Goal: Task Accomplishment & Management: Use online tool/utility

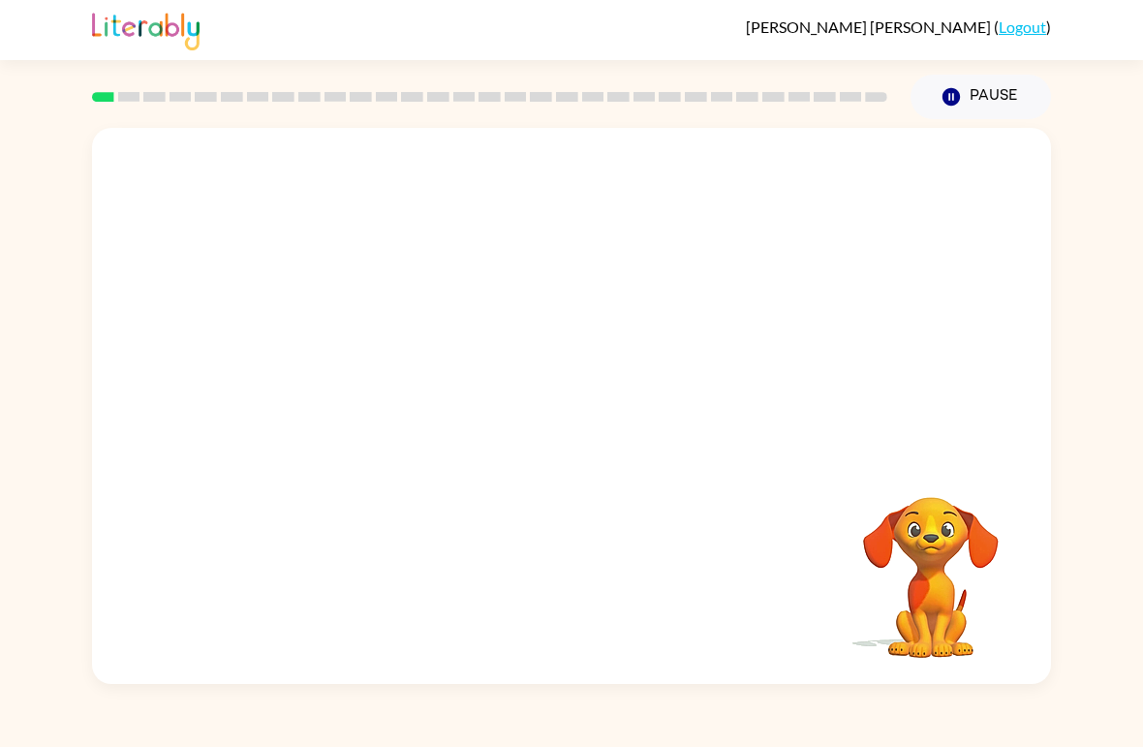
click at [946, 105] on icon "button" at bounding box center [950, 96] width 17 height 17
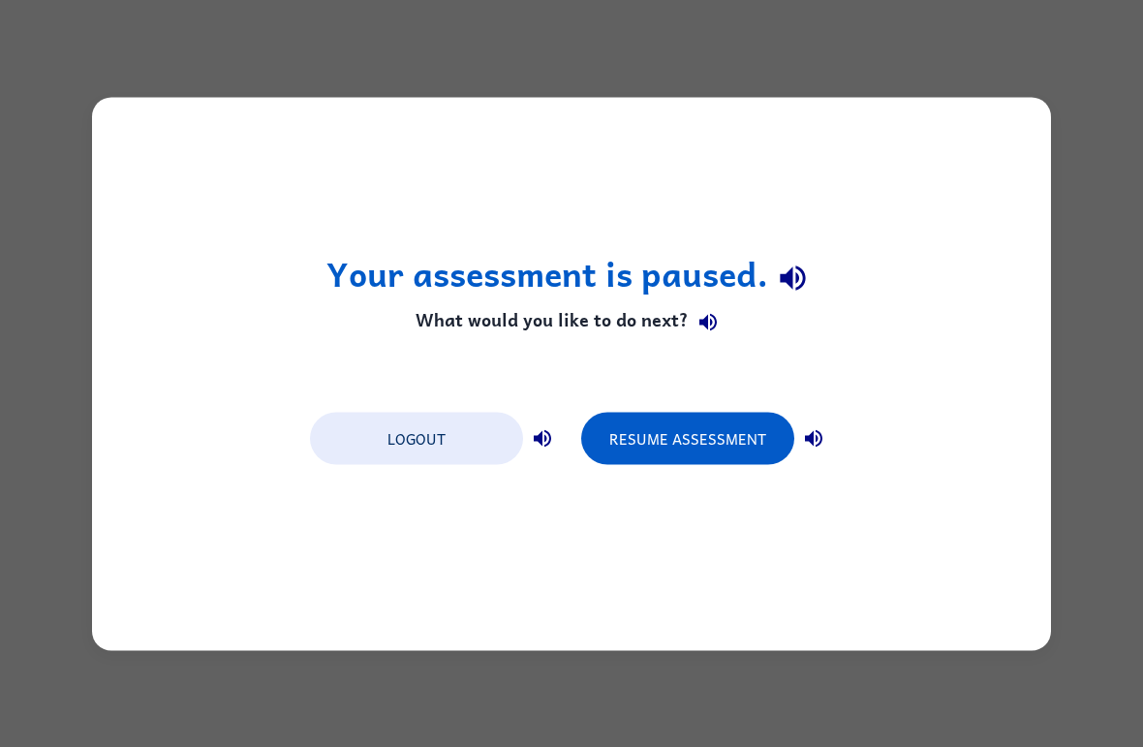
click at [996, 424] on div "Your assessment is paused. What would you like to do next? Logout Resume Assess…" at bounding box center [571, 373] width 959 height 553
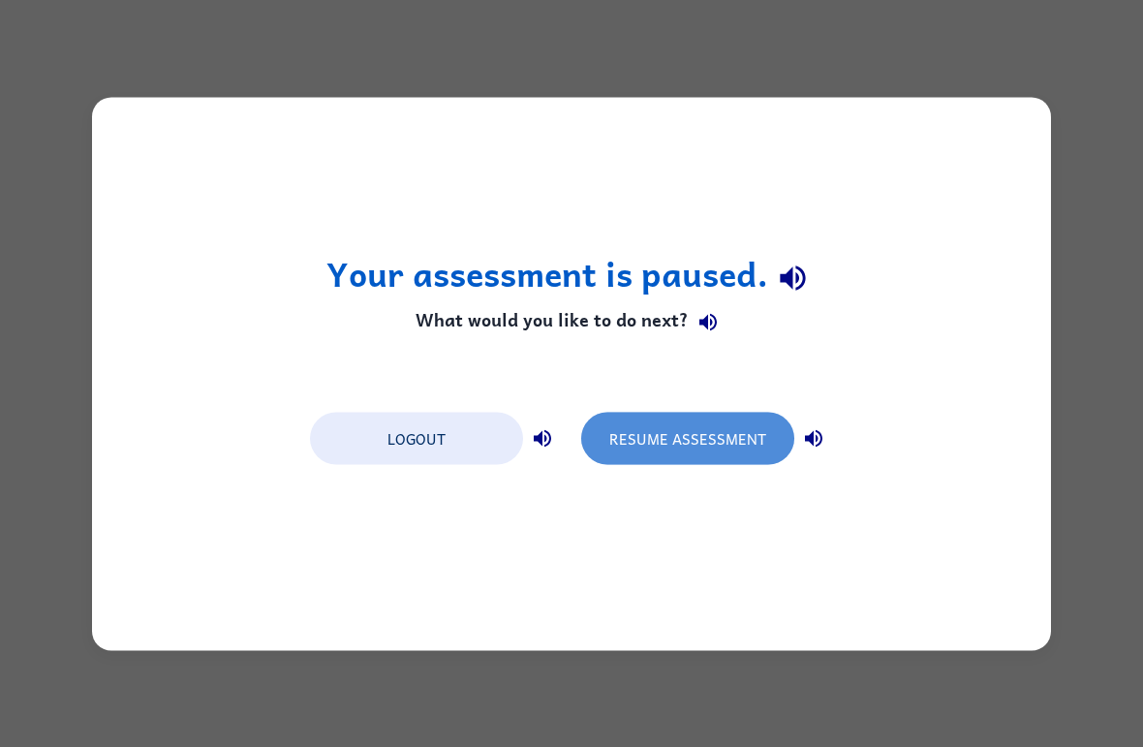
click at [702, 430] on button "Resume Assessment" at bounding box center [687, 438] width 213 height 52
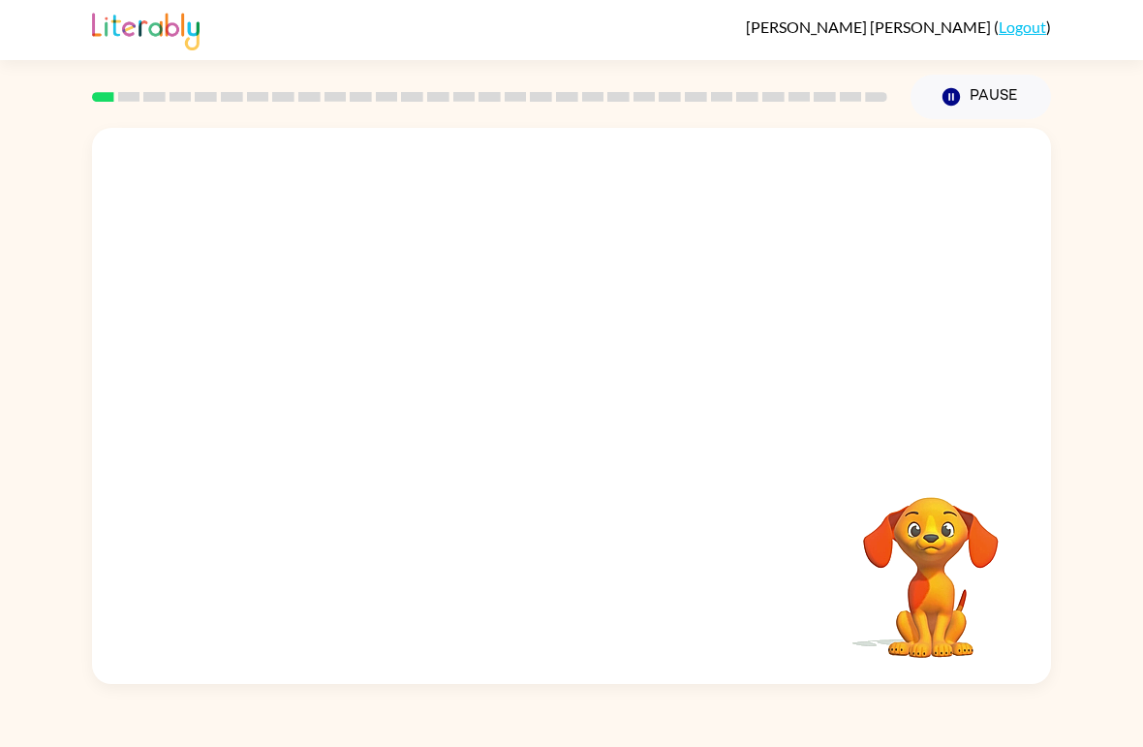
click at [720, 441] on div at bounding box center [571, 292] width 959 height 328
click at [825, 381] on div at bounding box center [571, 292] width 959 height 328
click at [576, 392] on button "button" at bounding box center [571, 416] width 124 height 71
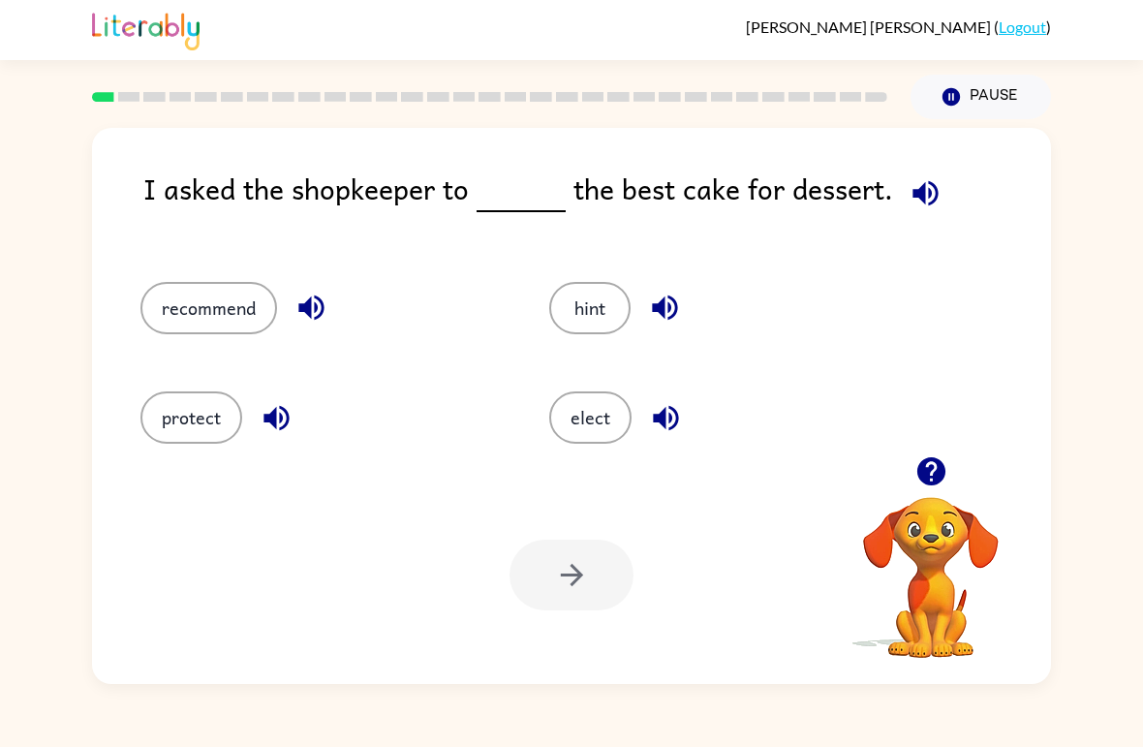
click at [591, 402] on button "elect" at bounding box center [590, 417] width 82 height 52
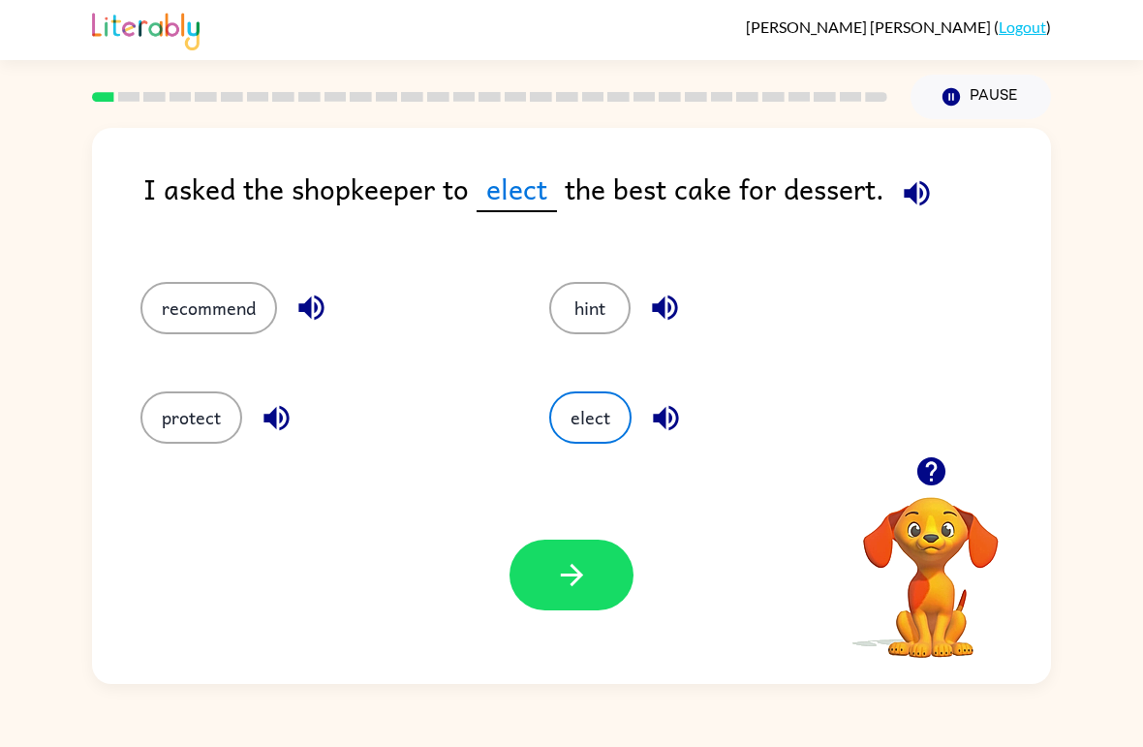
click at [595, 561] on button "button" at bounding box center [571, 574] width 124 height 71
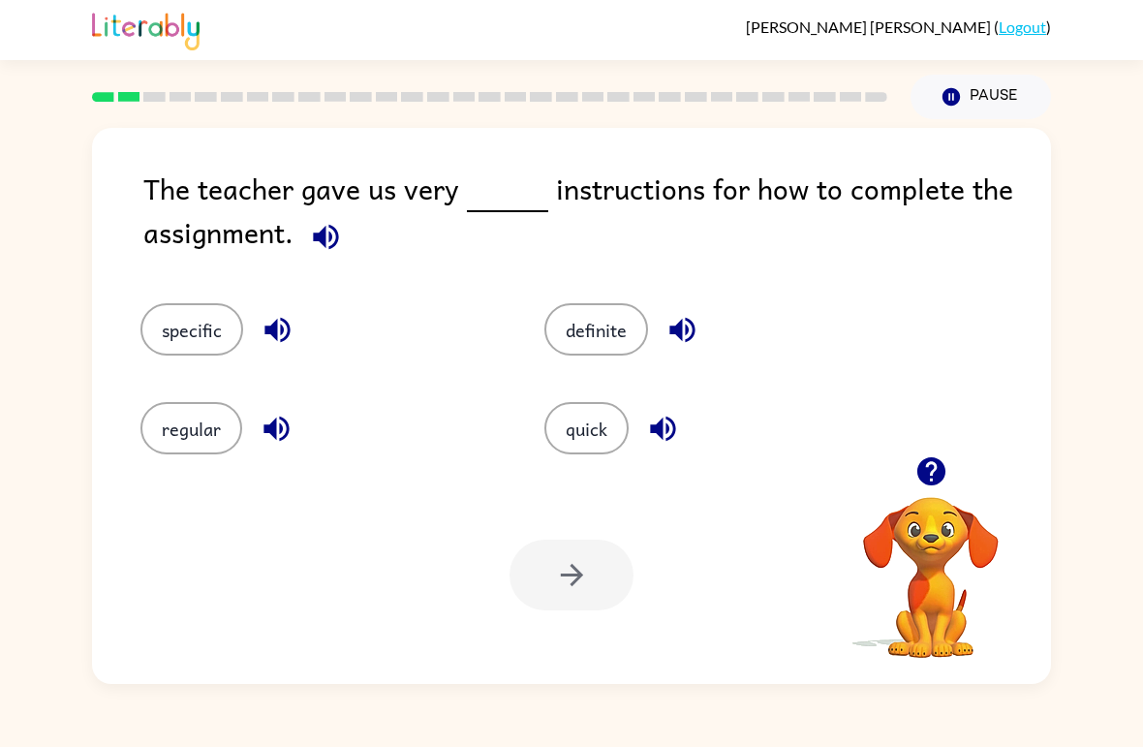
click at [206, 328] on button "specific" at bounding box center [191, 329] width 103 height 52
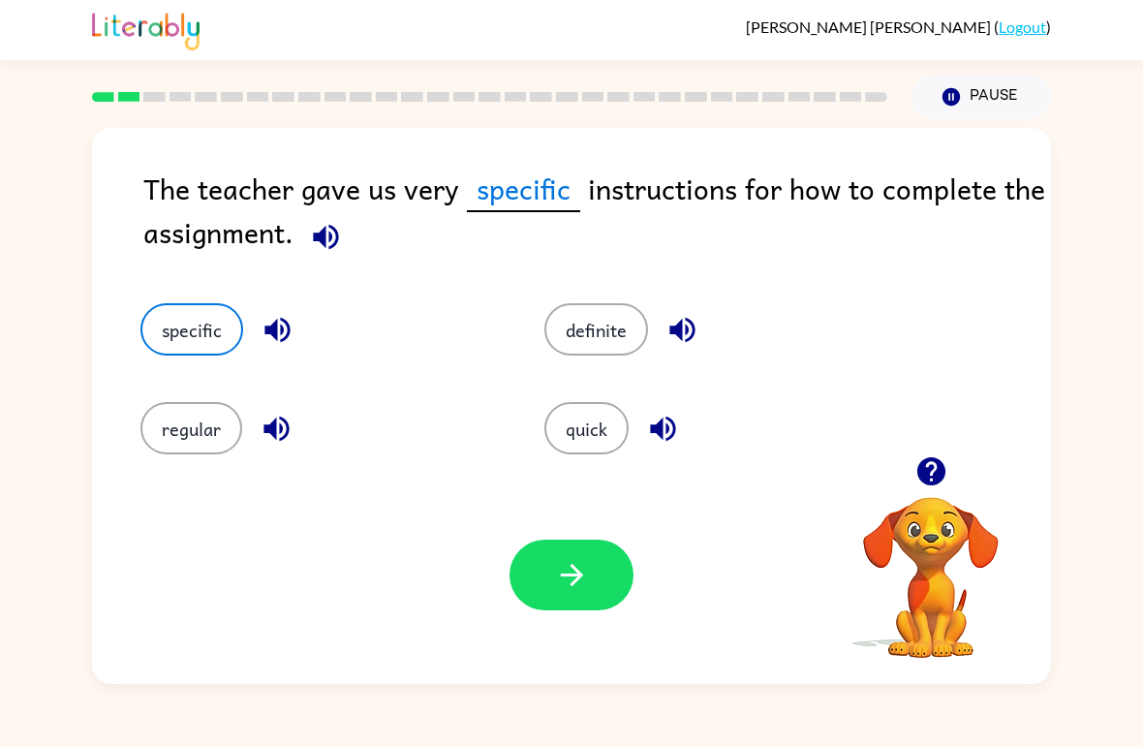
click at [564, 577] on icon "button" at bounding box center [572, 575] width 34 height 34
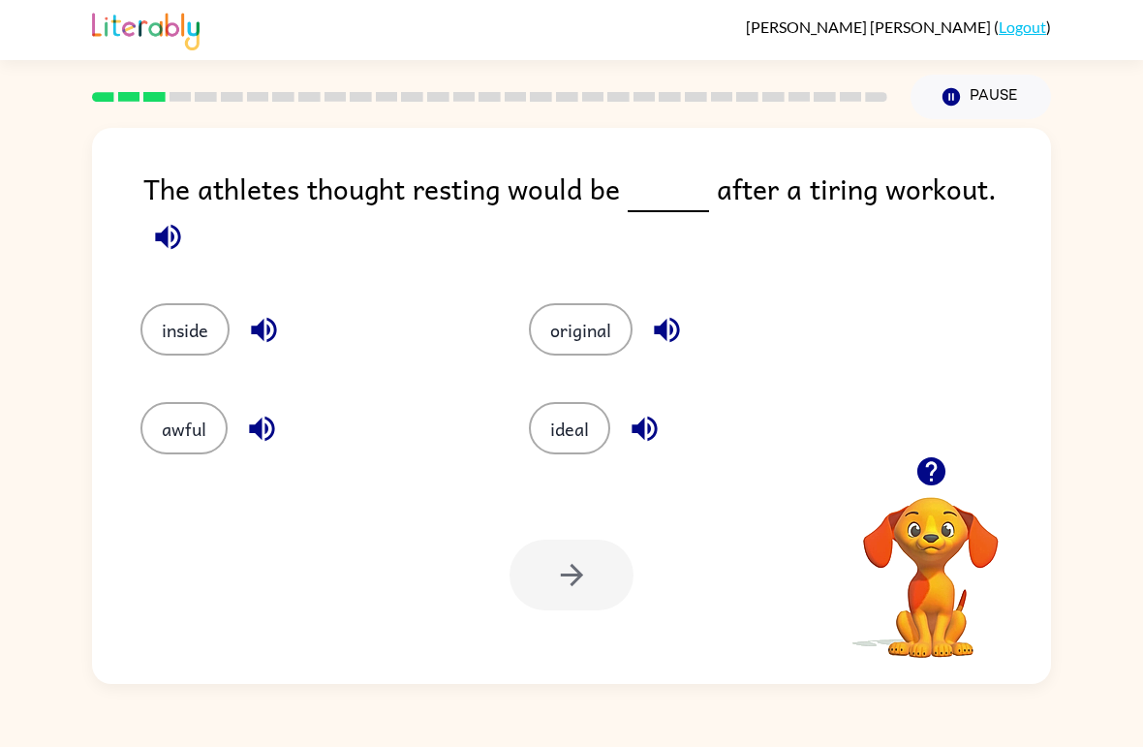
click at [576, 419] on button "ideal" at bounding box center [569, 428] width 81 height 52
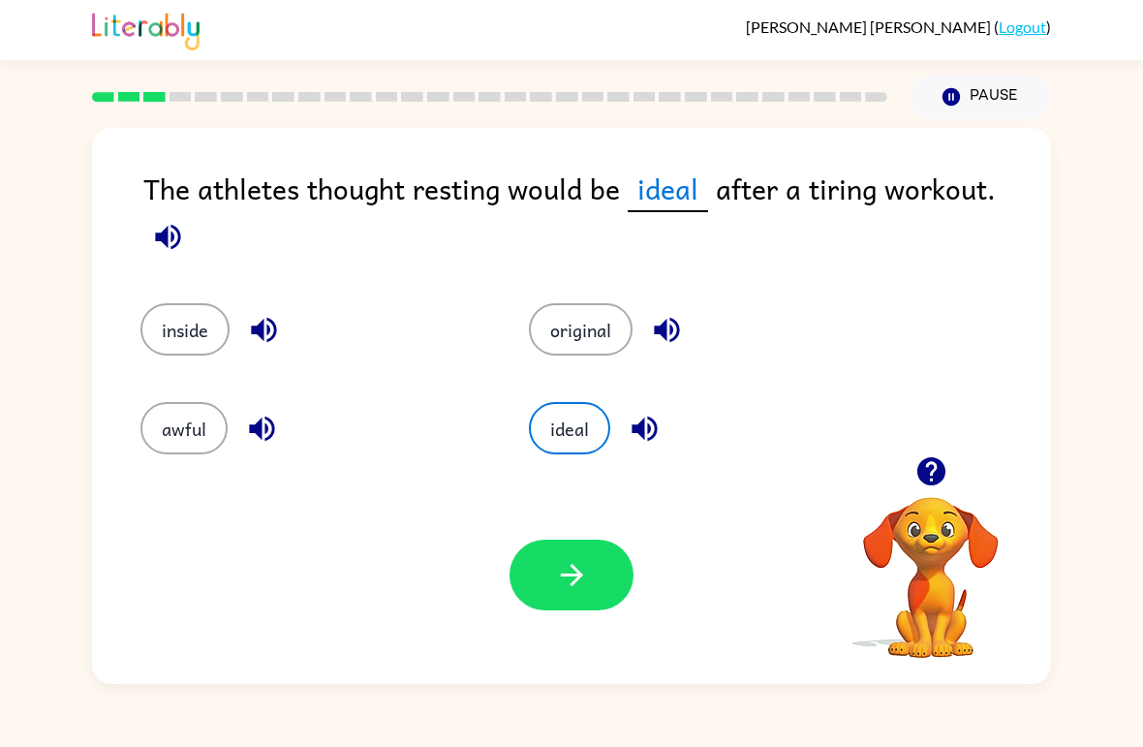
click at [576, 571] on icon "button" at bounding box center [571, 575] width 22 height 22
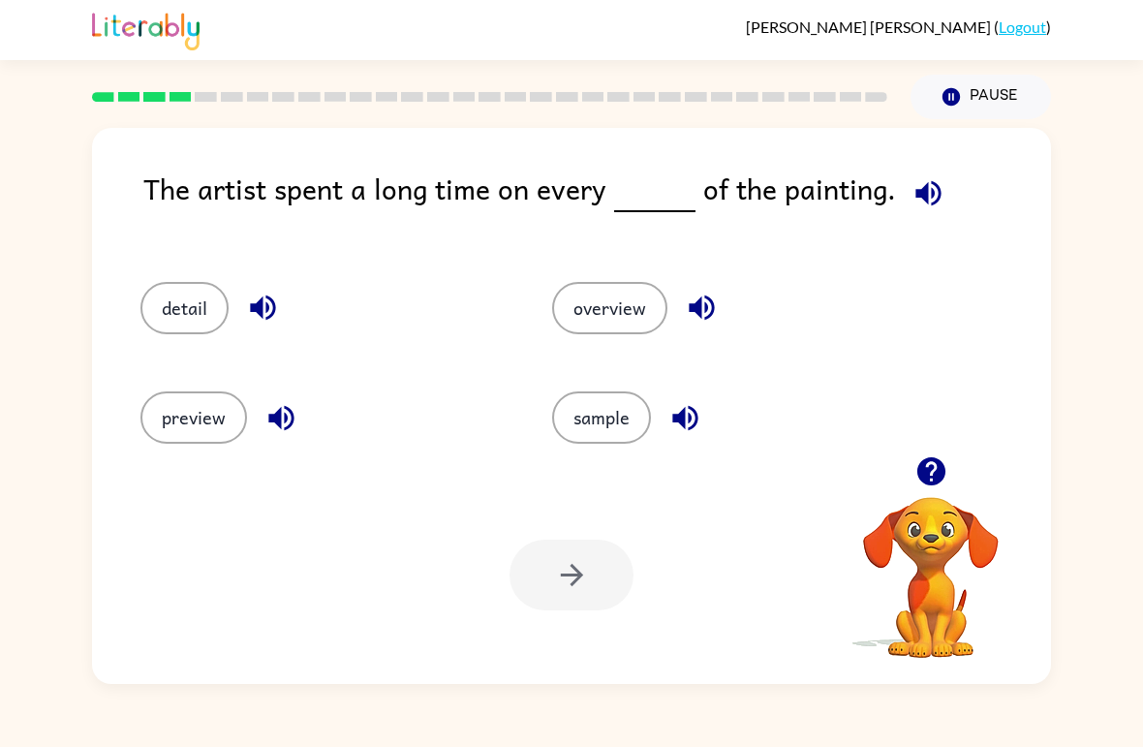
click at [196, 320] on button "detail" at bounding box center [184, 308] width 88 height 52
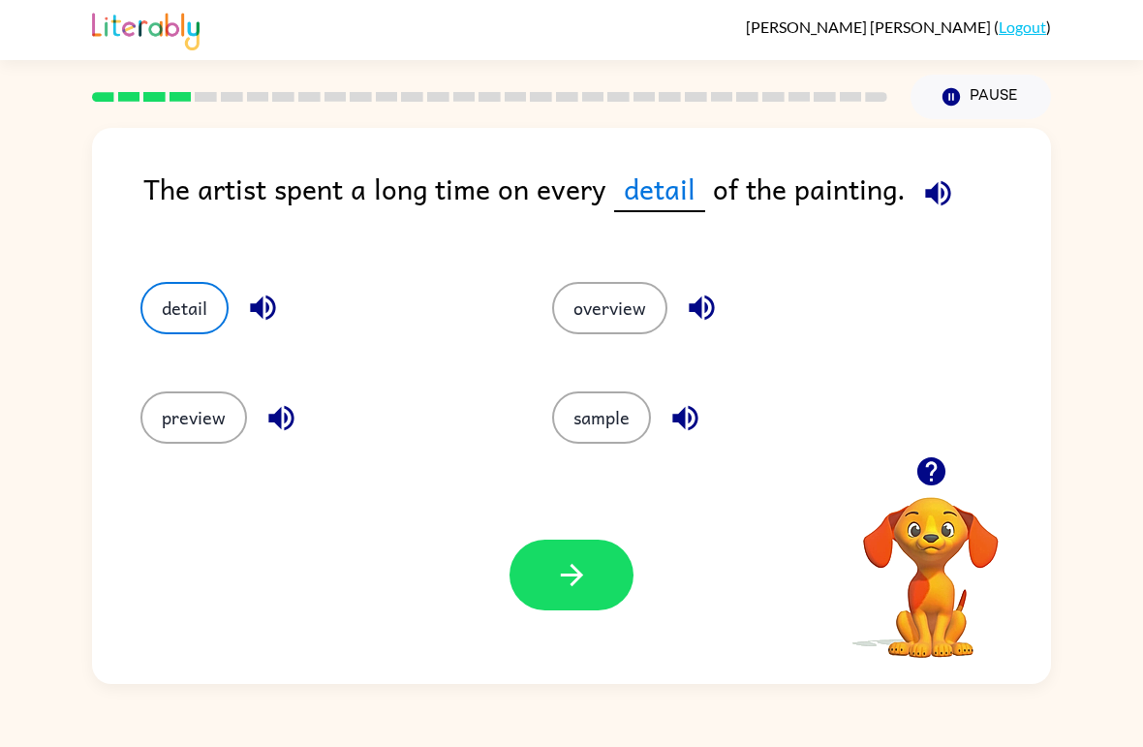
click at [583, 635] on div "Your browser must support playing .mp4 files to use Literably. Please try using…" at bounding box center [571, 575] width 959 height 218
click at [571, 586] on icon "button" at bounding box center [571, 575] width 22 height 22
click at [570, 585] on div at bounding box center [571, 574] width 124 height 71
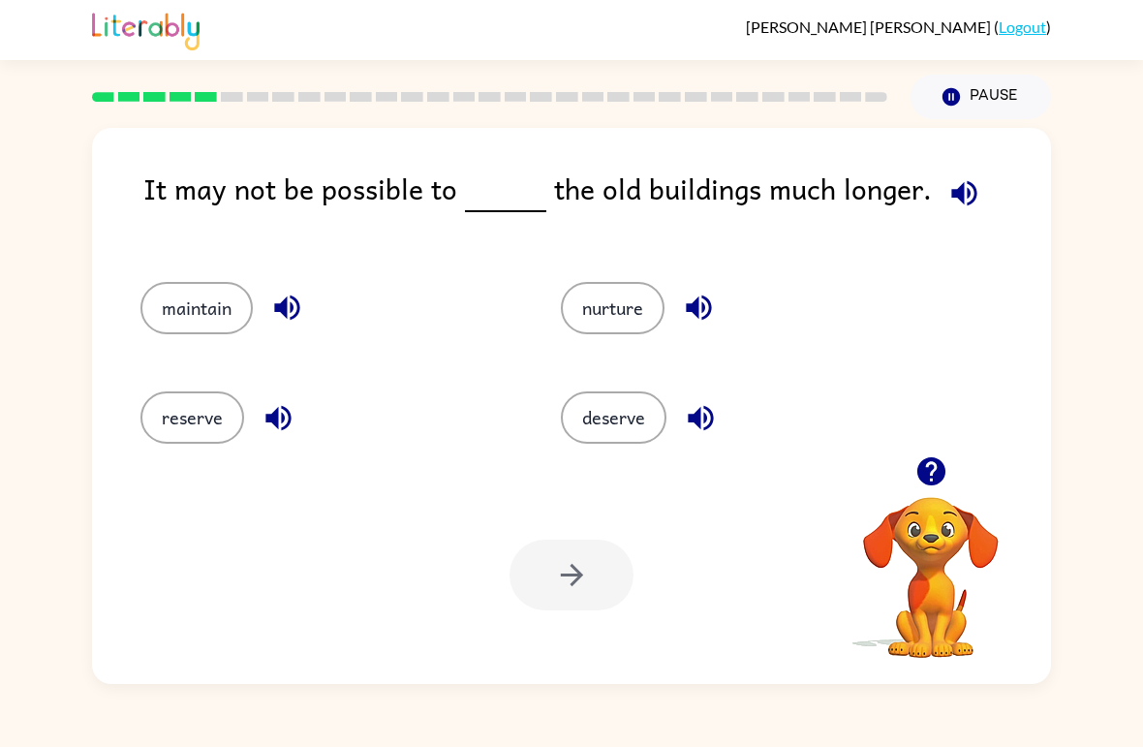
click at [199, 306] on button "maintain" at bounding box center [196, 308] width 112 height 52
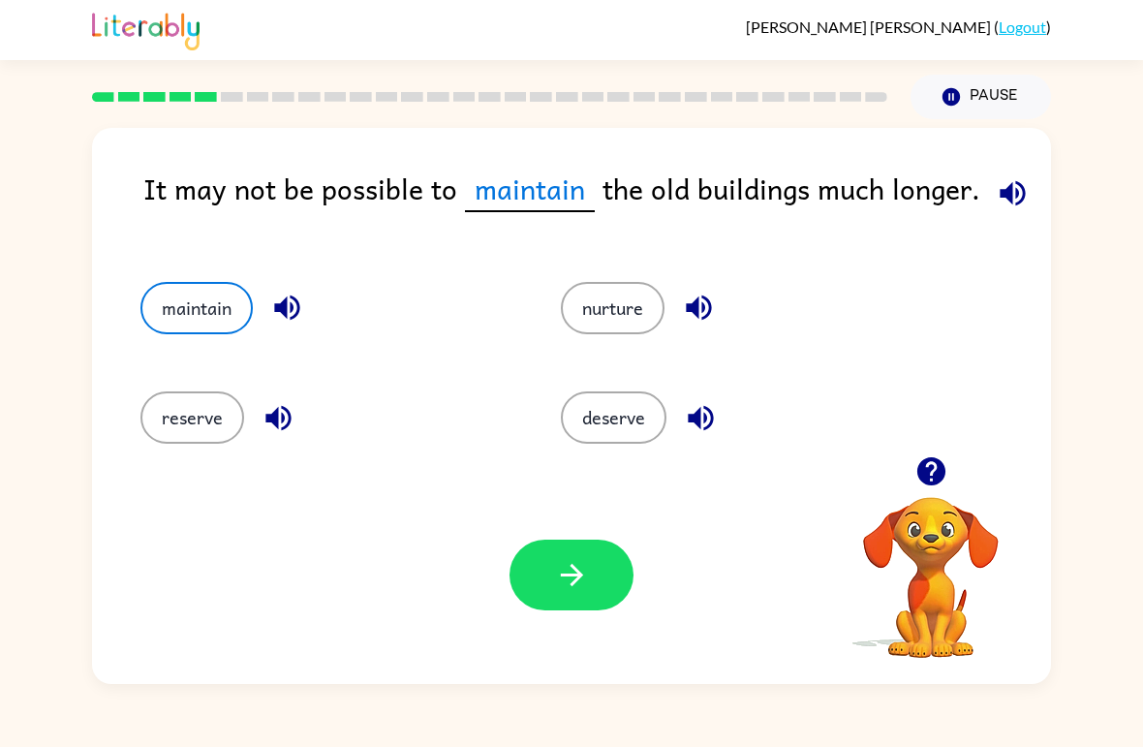
click at [553, 545] on button "button" at bounding box center [571, 574] width 124 height 71
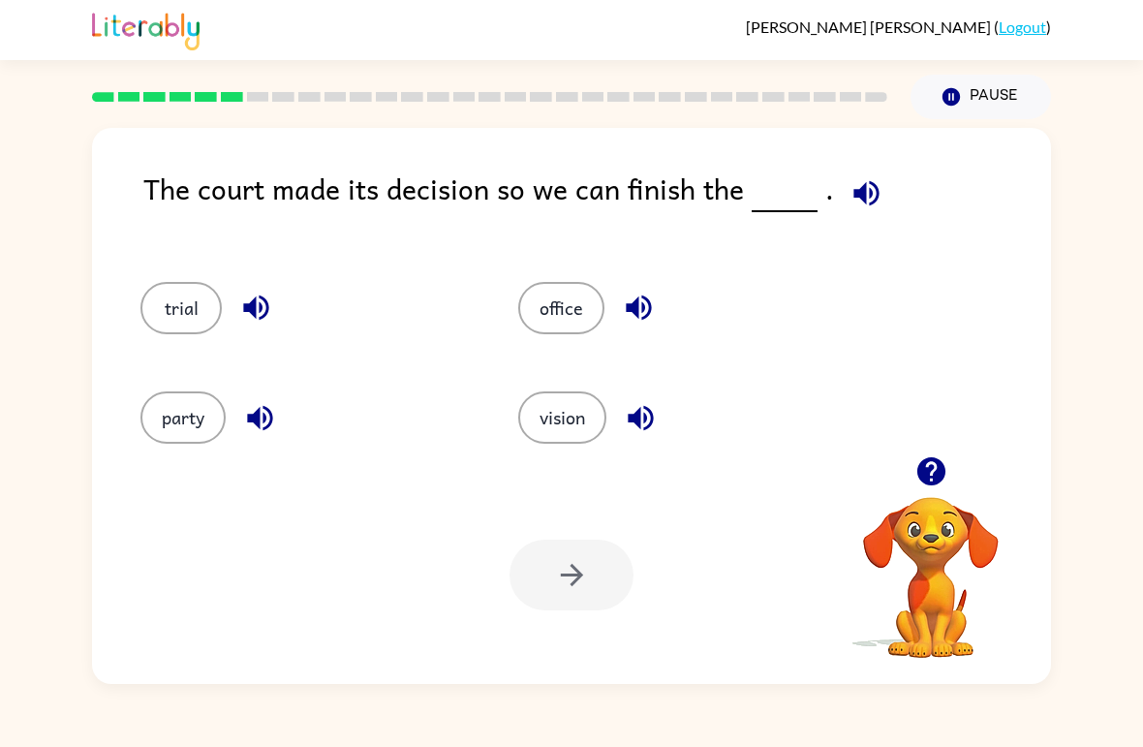
click at [167, 329] on button "trial" at bounding box center [180, 308] width 81 height 52
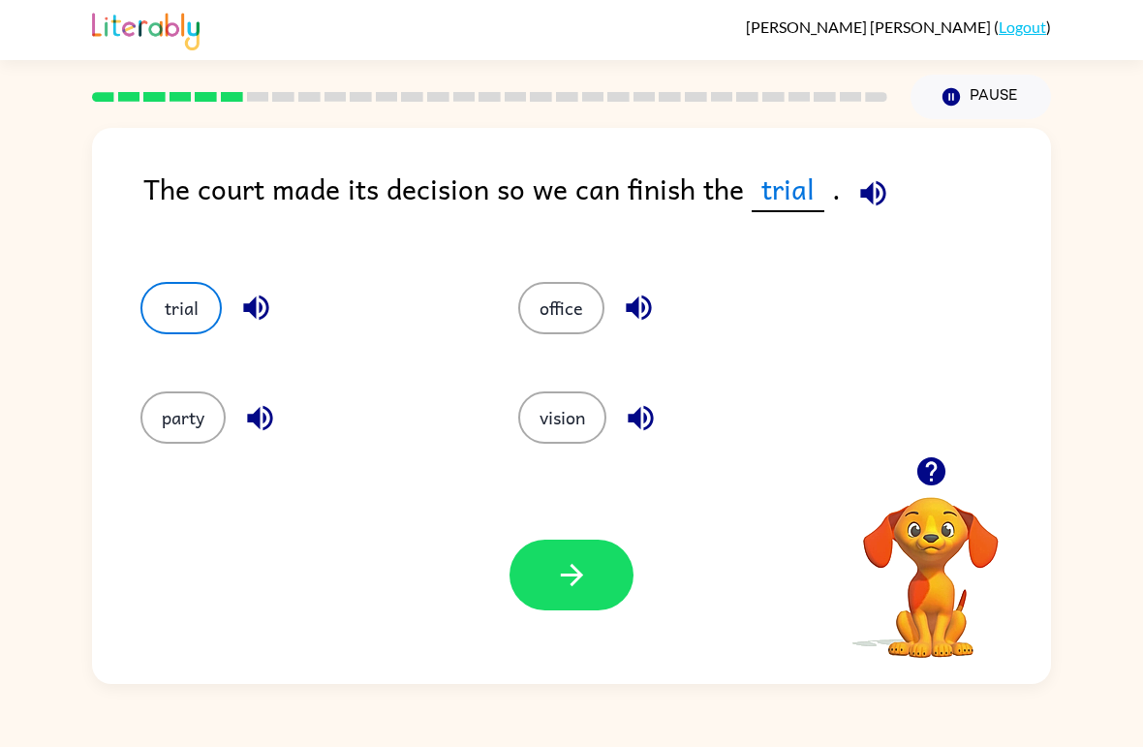
click at [550, 588] on button "button" at bounding box center [571, 574] width 124 height 71
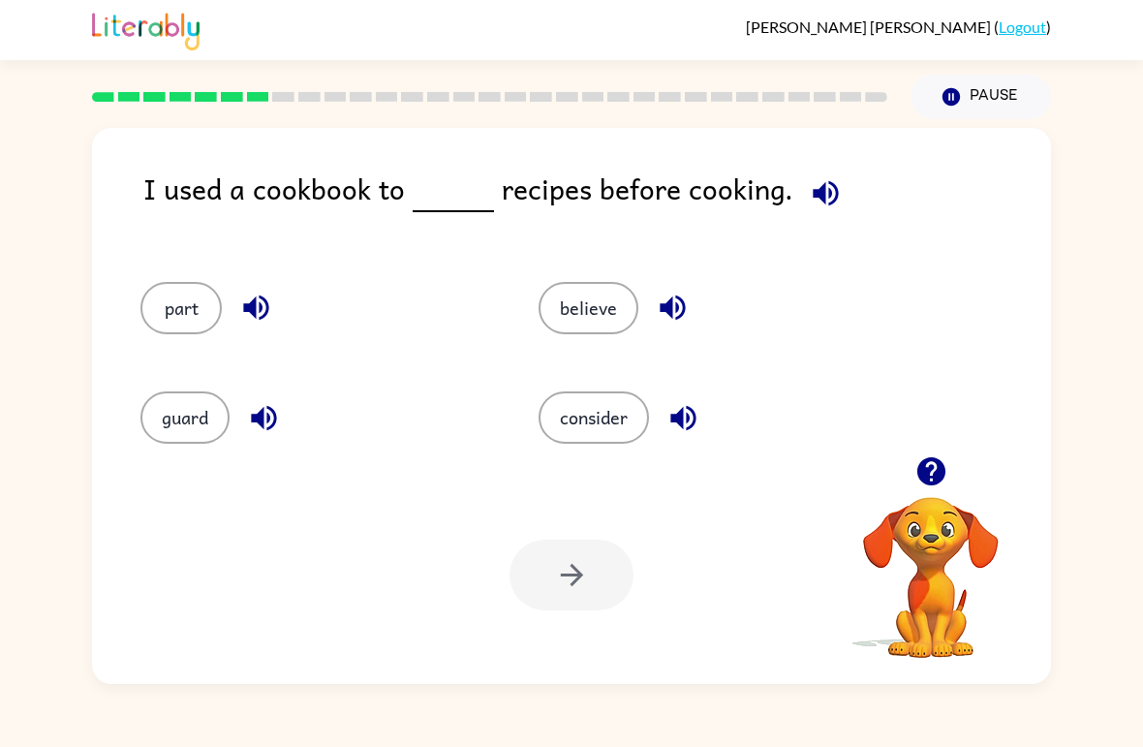
click at [598, 430] on button "consider" at bounding box center [593, 417] width 110 height 52
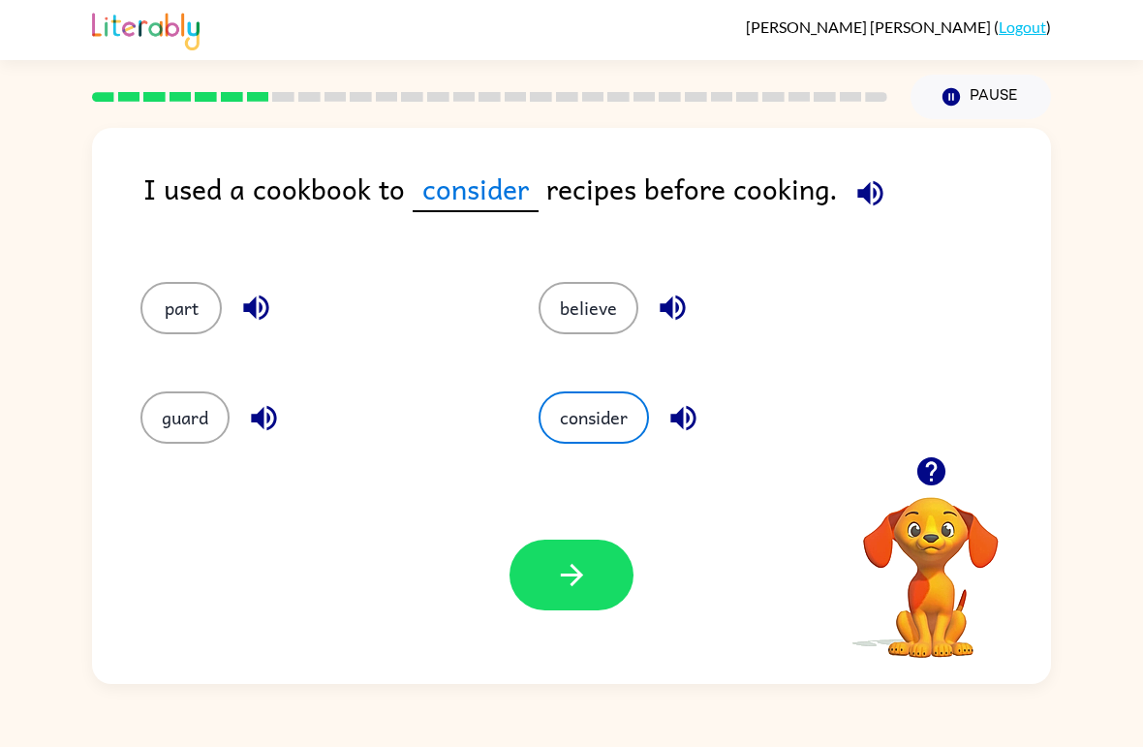
click at [596, 594] on button "button" at bounding box center [571, 574] width 124 height 71
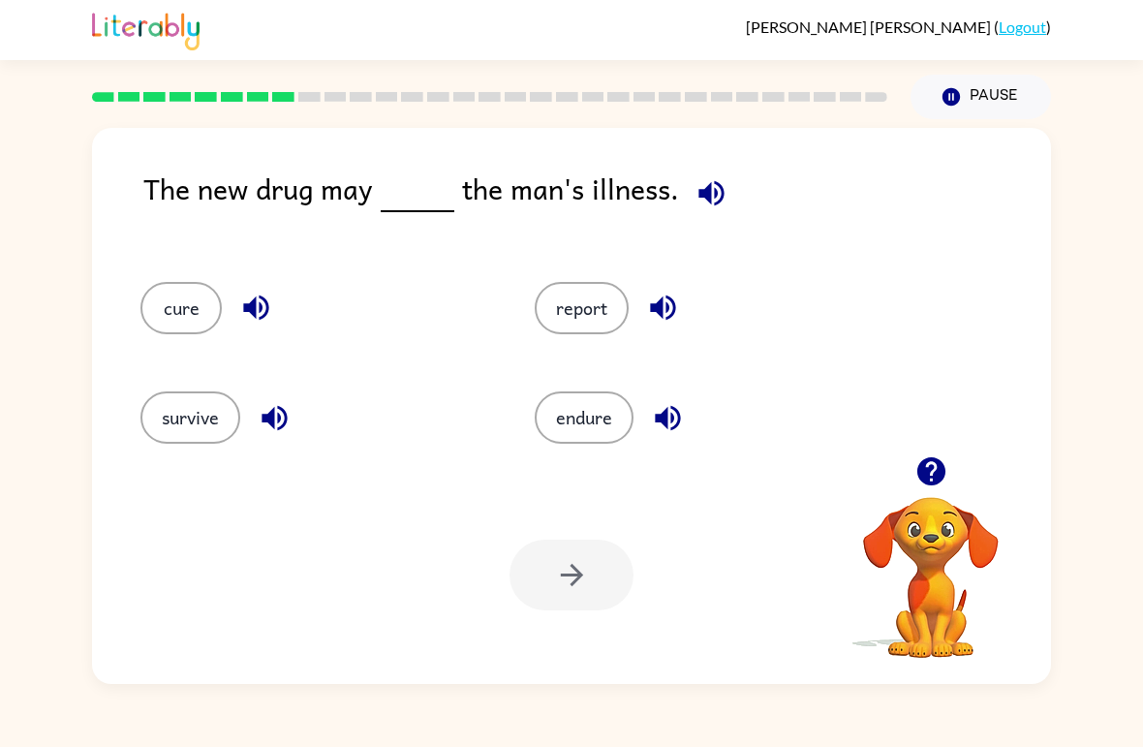
click at [194, 320] on button "cure" at bounding box center [180, 308] width 81 height 52
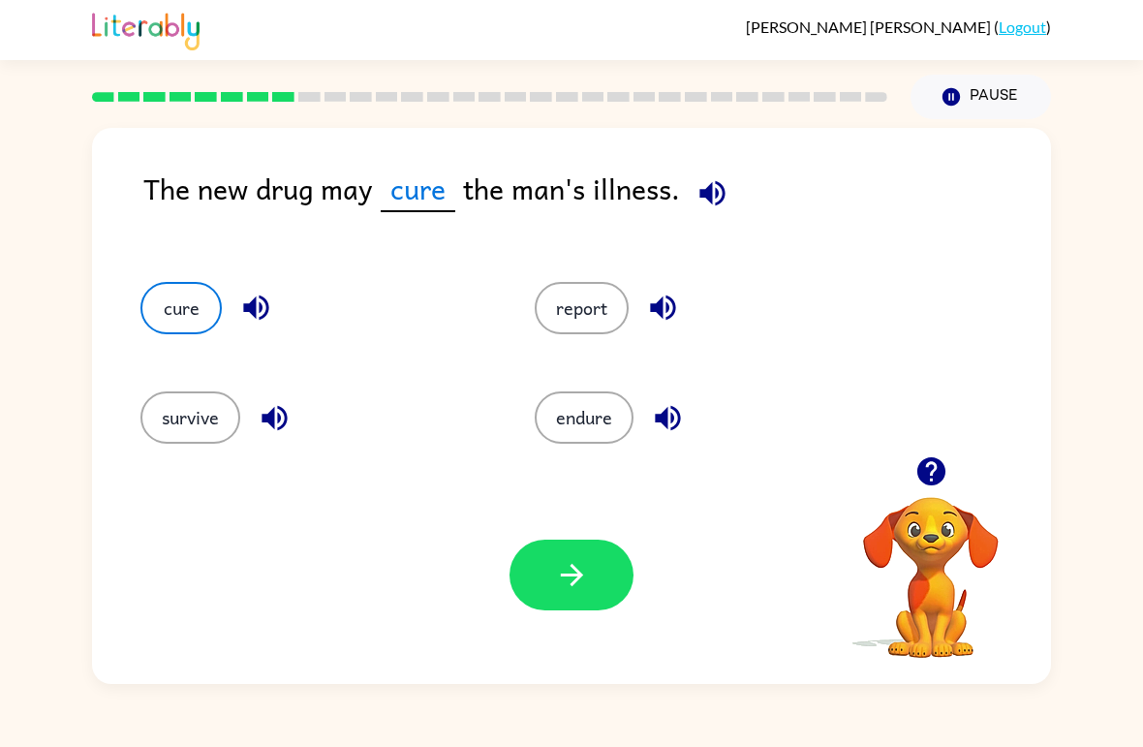
click at [588, 597] on button "button" at bounding box center [571, 574] width 124 height 71
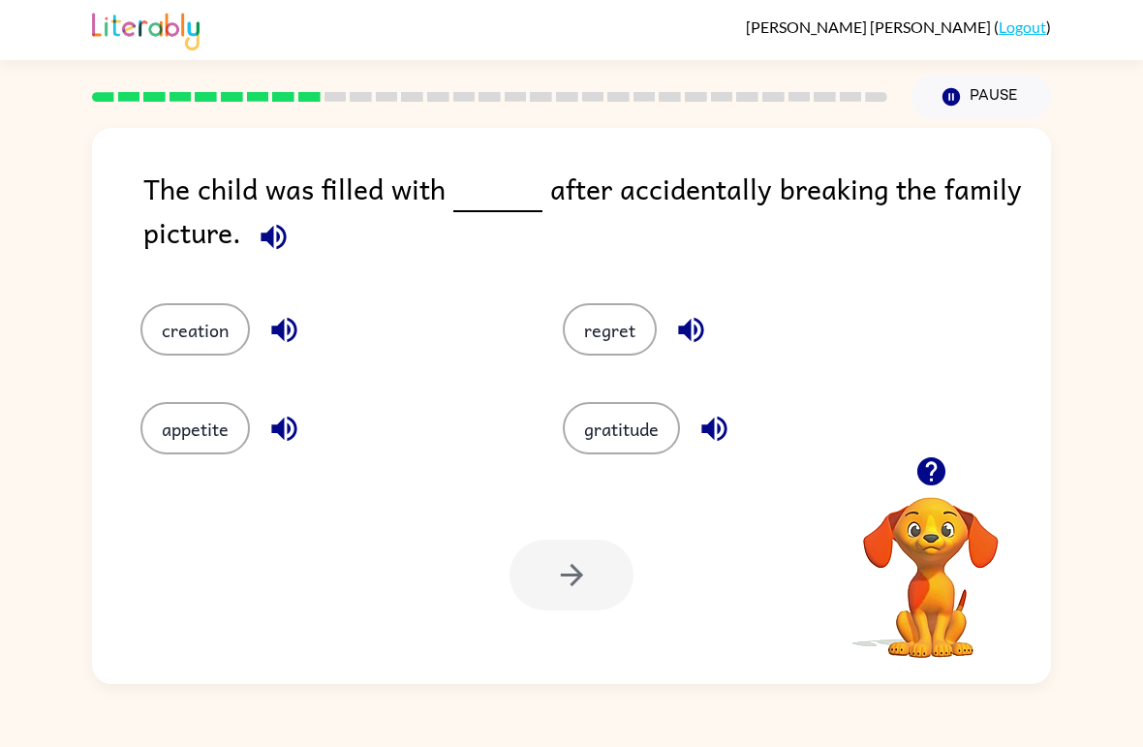
click at [665, 468] on div "Your browser must support playing .mp4 files to use Literably. Please try using…" at bounding box center [571, 575] width 959 height 218
click at [646, 393] on div "gratitude" at bounding box center [737, 414] width 422 height 99
click at [623, 324] on button "regret" at bounding box center [610, 329] width 94 height 52
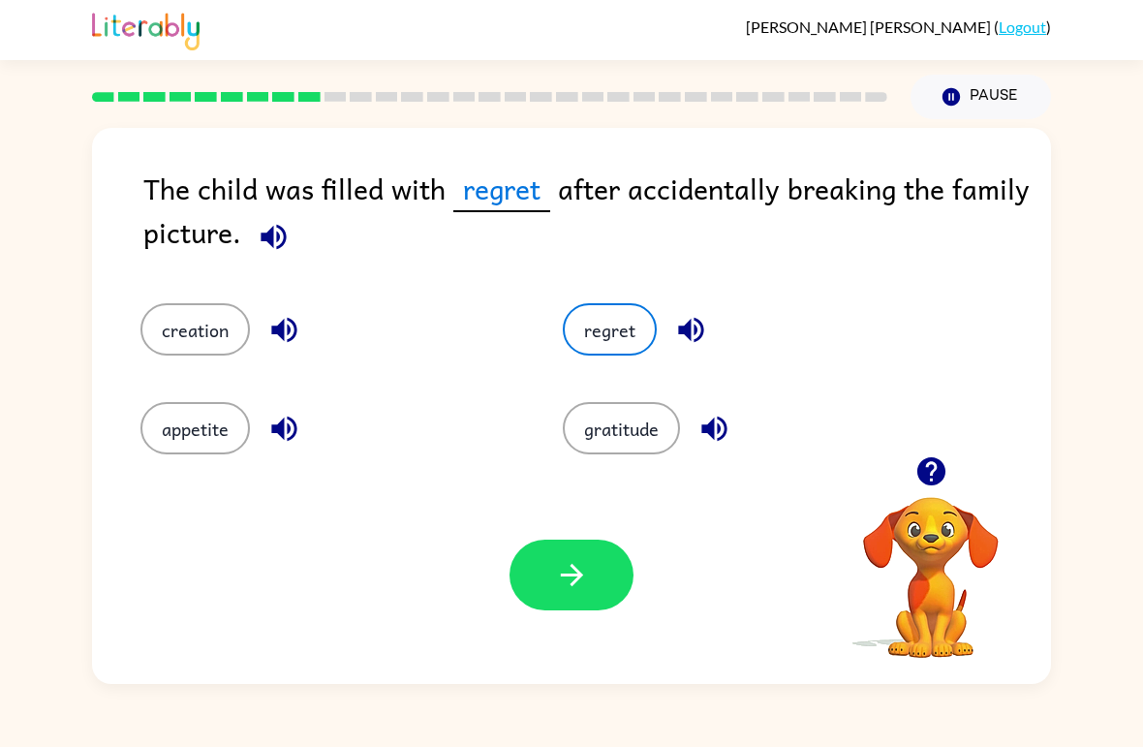
click at [590, 577] on button "button" at bounding box center [571, 574] width 124 height 71
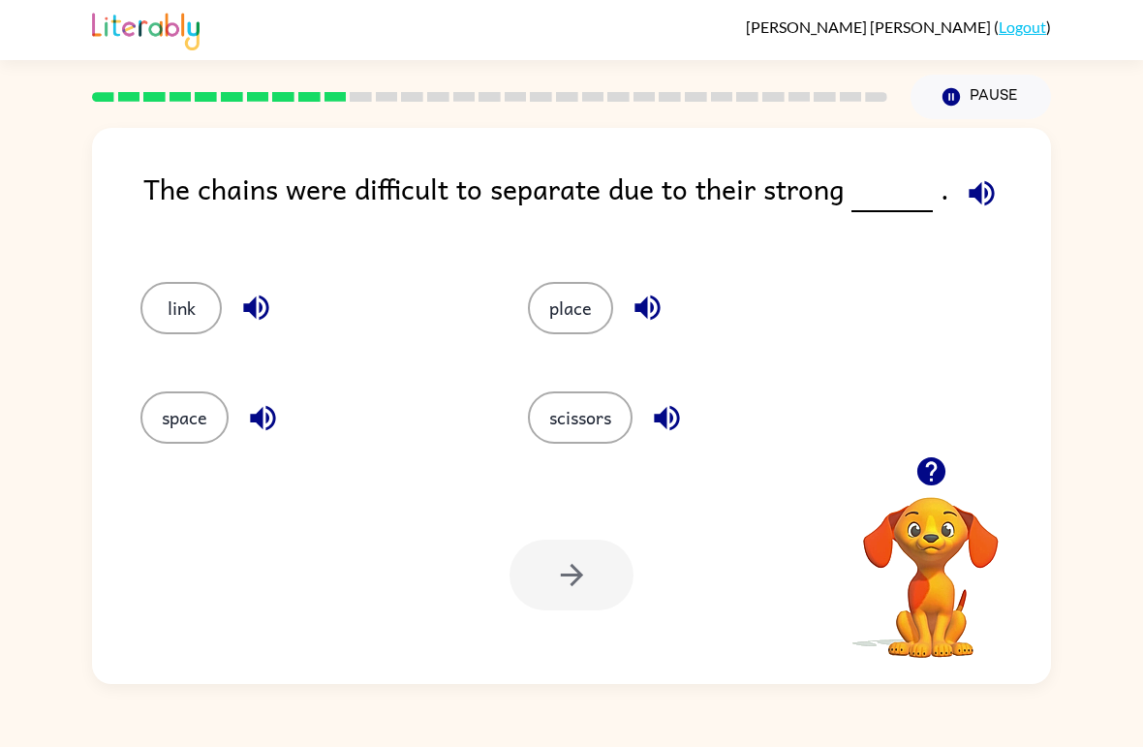
click at [196, 316] on button "link" at bounding box center [180, 308] width 81 height 52
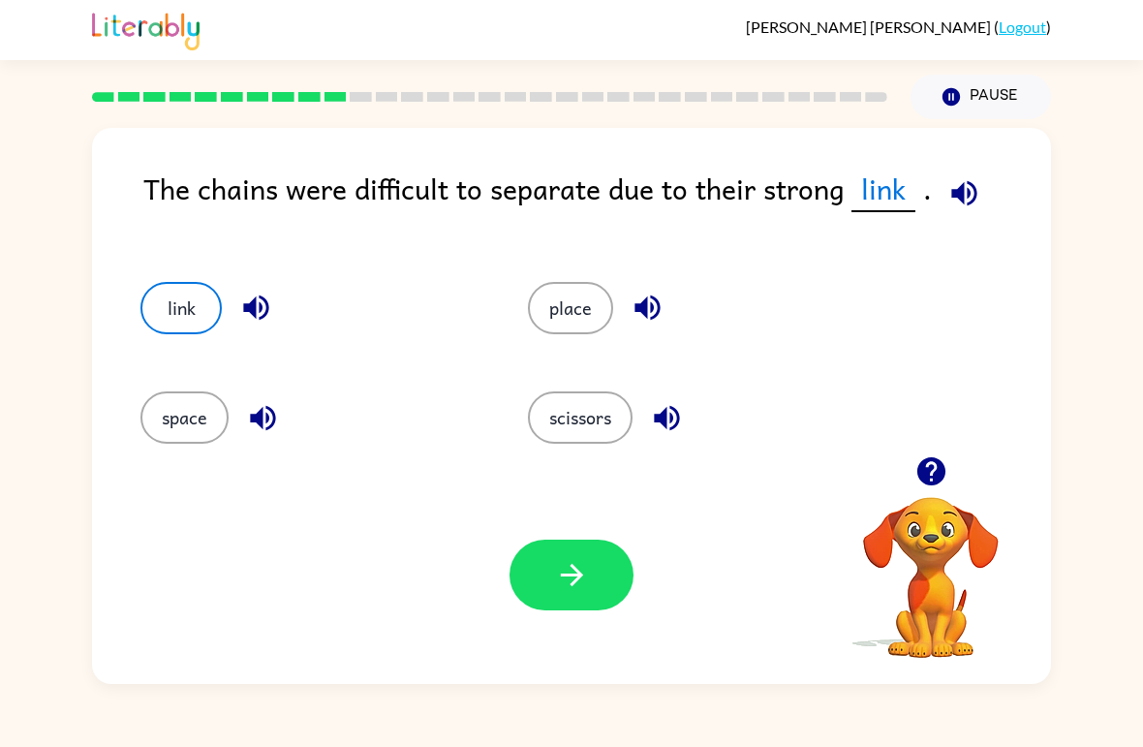
click at [561, 572] on icon "button" at bounding box center [572, 575] width 34 height 34
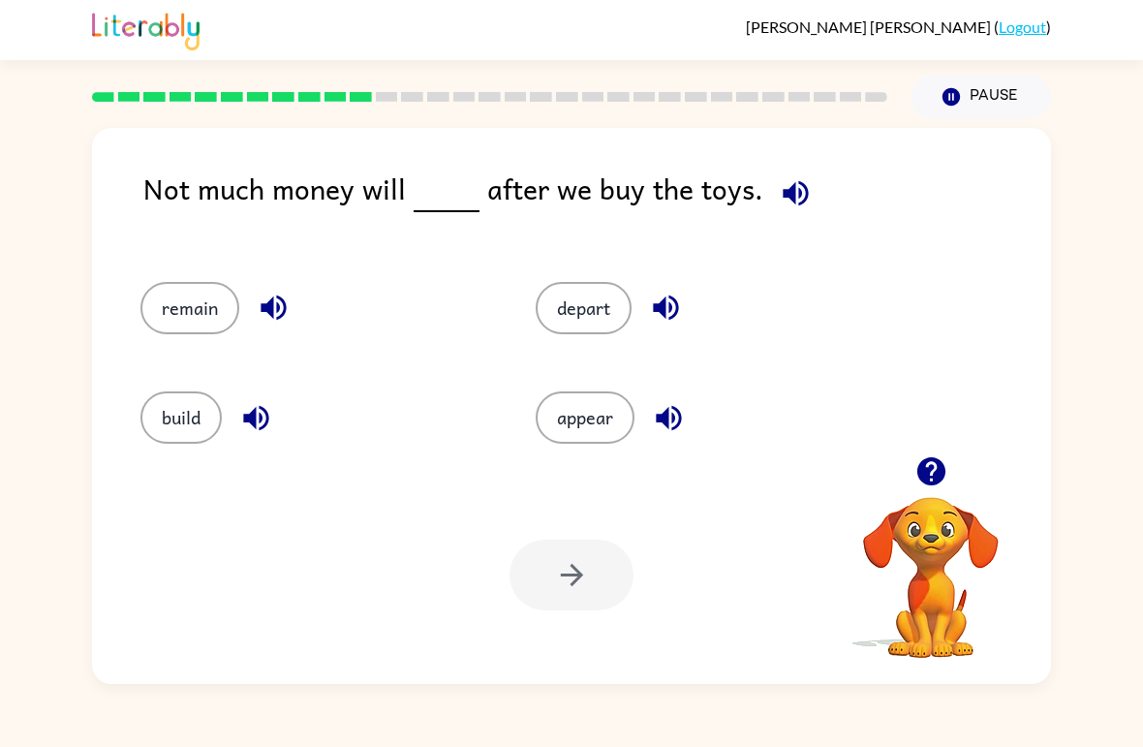
click at [200, 328] on button "remain" at bounding box center [189, 308] width 99 height 52
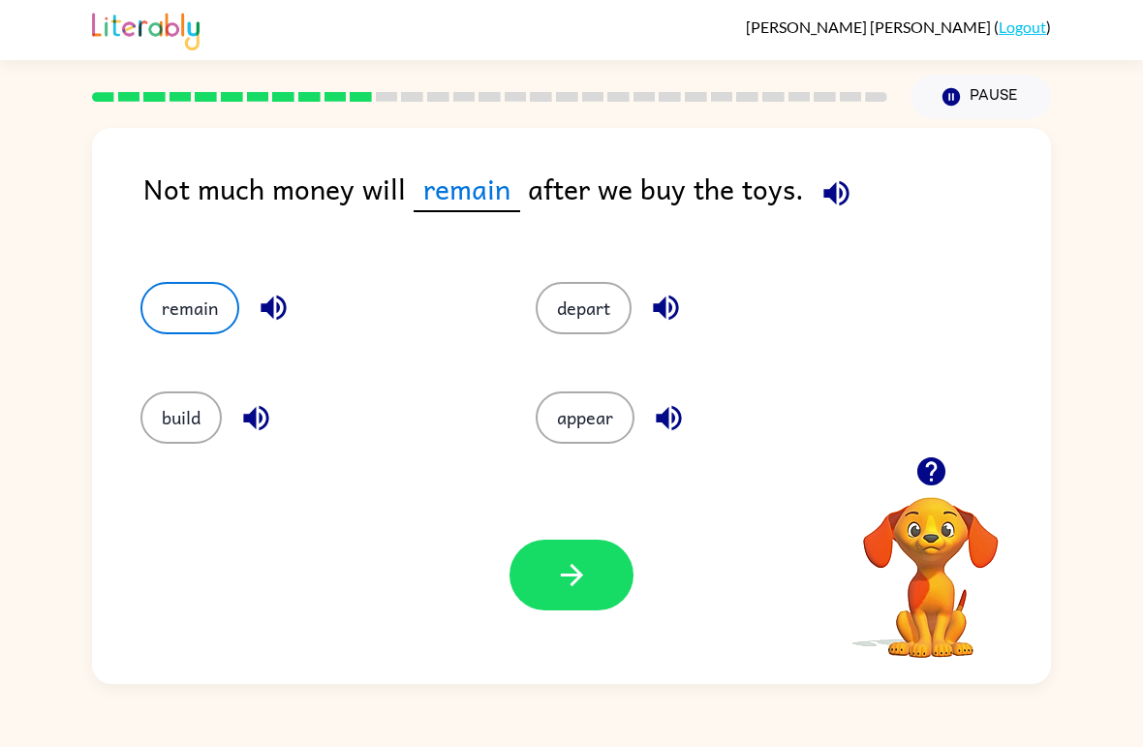
click at [597, 565] on button "button" at bounding box center [571, 574] width 124 height 71
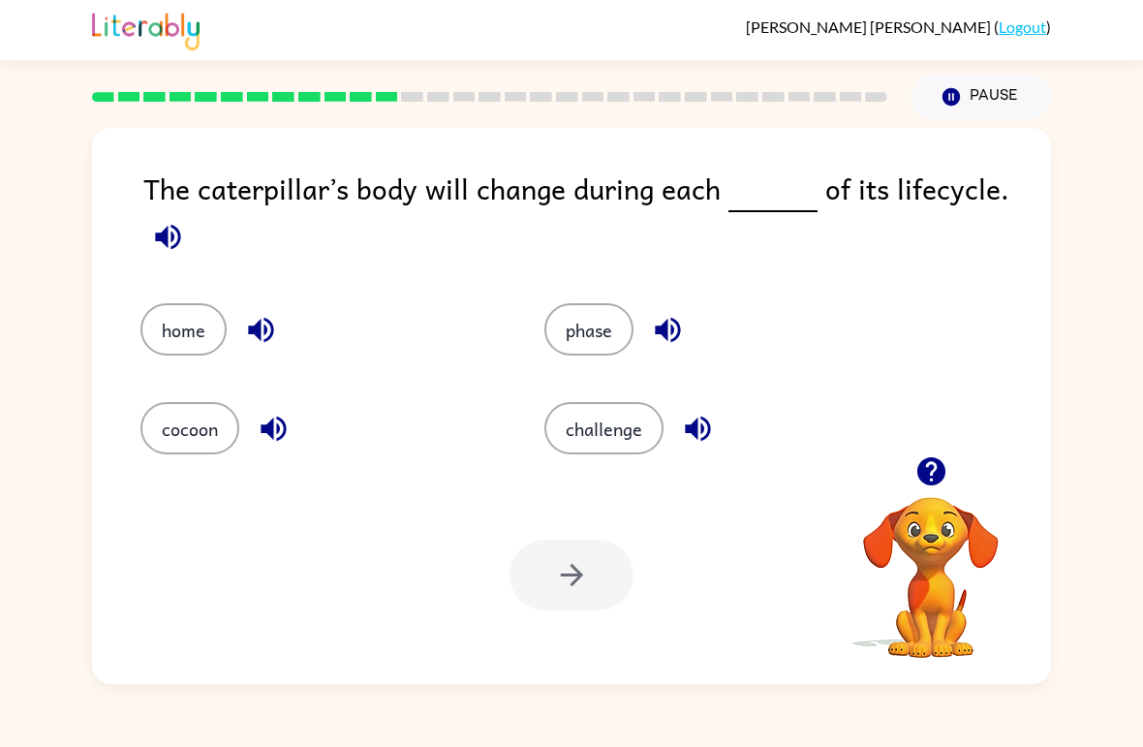
click at [937, 466] on icon "button" at bounding box center [930, 471] width 28 height 28
click at [618, 335] on button "phase" at bounding box center [588, 329] width 89 height 52
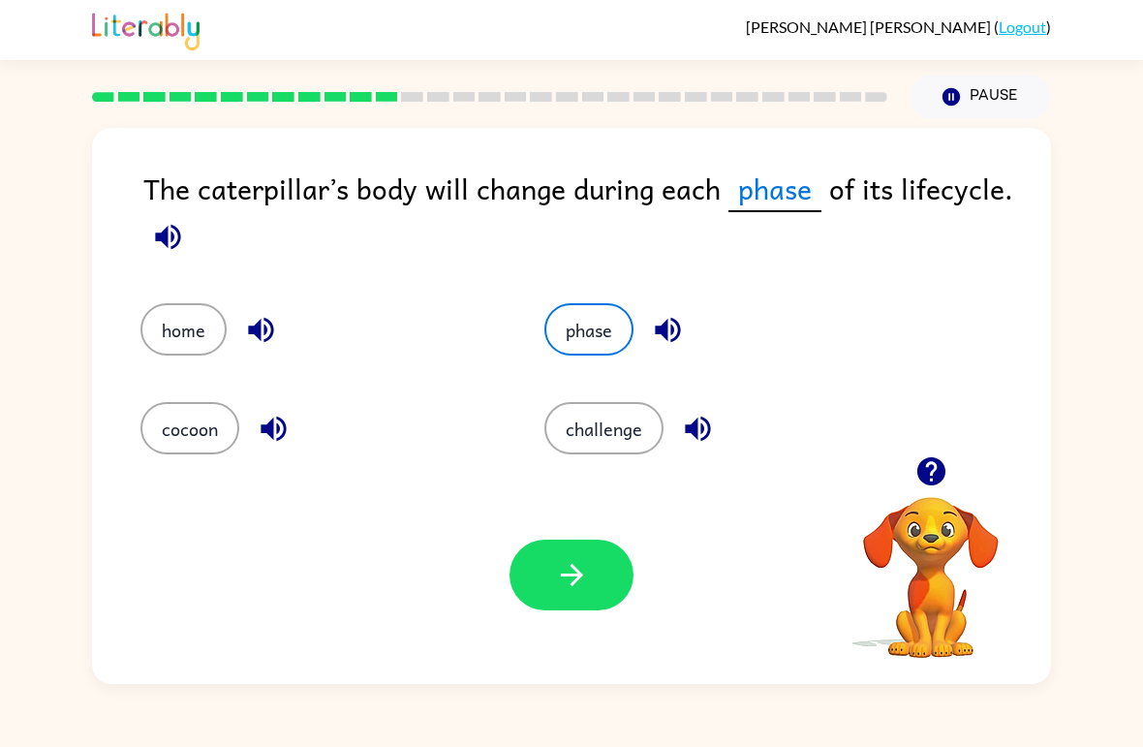
click at [587, 559] on icon "button" at bounding box center [572, 575] width 34 height 34
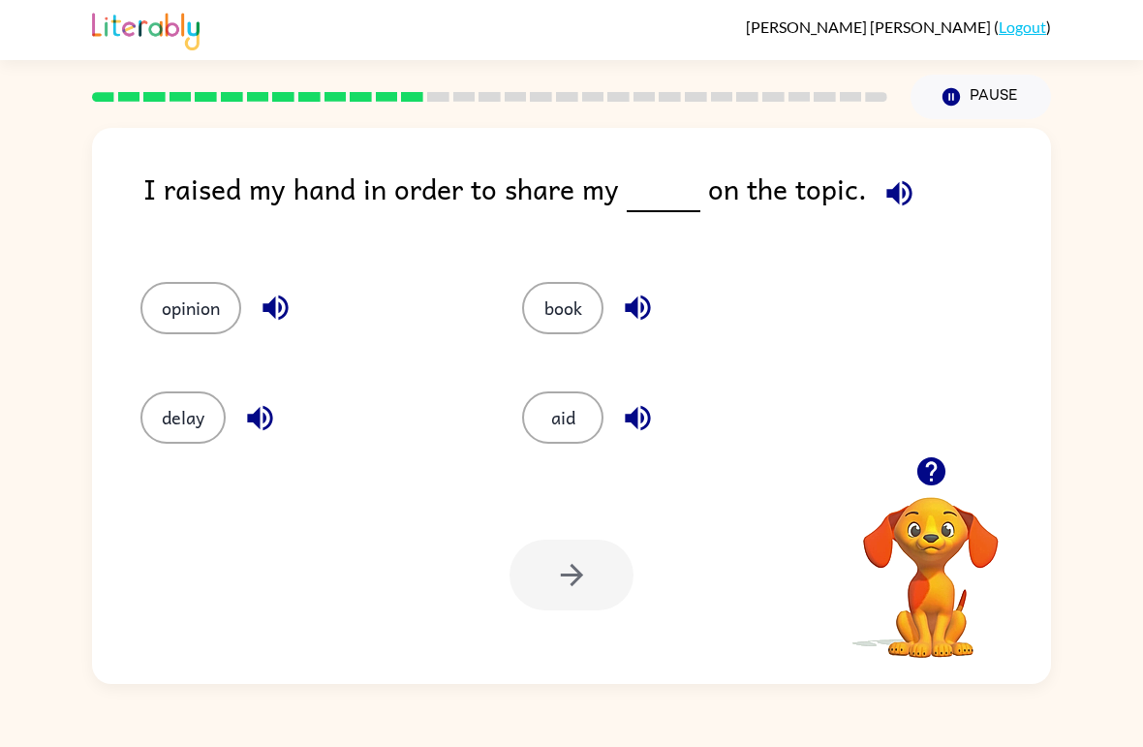
click at [217, 320] on button "opinion" at bounding box center [190, 308] width 101 height 52
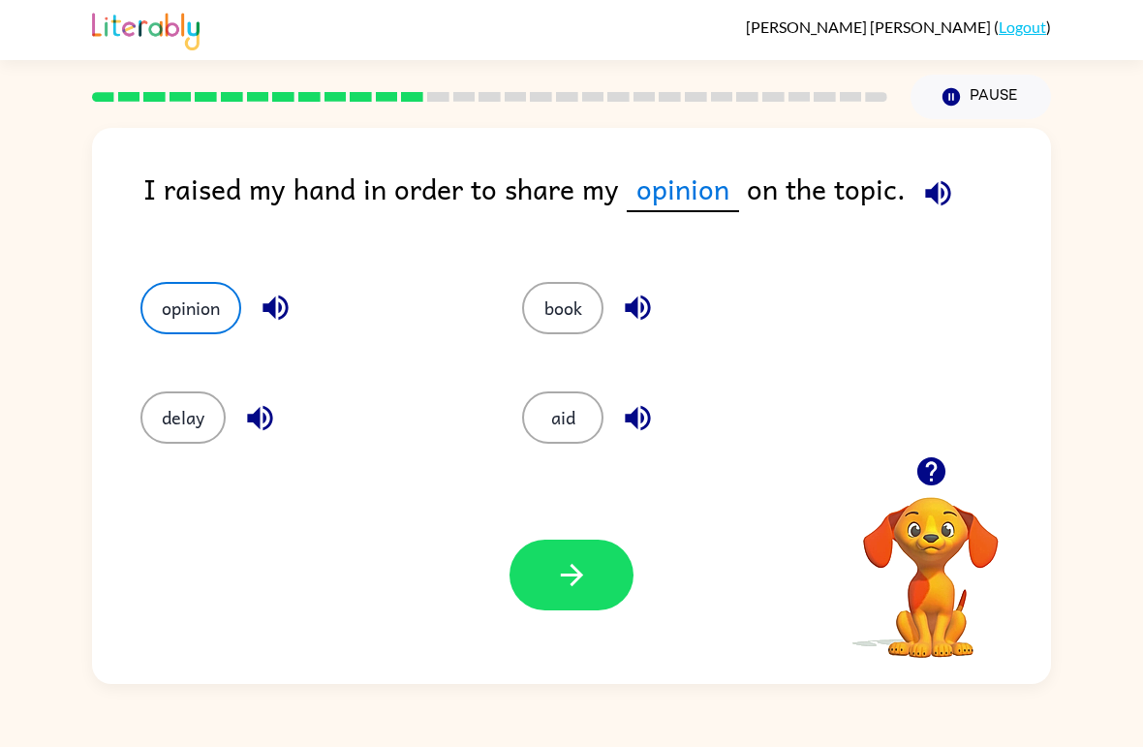
click at [606, 590] on button "button" at bounding box center [571, 574] width 124 height 71
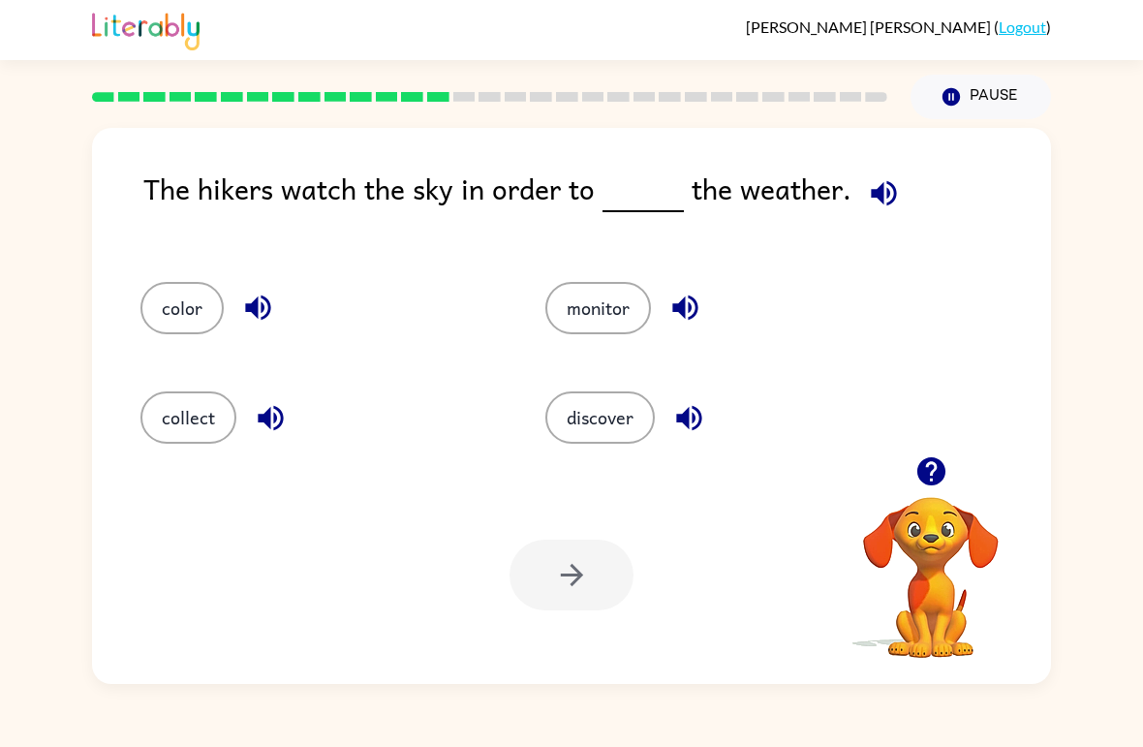
click at [915, 461] on icon "button" at bounding box center [931, 471] width 34 height 34
click at [600, 417] on button "discover" at bounding box center [599, 417] width 109 height 52
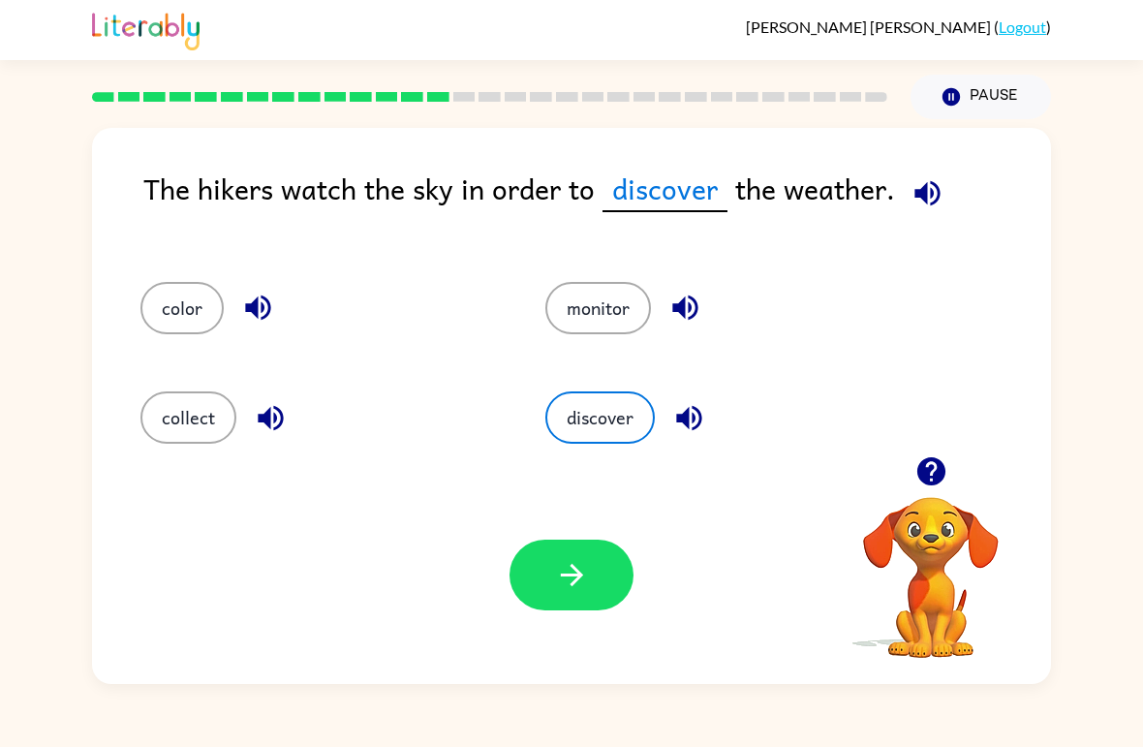
click at [579, 563] on icon "button" at bounding box center [572, 575] width 34 height 34
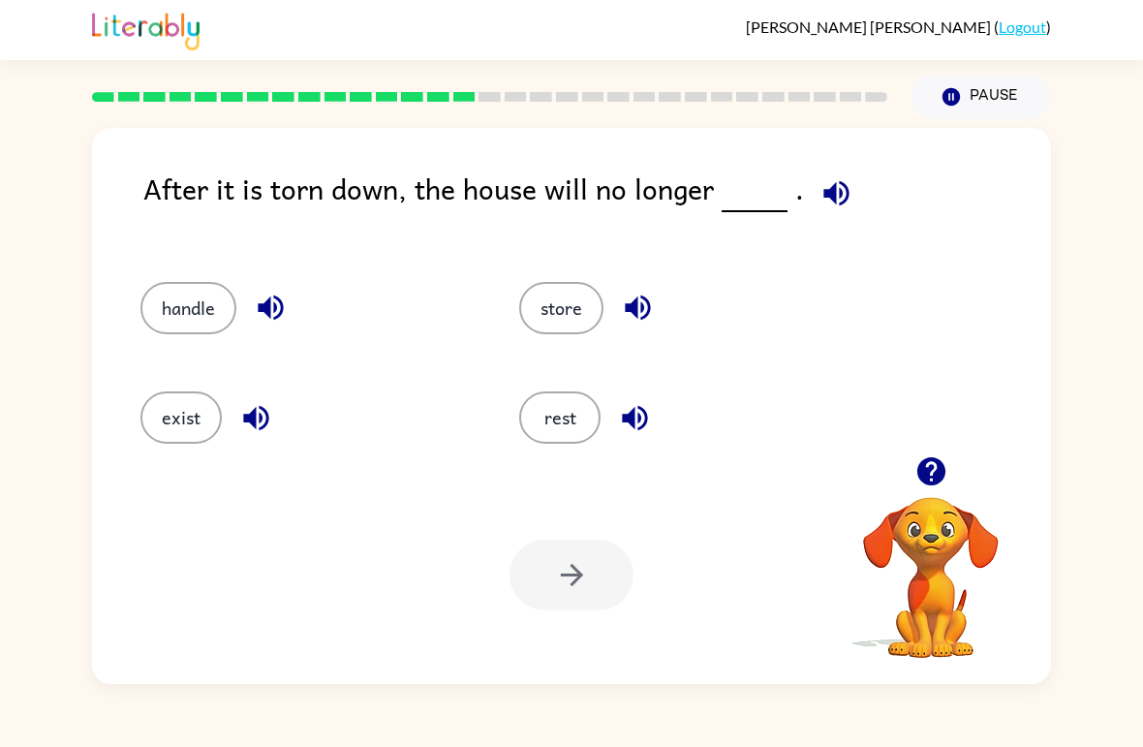
click at [197, 430] on button "exist" at bounding box center [180, 417] width 81 height 52
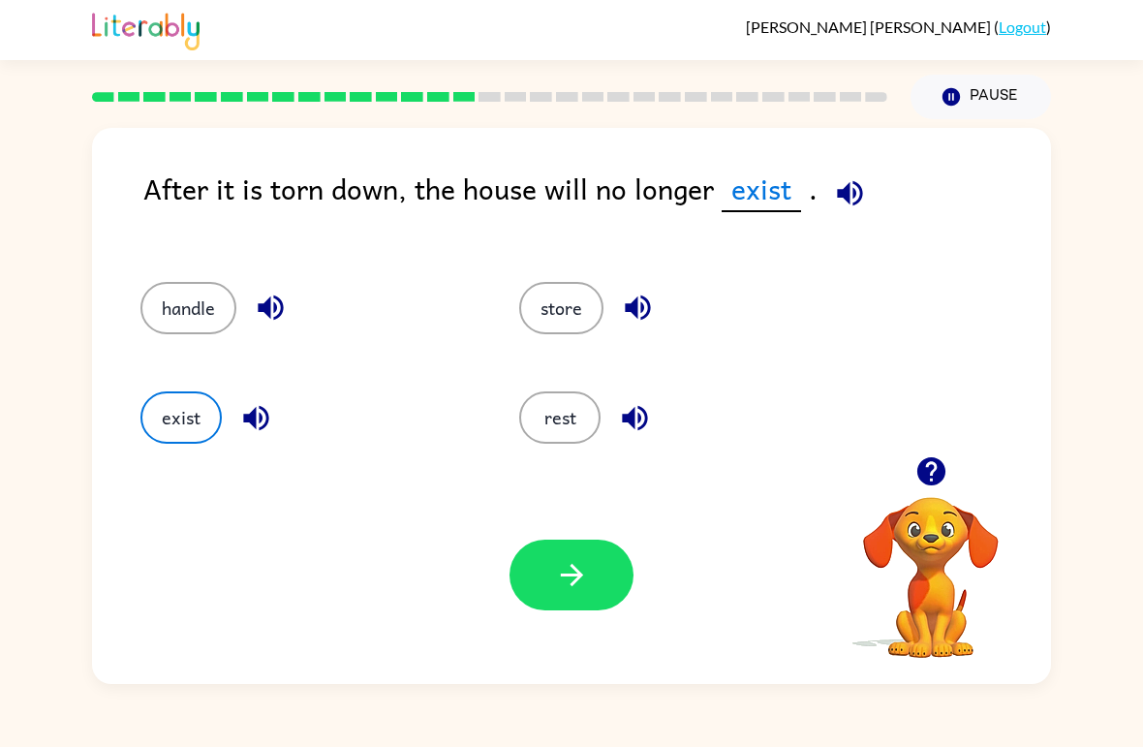
click at [838, 217] on button "button" at bounding box center [849, 193] width 49 height 49
click at [603, 560] on button "button" at bounding box center [571, 574] width 124 height 71
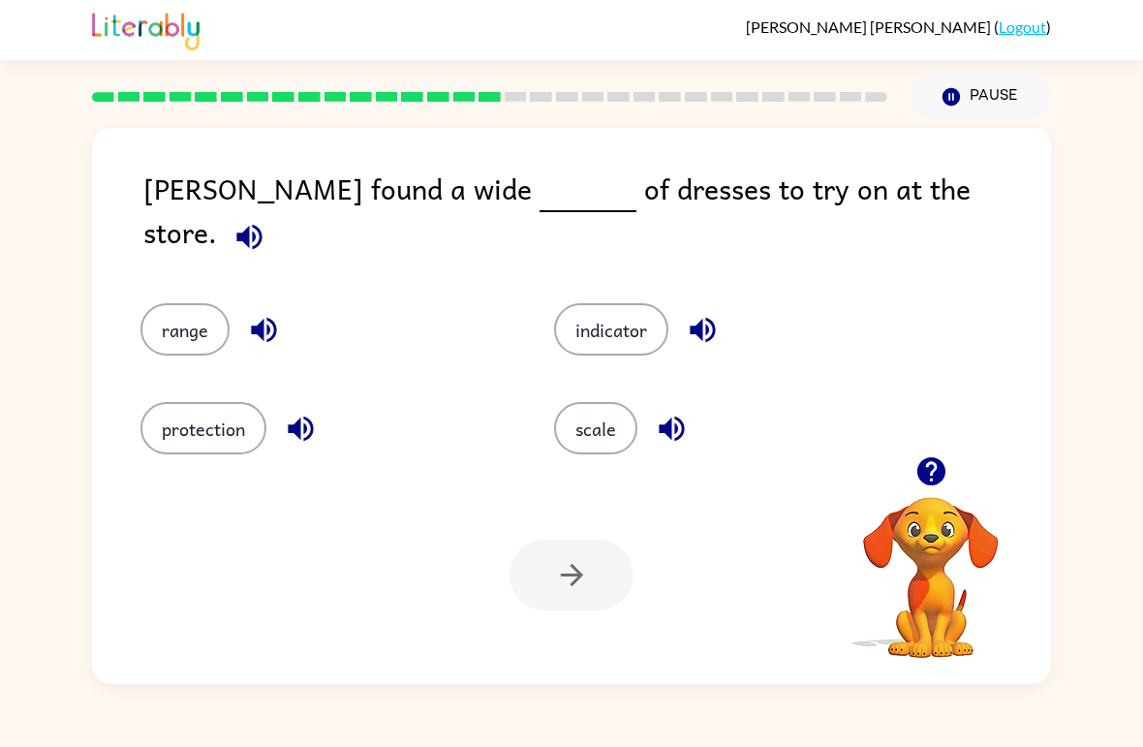
click at [196, 322] on button "range" at bounding box center [184, 329] width 89 height 52
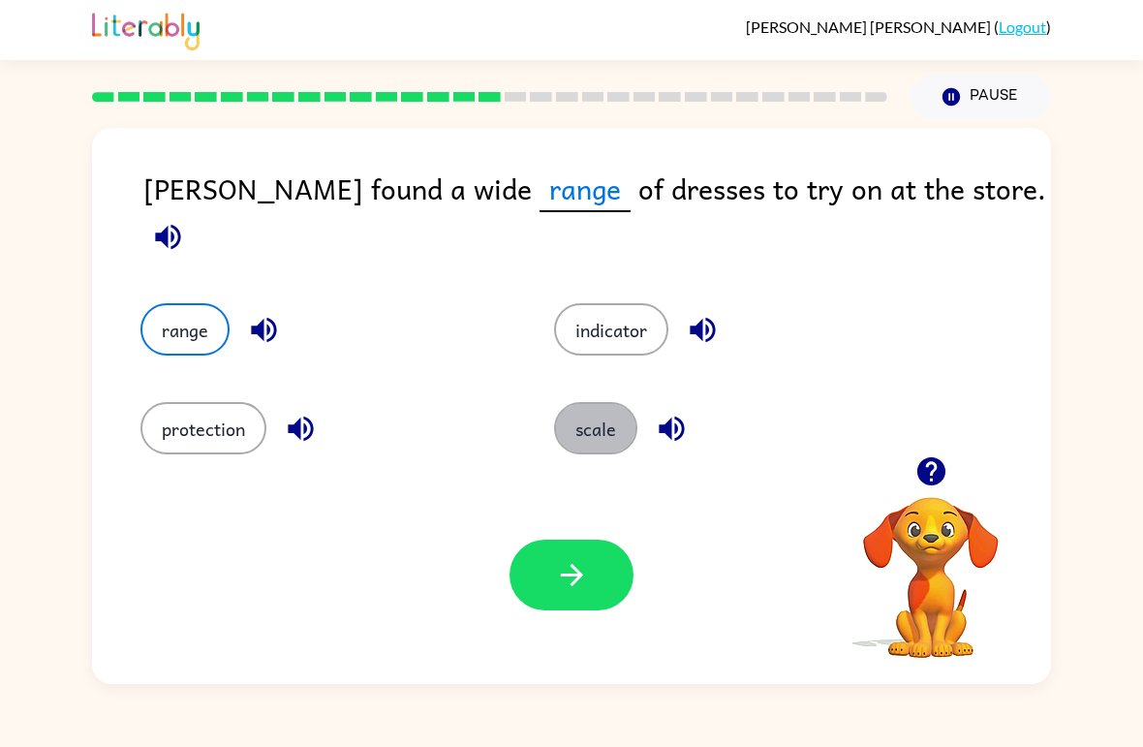
click at [601, 428] on button "scale" at bounding box center [595, 428] width 83 height 52
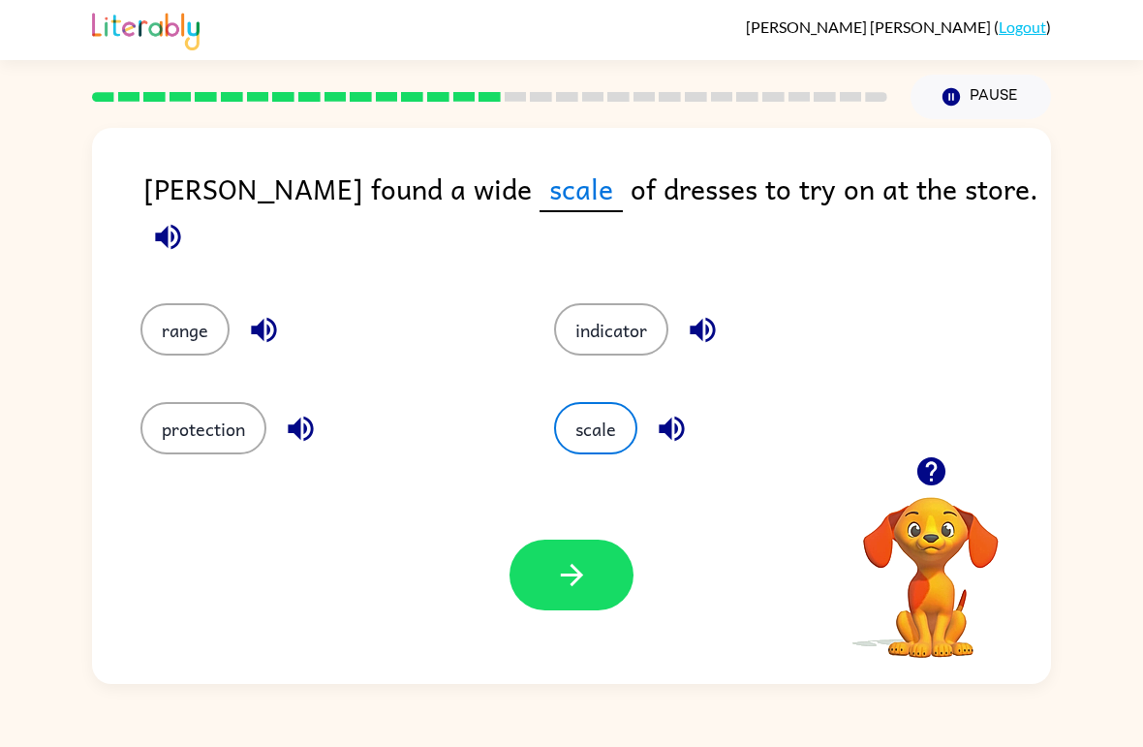
click at [630, 307] on button "indicator" at bounding box center [611, 329] width 114 height 52
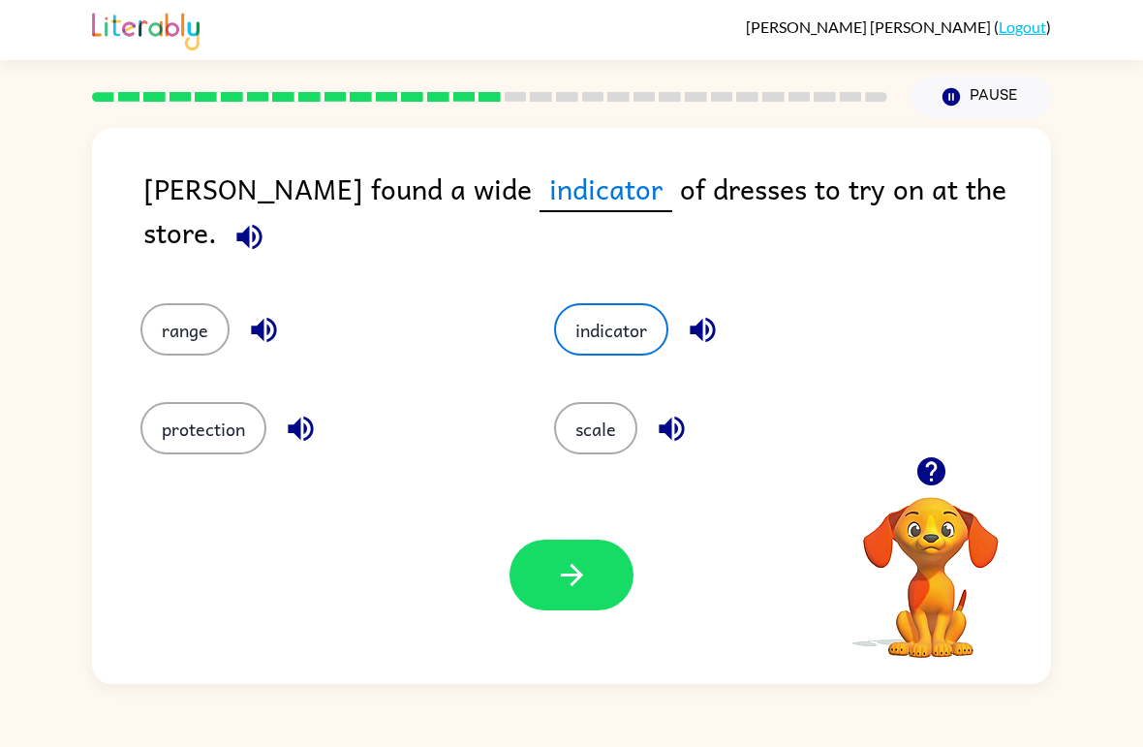
click at [234, 412] on button "protection" at bounding box center [203, 428] width 126 height 52
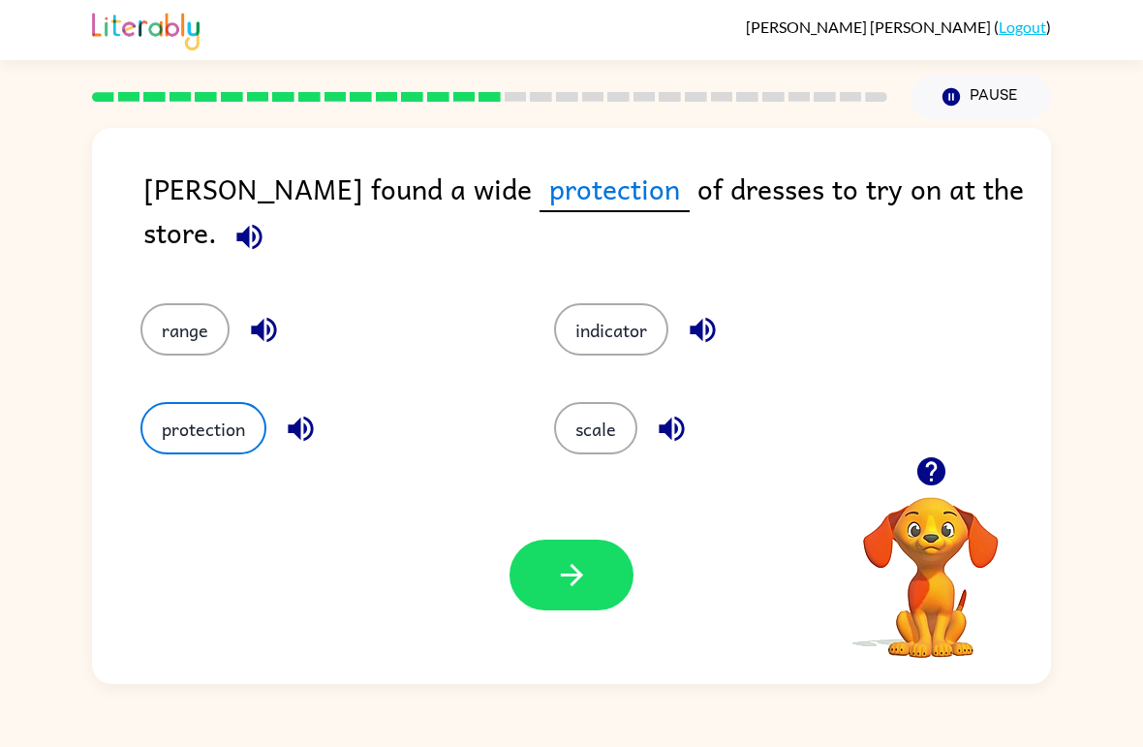
click at [615, 430] on button "scale" at bounding box center [595, 428] width 83 height 52
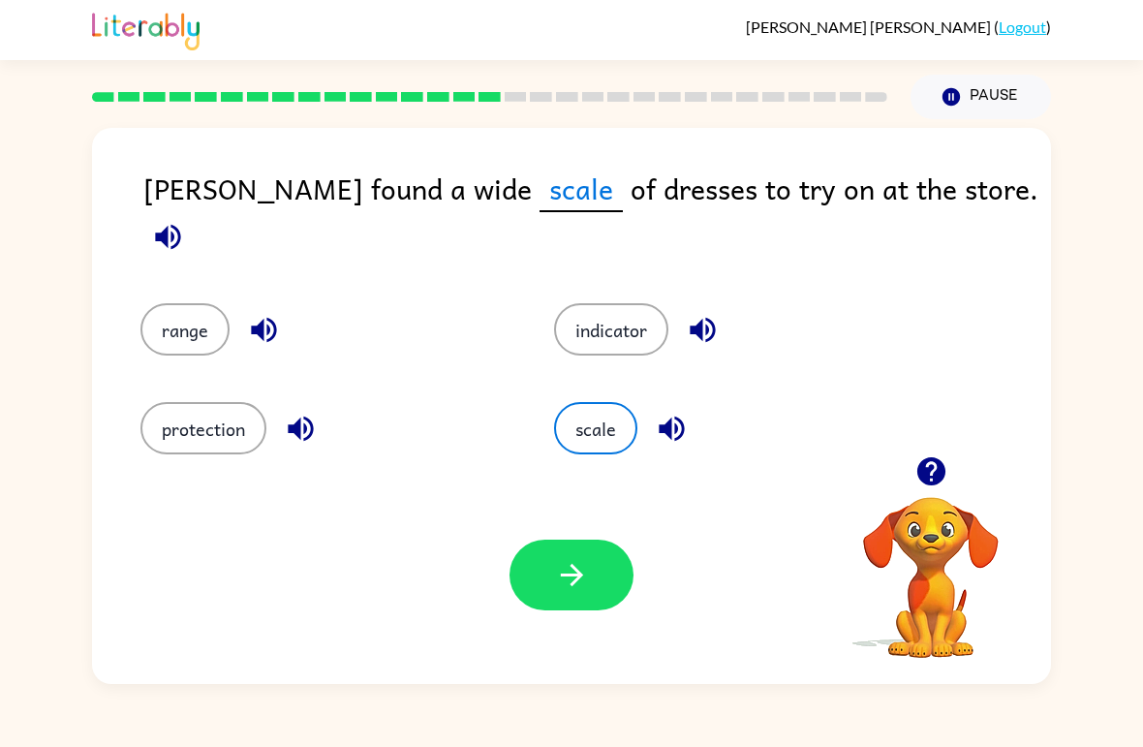
click at [593, 587] on button "button" at bounding box center [571, 574] width 124 height 71
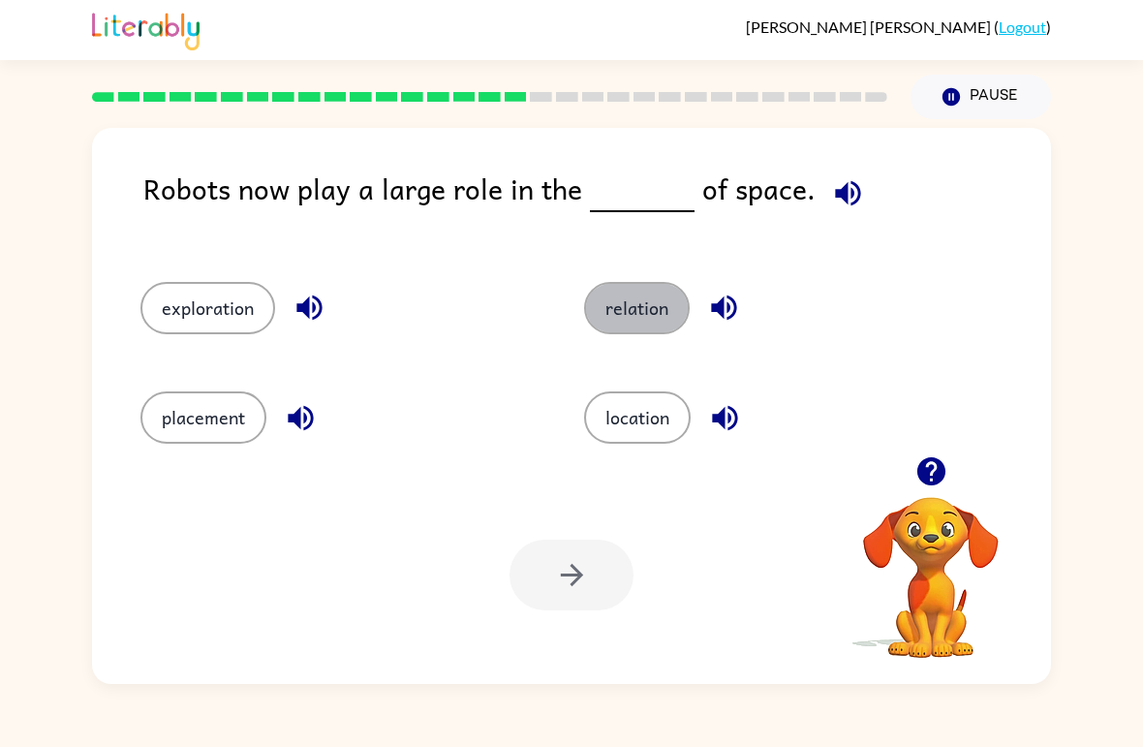
click at [651, 308] on button "relation" at bounding box center [637, 308] width 106 height 52
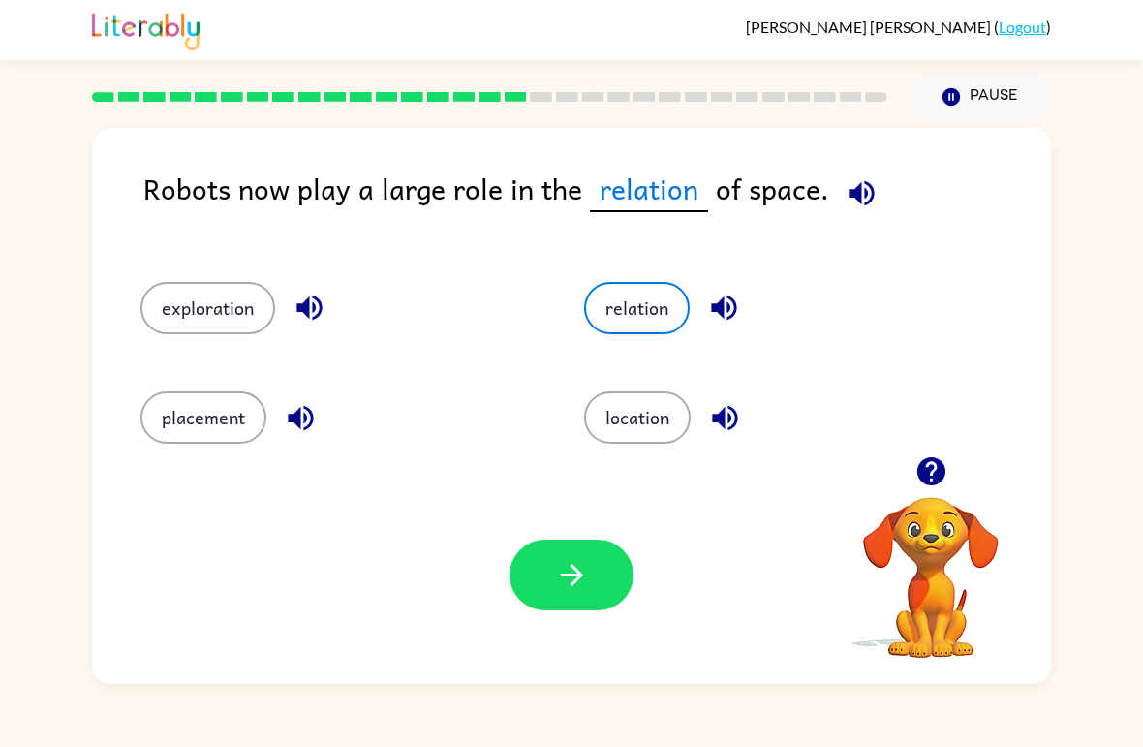
click at [596, 595] on button "button" at bounding box center [571, 574] width 124 height 71
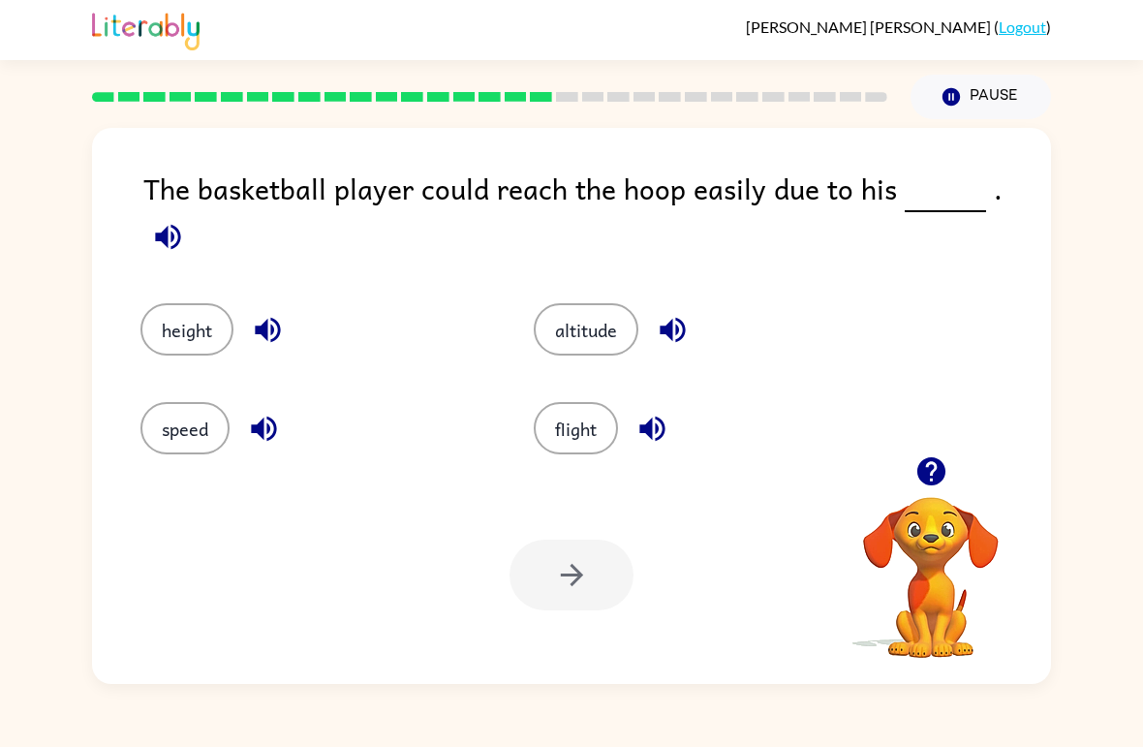
click at [202, 323] on button "height" at bounding box center [186, 329] width 93 height 52
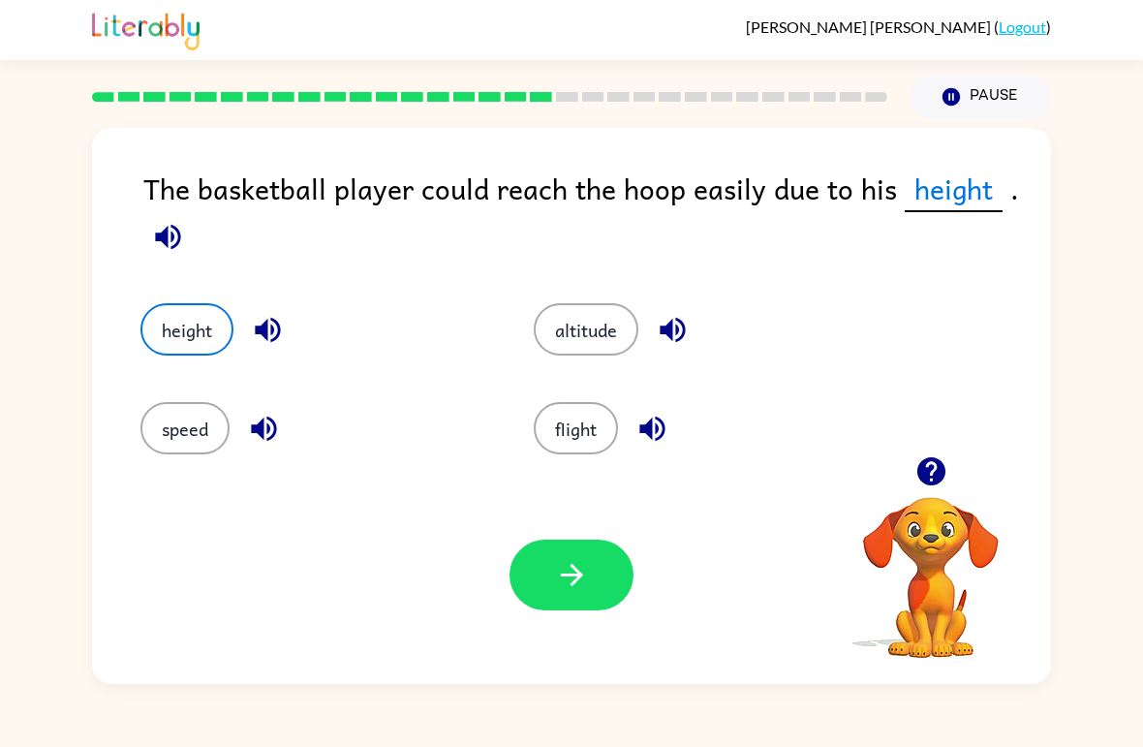
click at [591, 578] on button "button" at bounding box center [571, 574] width 124 height 71
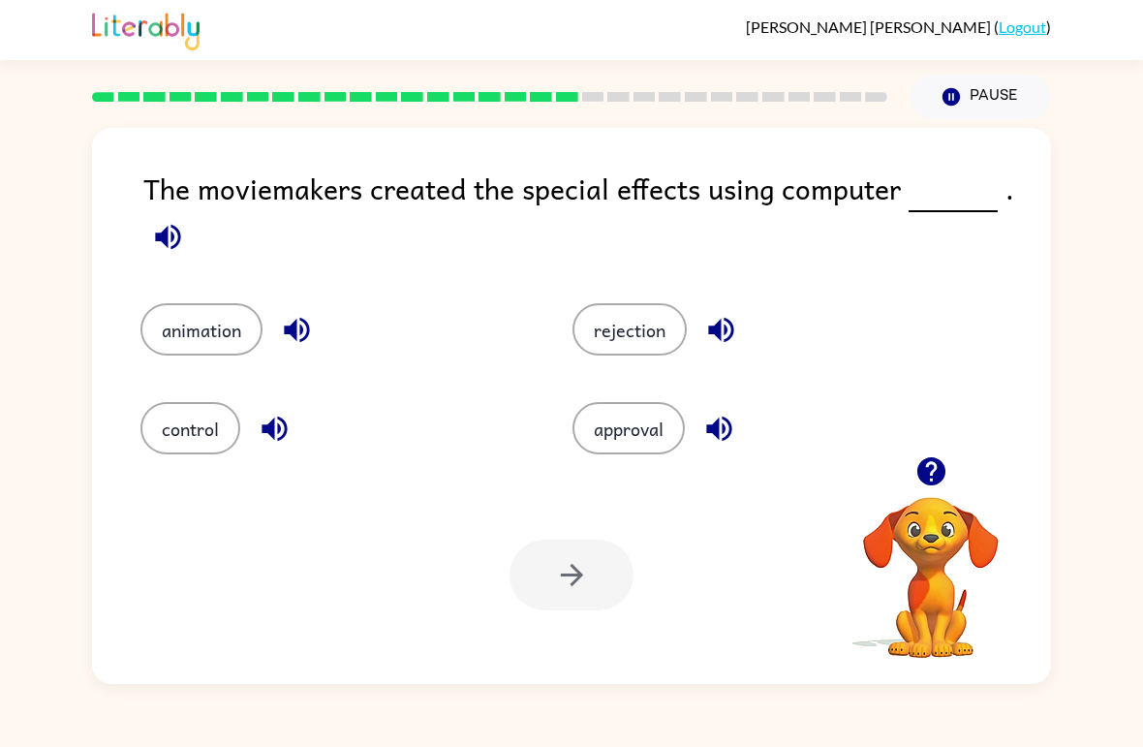
click at [238, 326] on button "animation" at bounding box center [201, 329] width 122 height 52
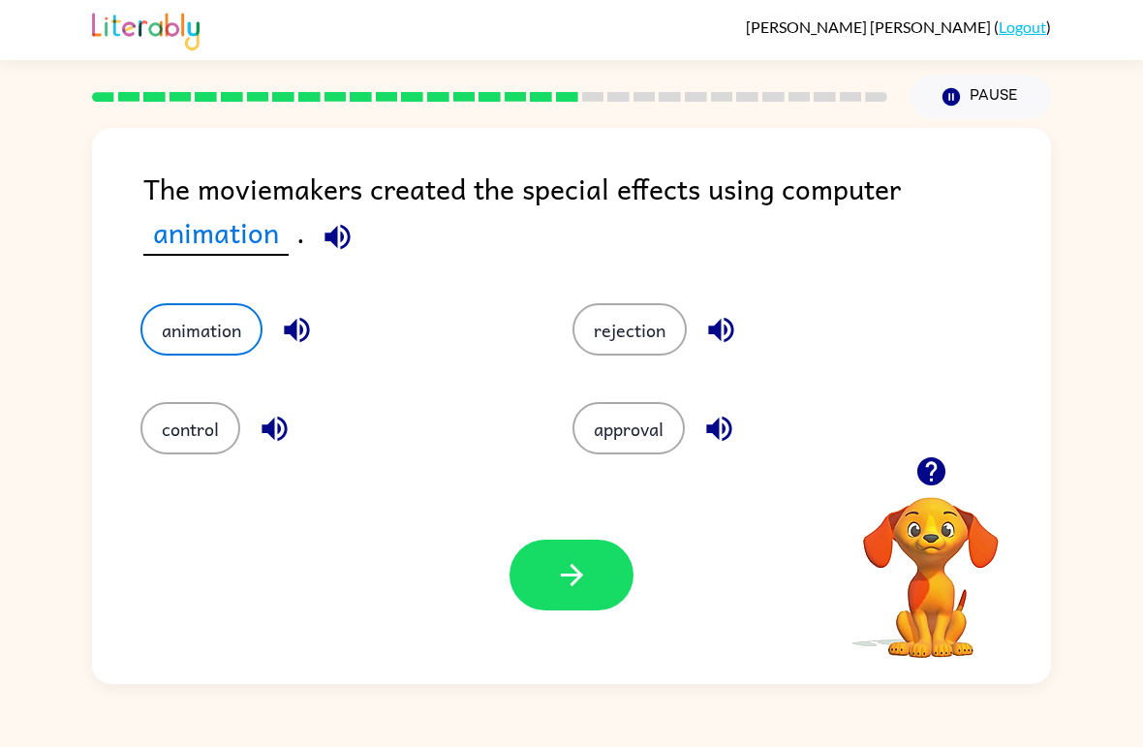
click at [585, 600] on button "button" at bounding box center [571, 574] width 124 height 71
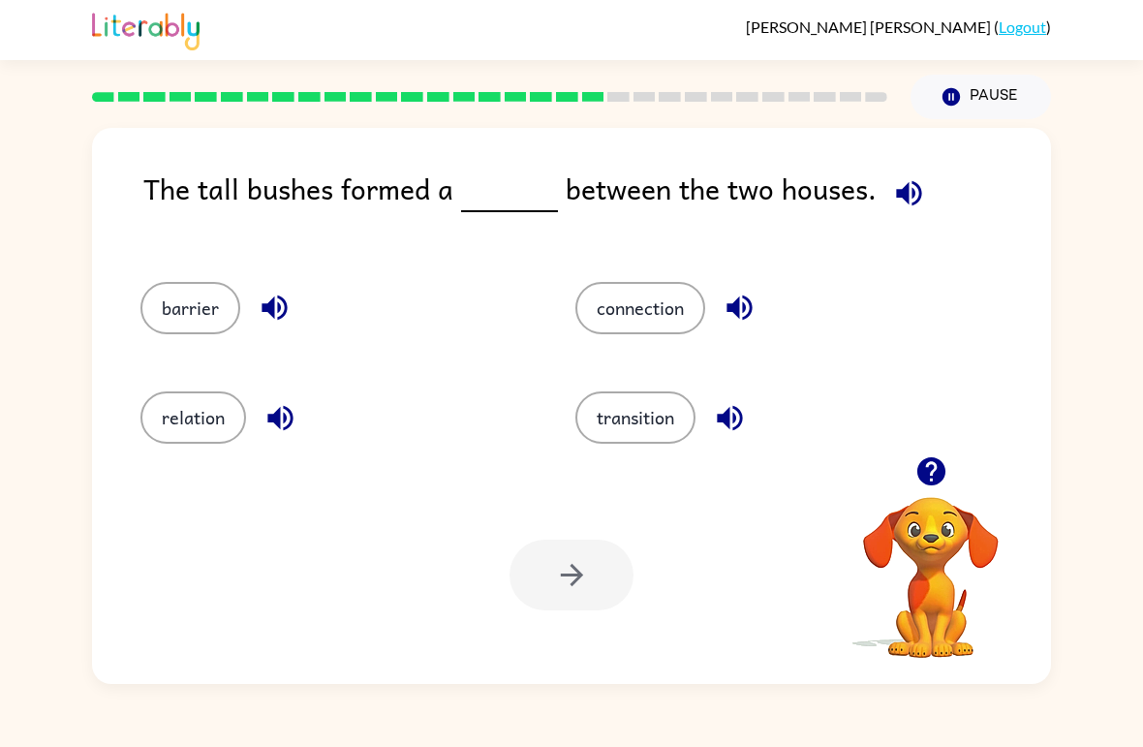
click at [212, 317] on button "barrier" at bounding box center [190, 308] width 100 height 52
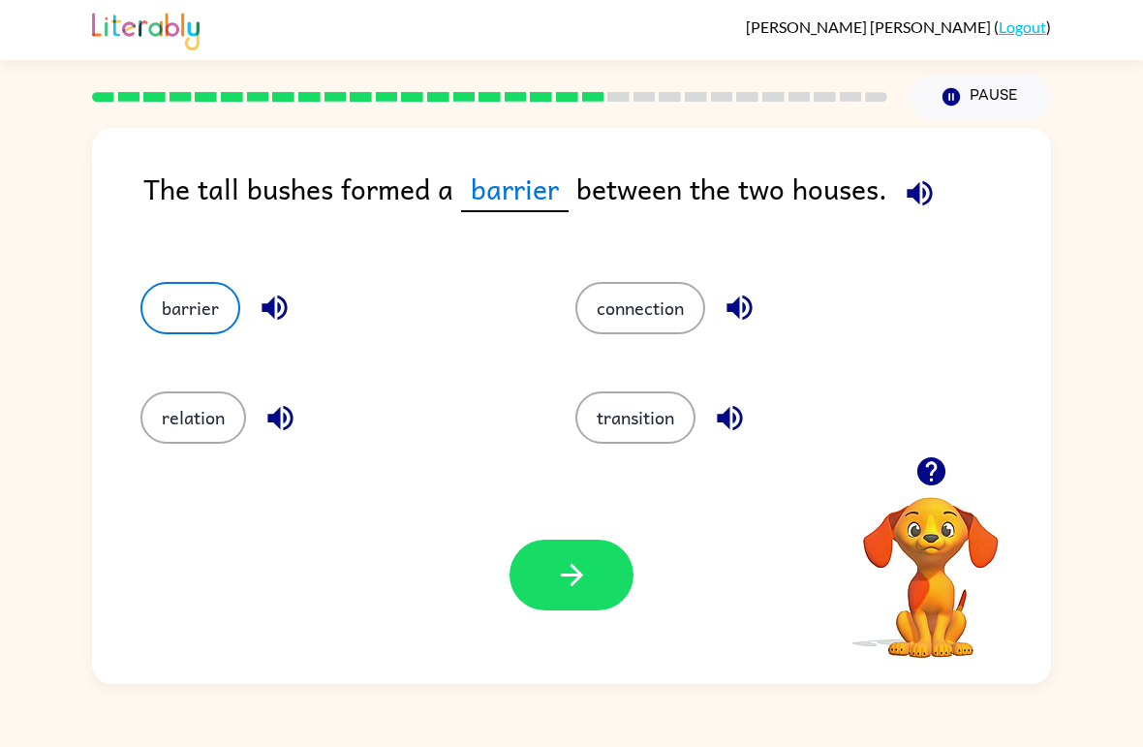
click at [560, 573] on icon "button" at bounding box center [572, 575] width 34 height 34
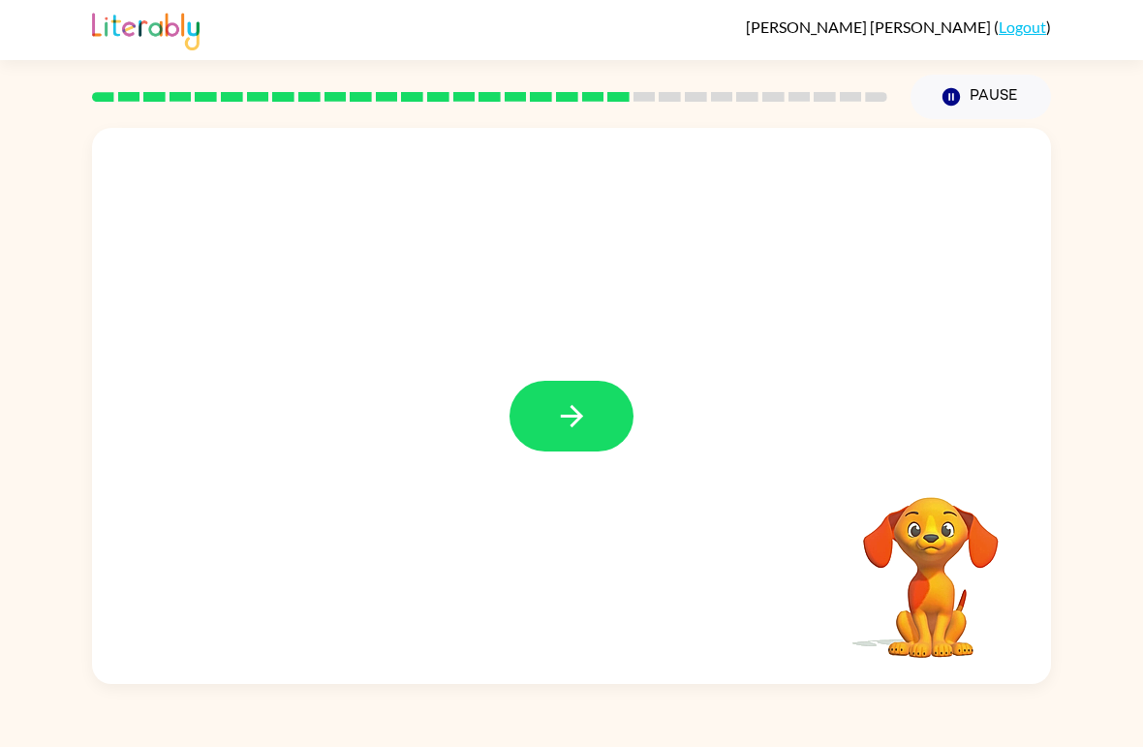
click at [586, 410] on icon "button" at bounding box center [572, 416] width 34 height 34
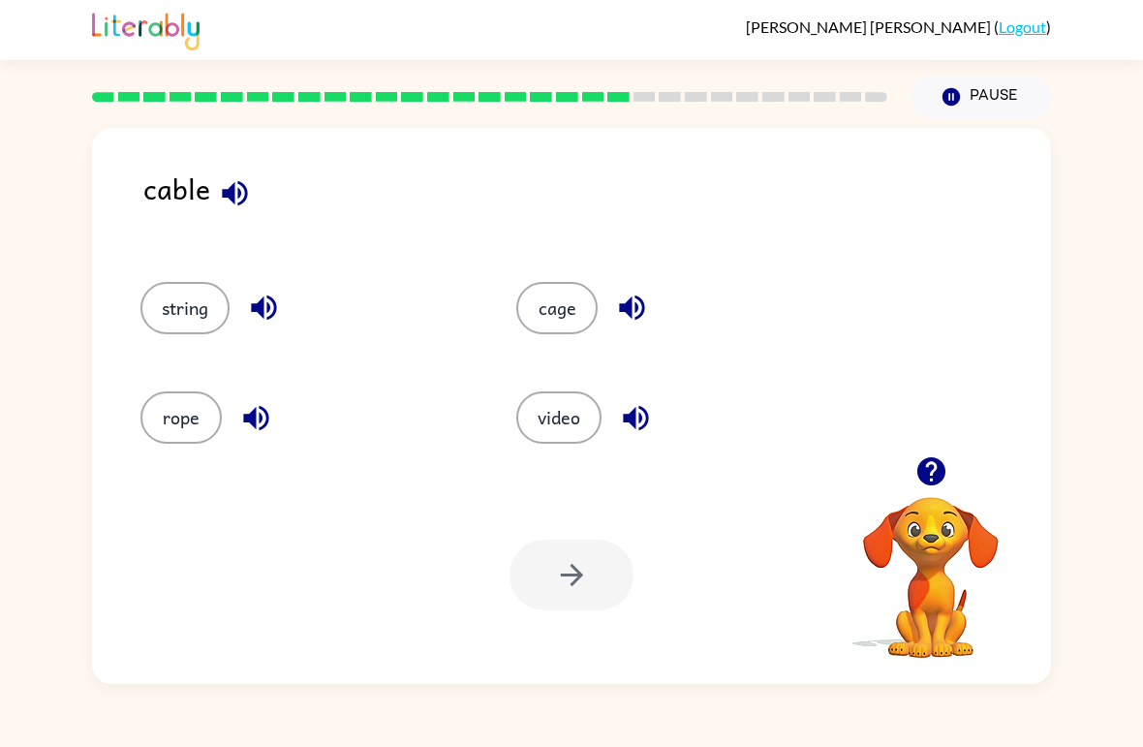
click at [560, 419] on button "video" at bounding box center [558, 417] width 85 height 52
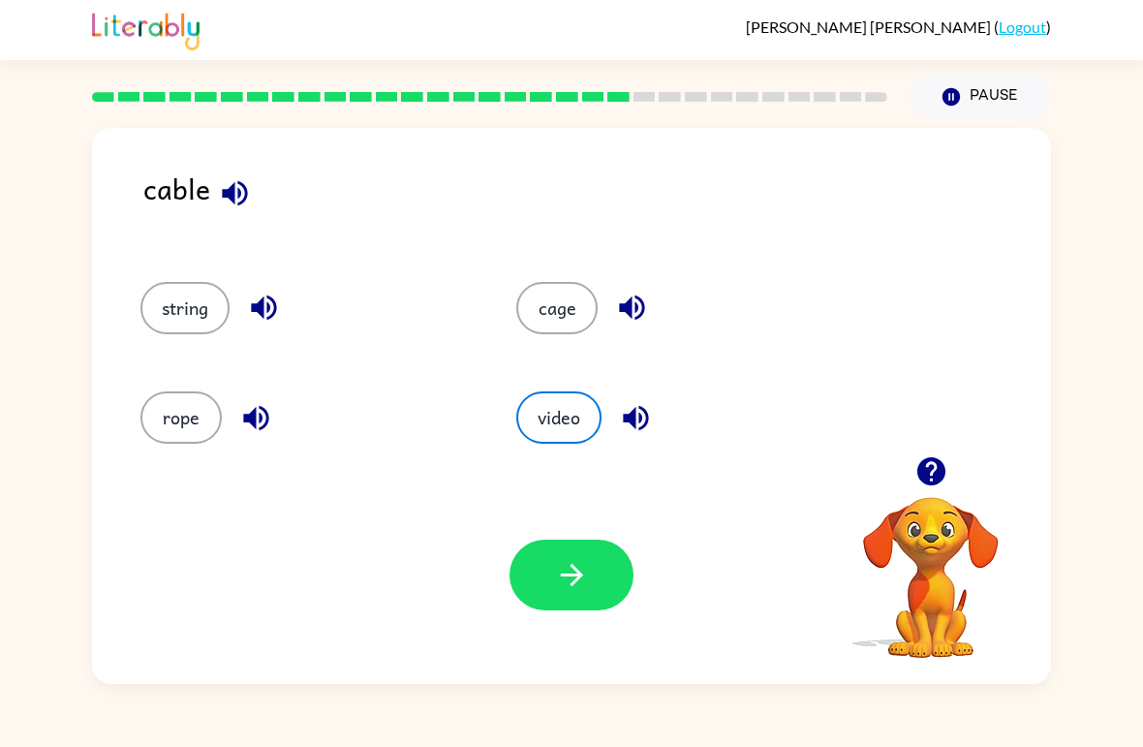
click at [603, 564] on button "button" at bounding box center [571, 574] width 124 height 71
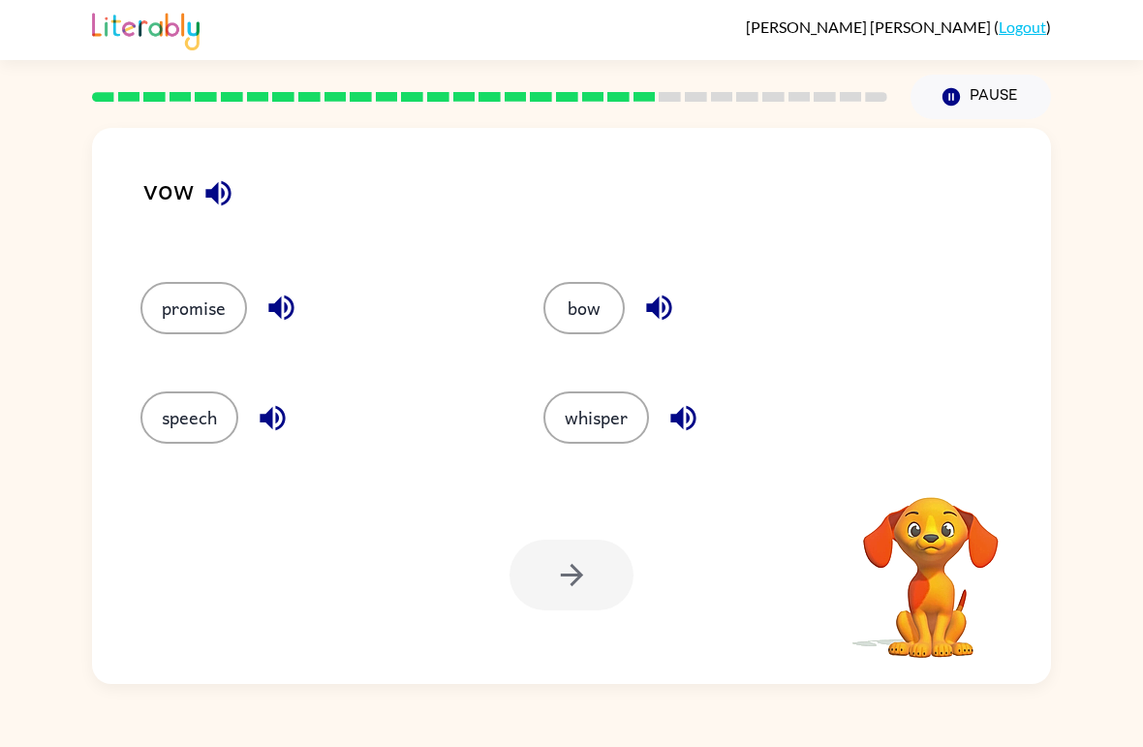
click at [602, 301] on button "bow" at bounding box center [583, 308] width 81 height 52
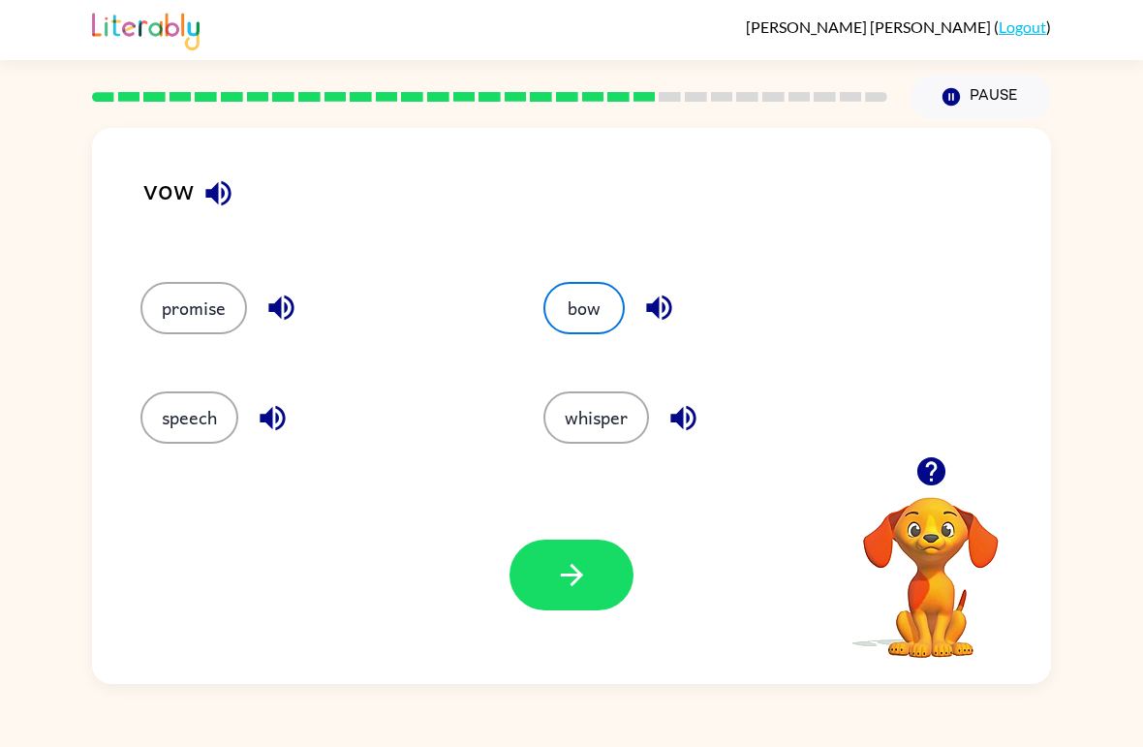
click at [606, 295] on button "bow" at bounding box center [583, 308] width 81 height 52
click at [224, 304] on button "promise" at bounding box center [193, 308] width 107 height 52
click at [587, 587] on icon "button" at bounding box center [572, 575] width 34 height 34
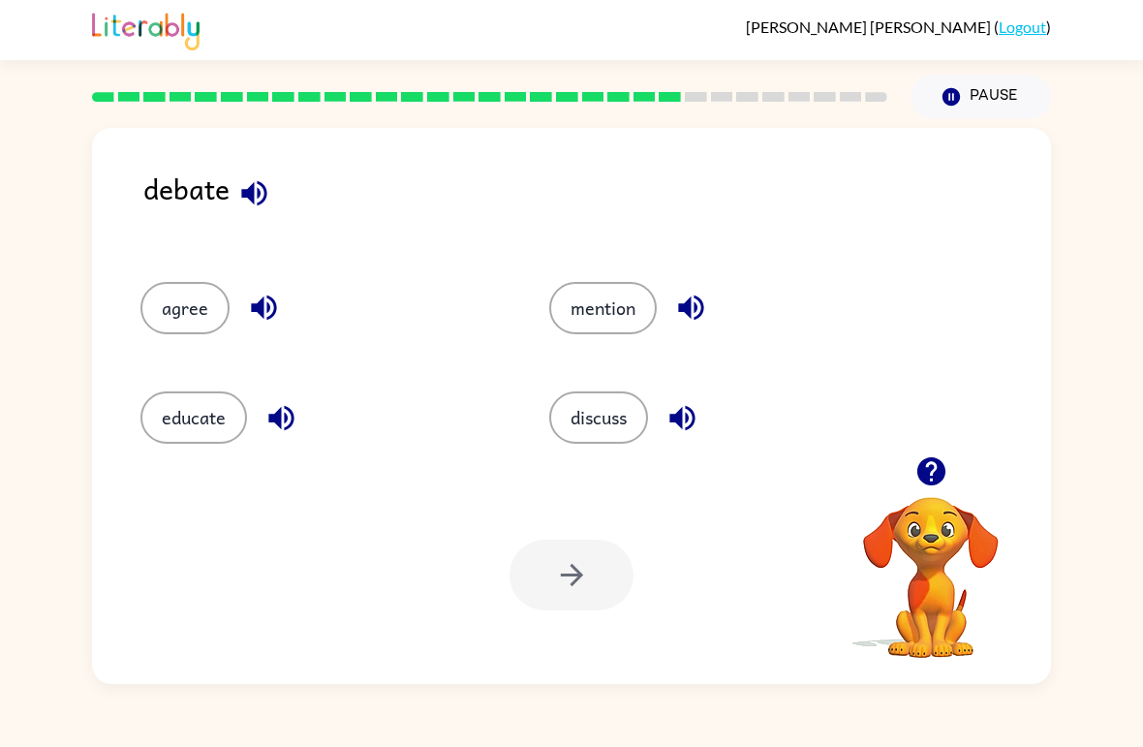
click at [595, 426] on button "discuss" at bounding box center [598, 417] width 99 height 52
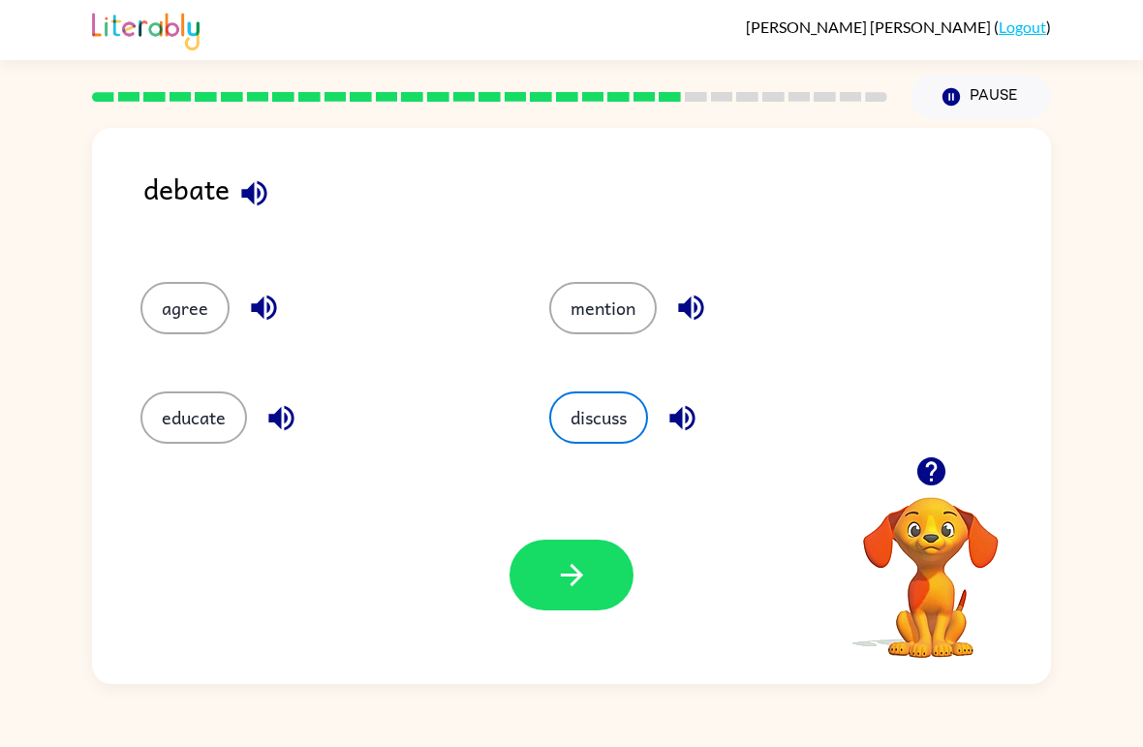
click at [603, 561] on button "button" at bounding box center [571, 574] width 124 height 71
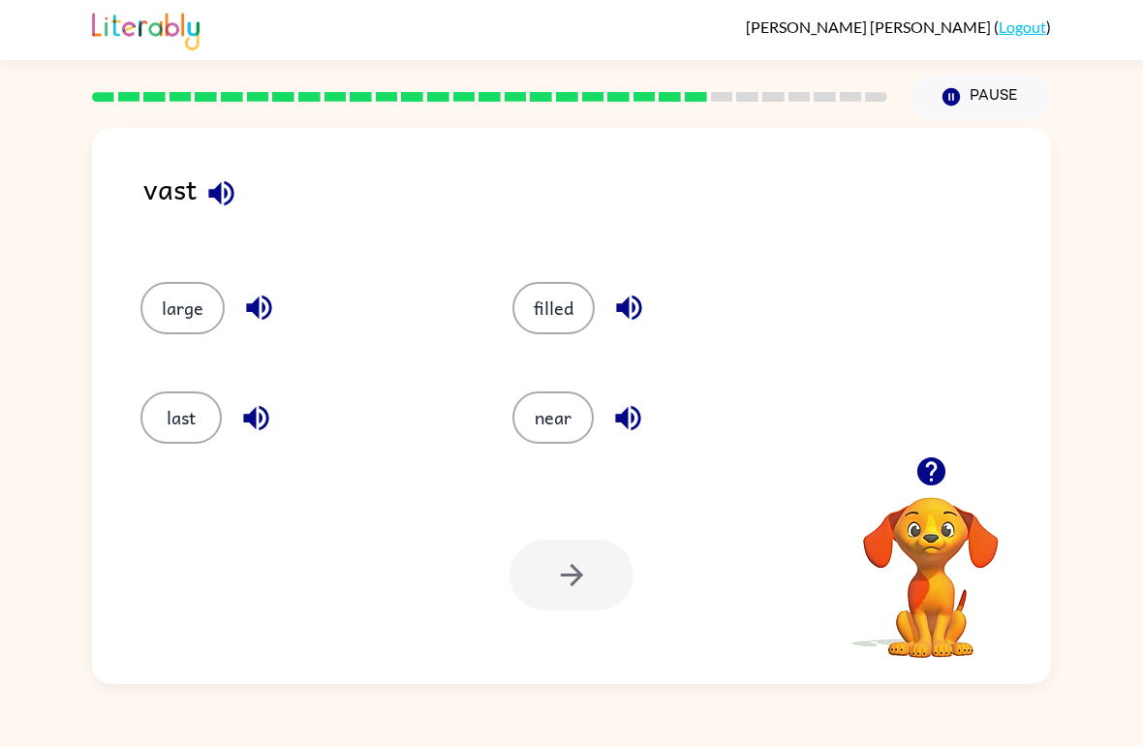
click at [563, 327] on button "filled" at bounding box center [553, 308] width 82 height 52
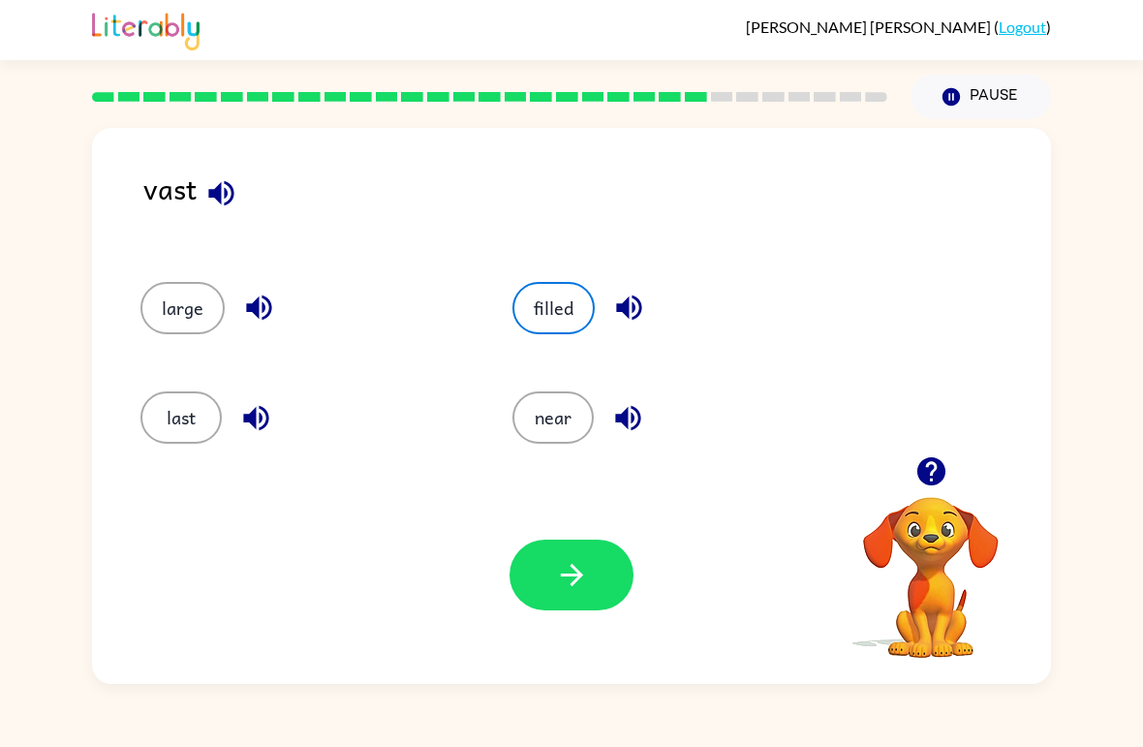
click at [578, 568] on icon "button" at bounding box center [572, 575] width 34 height 34
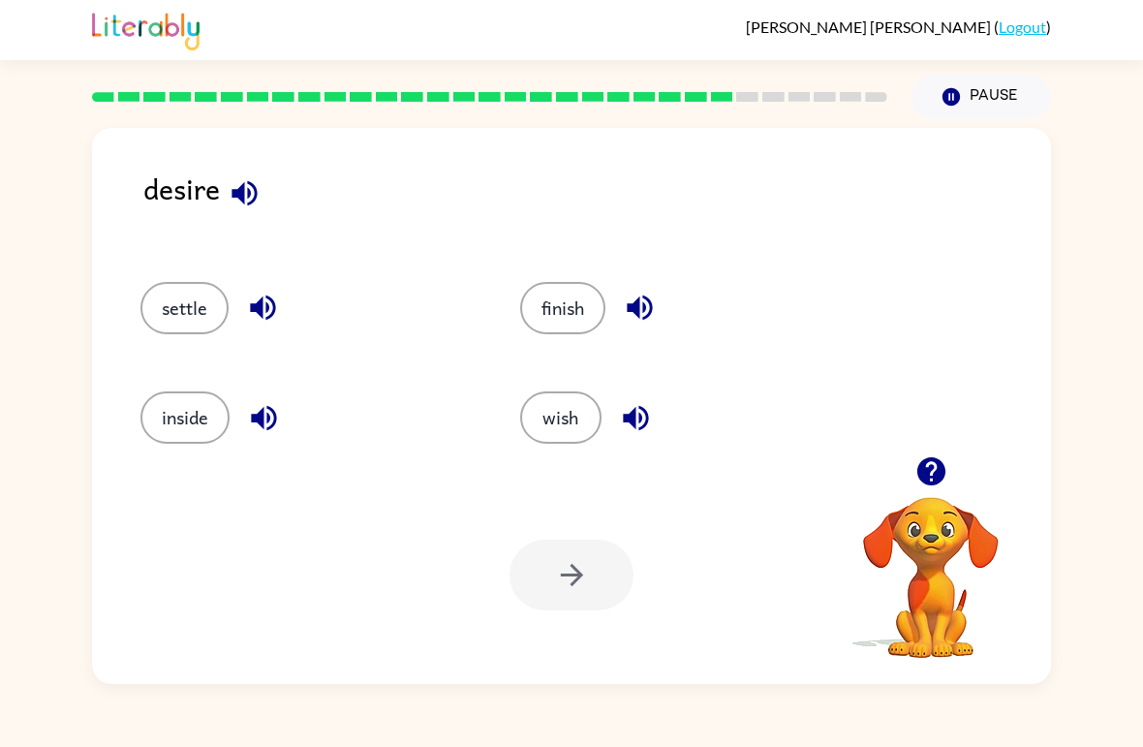
click at [560, 444] on button "wish" at bounding box center [560, 417] width 81 height 52
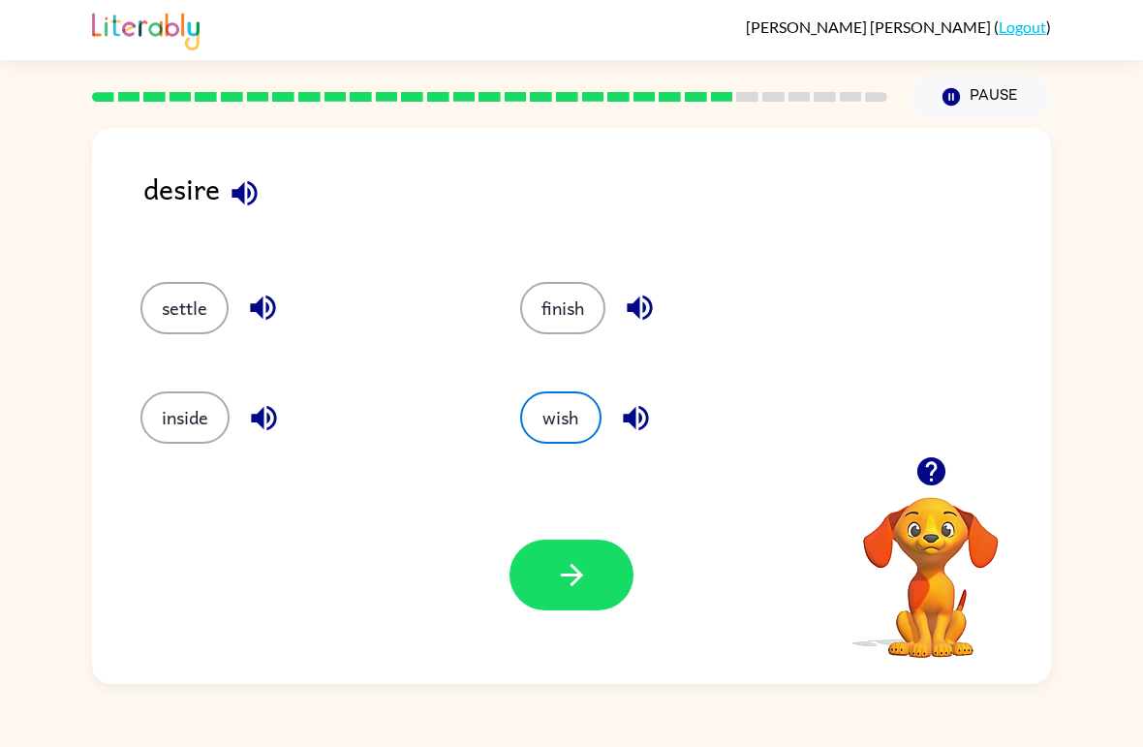
click at [591, 588] on button "button" at bounding box center [571, 574] width 124 height 71
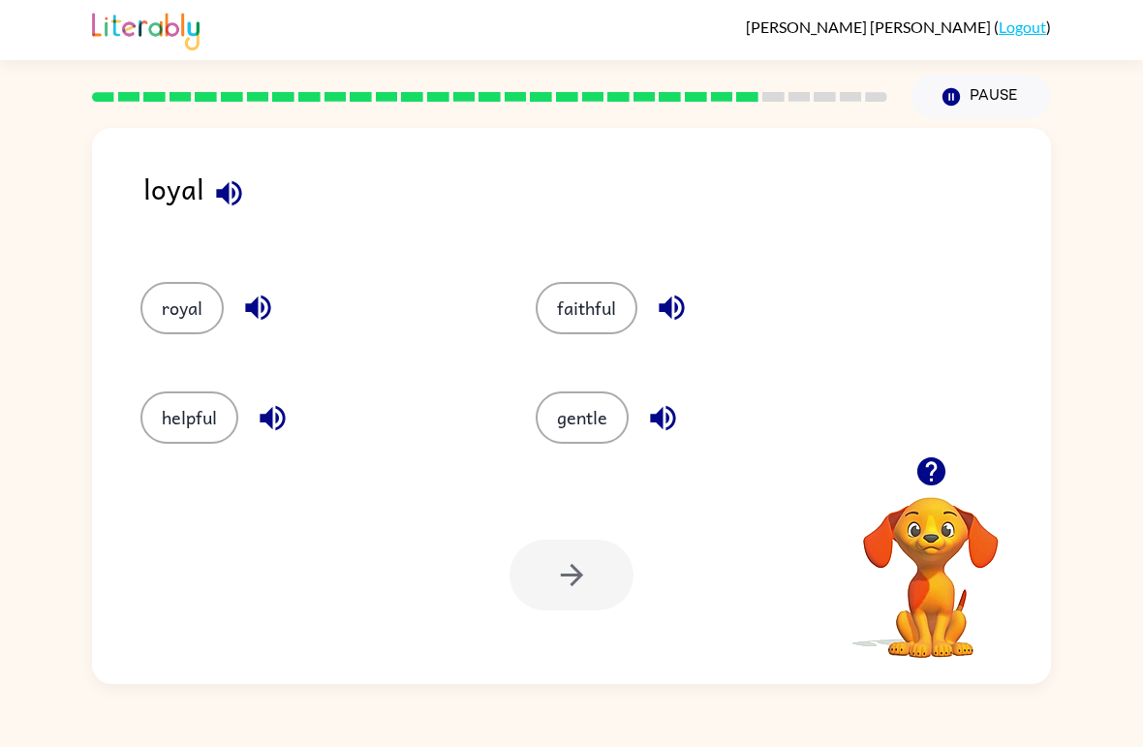
click at [613, 275] on div "faithful" at bounding box center [696, 299] width 395 height 109
click at [606, 300] on button "faithful" at bounding box center [587, 308] width 102 height 52
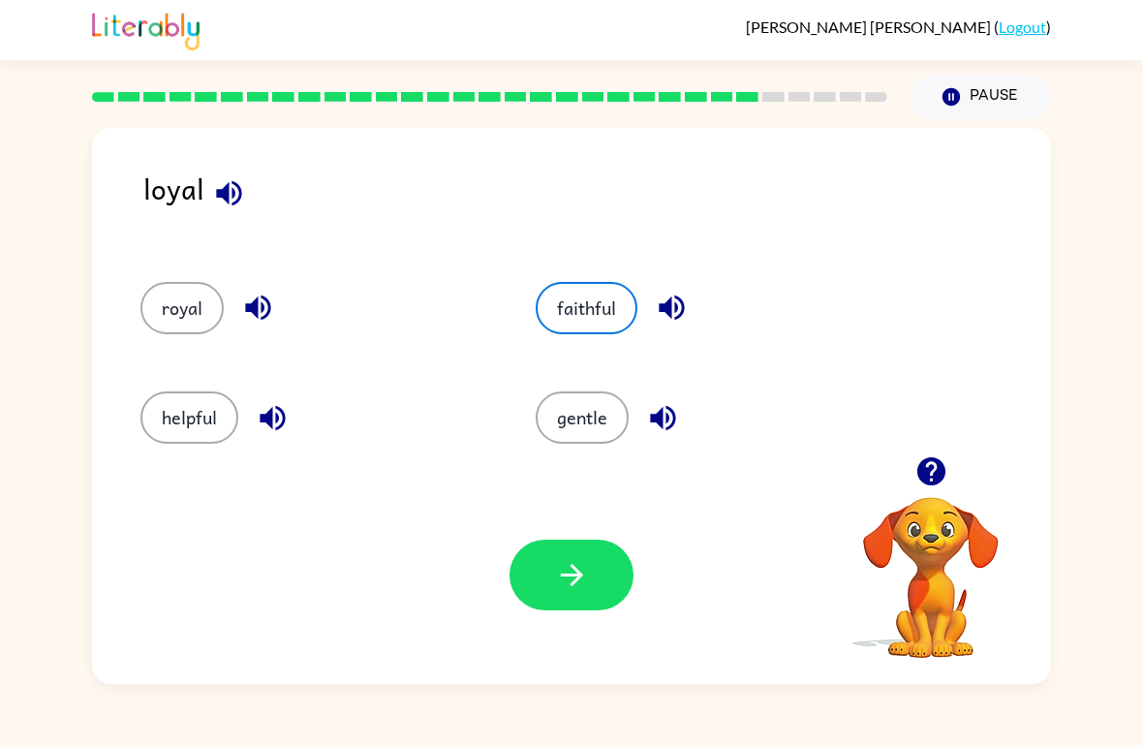
click at [598, 583] on button "button" at bounding box center [571, 574] width 124 height 71
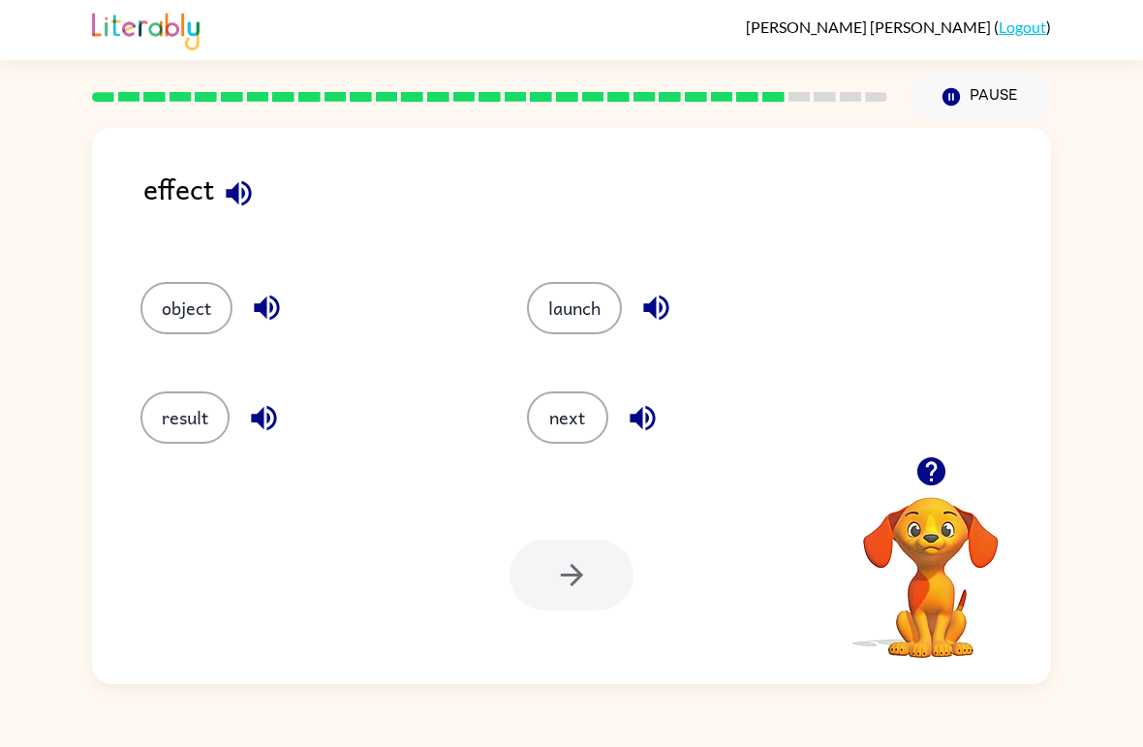
click at [199, 415] on button "result" at bounding box center [184, 417] width 89 height 52
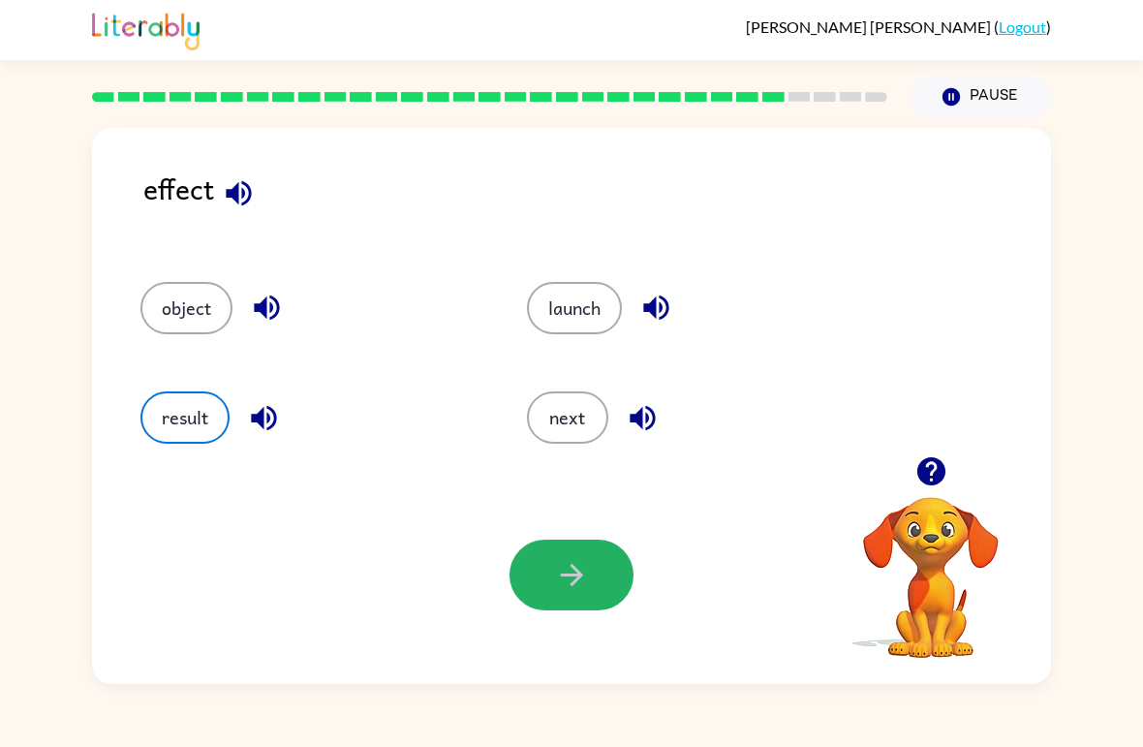
click at [592, 573] on button "button" at bounding box center [571, 574] width 124 height 71
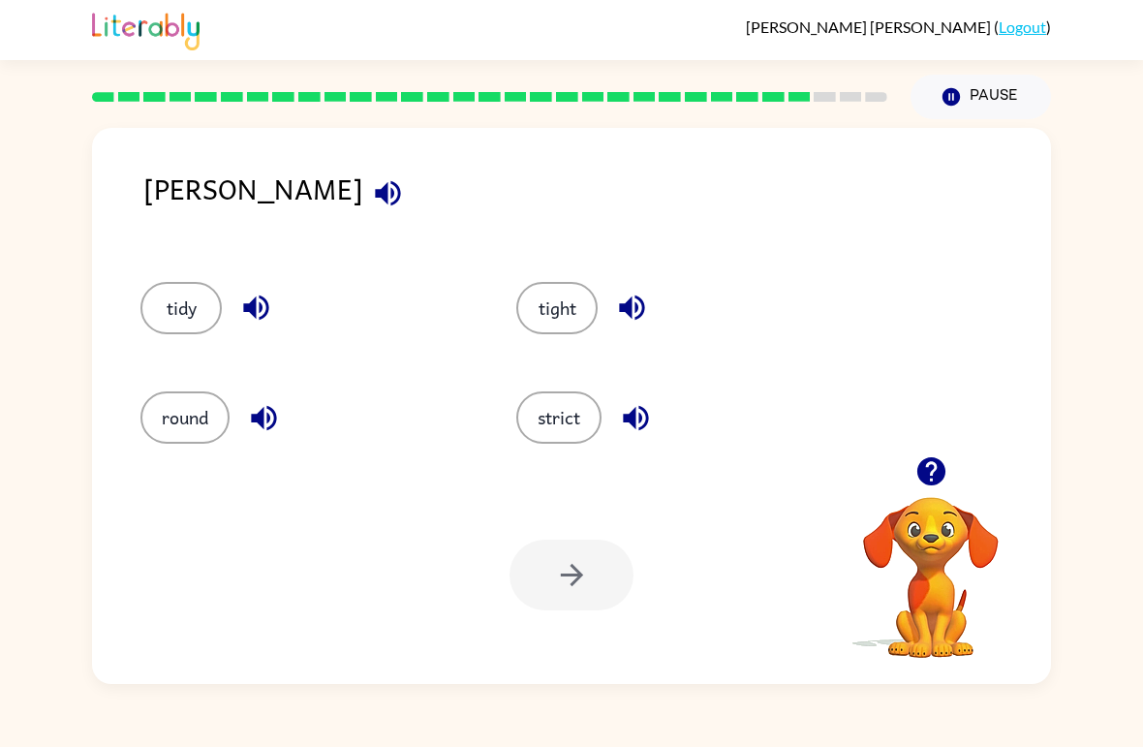
click at [561, 428] on button "strict" at bounding box center [558, 417] width 85 height 52
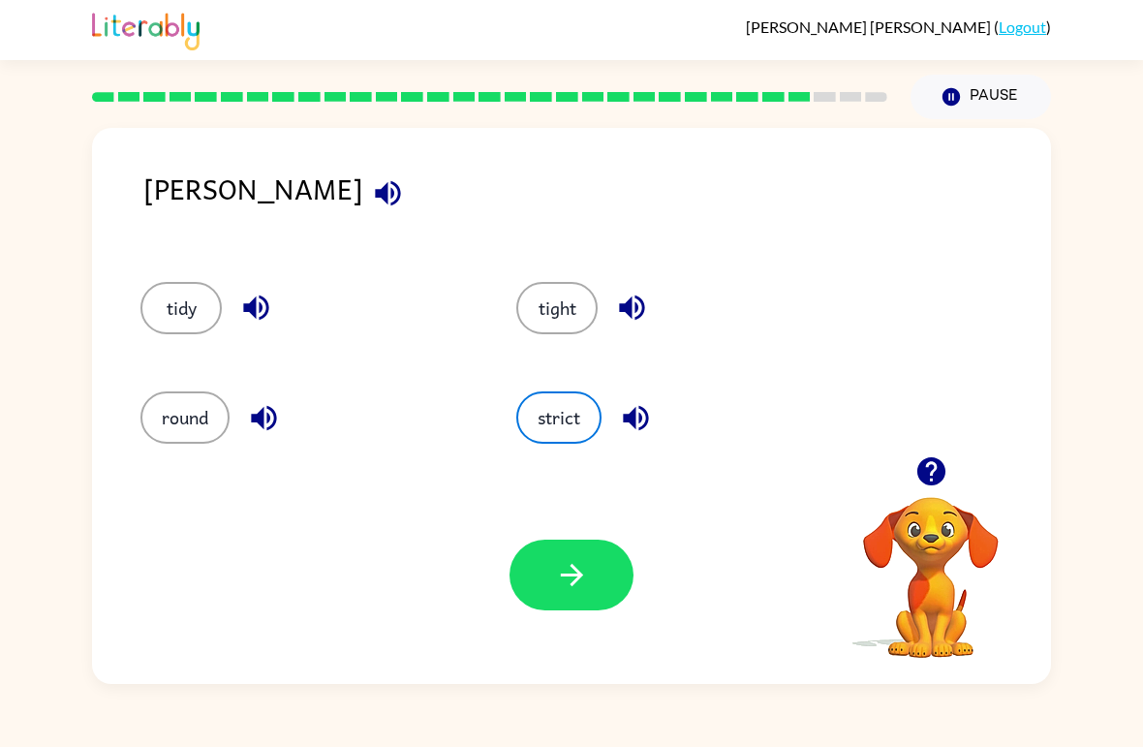
click at [574, 570] on icon "button" at bounding box center [571, 575] width 22 height 22
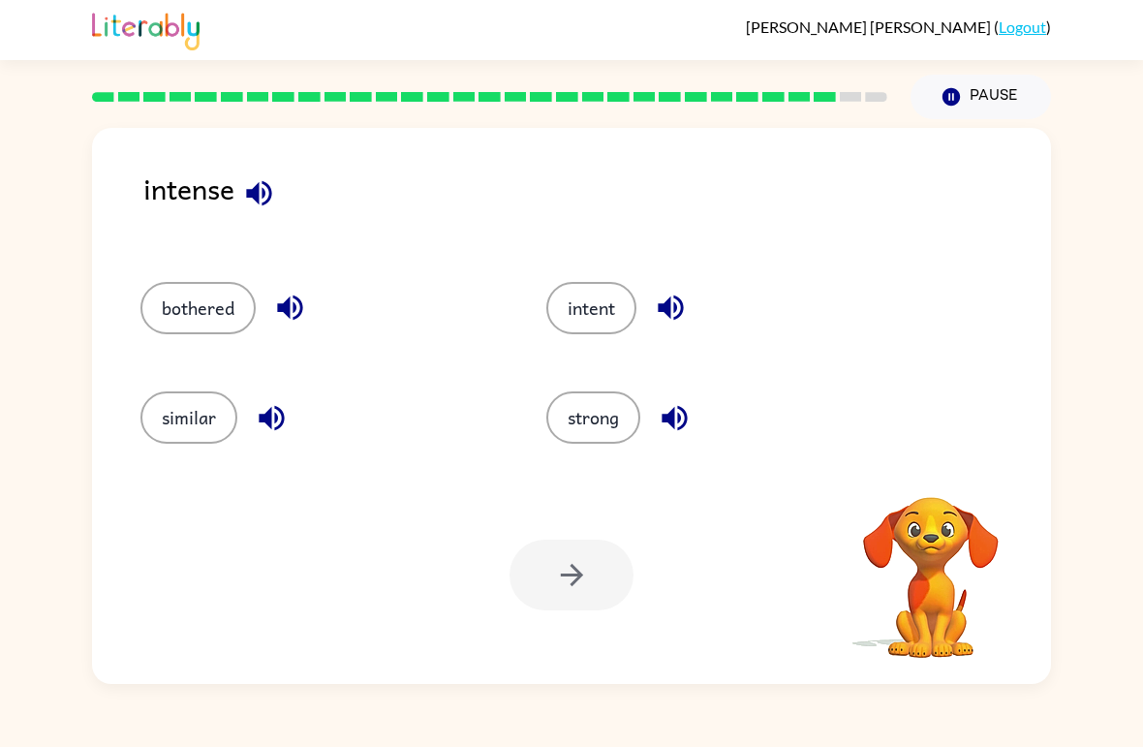
click at [589, 435] on button "strong" at bounding box center [593, 417] width 94 height 52
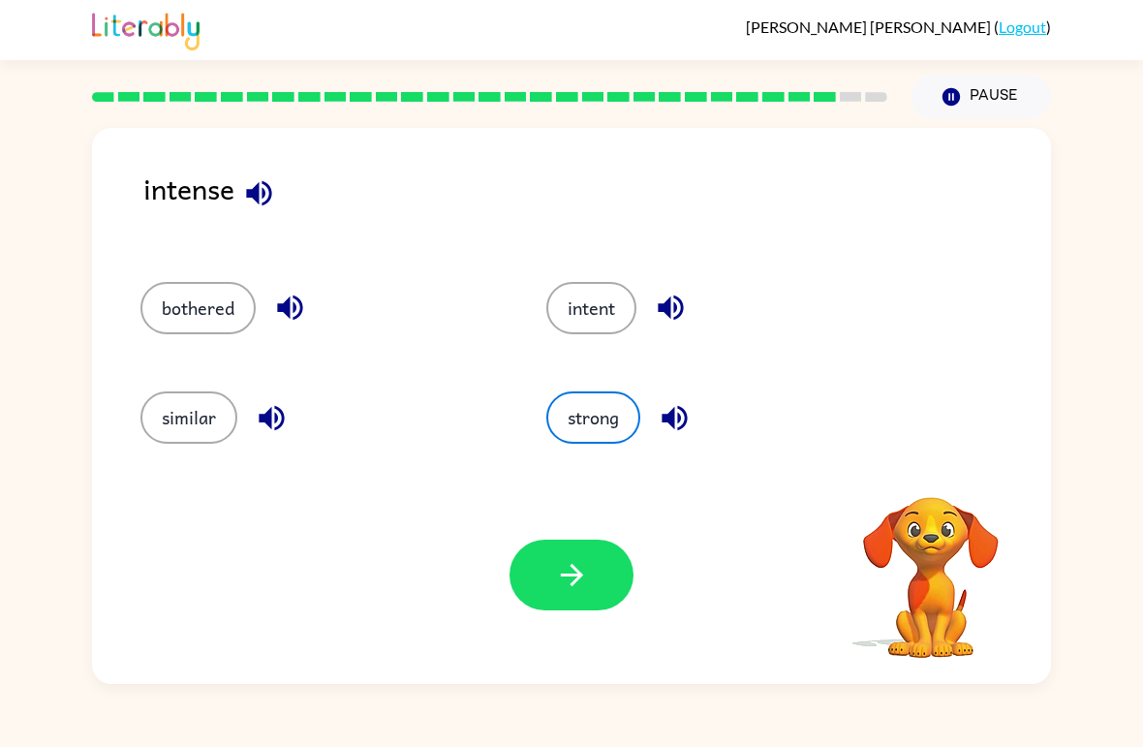
click at [572, 581] on icon "button" at bounding box center [572, 575] width 34 height 34
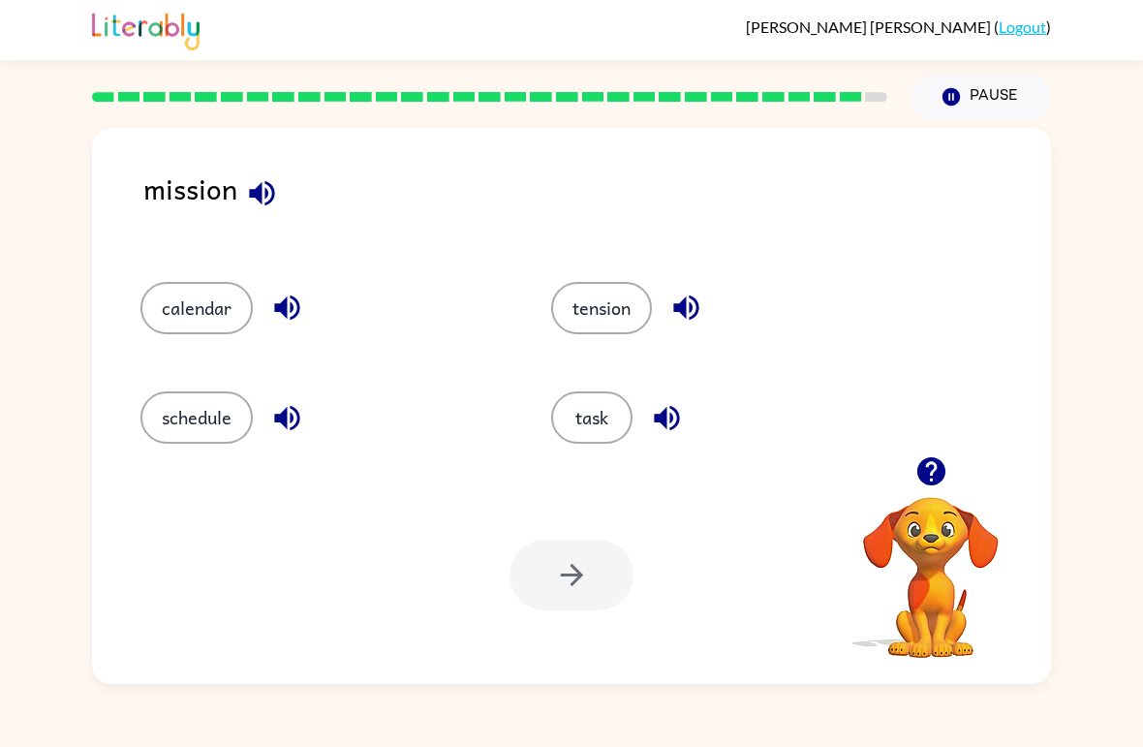
click at [586, 415] on button "task" at bounding box center [591, 417] width 81 height 52
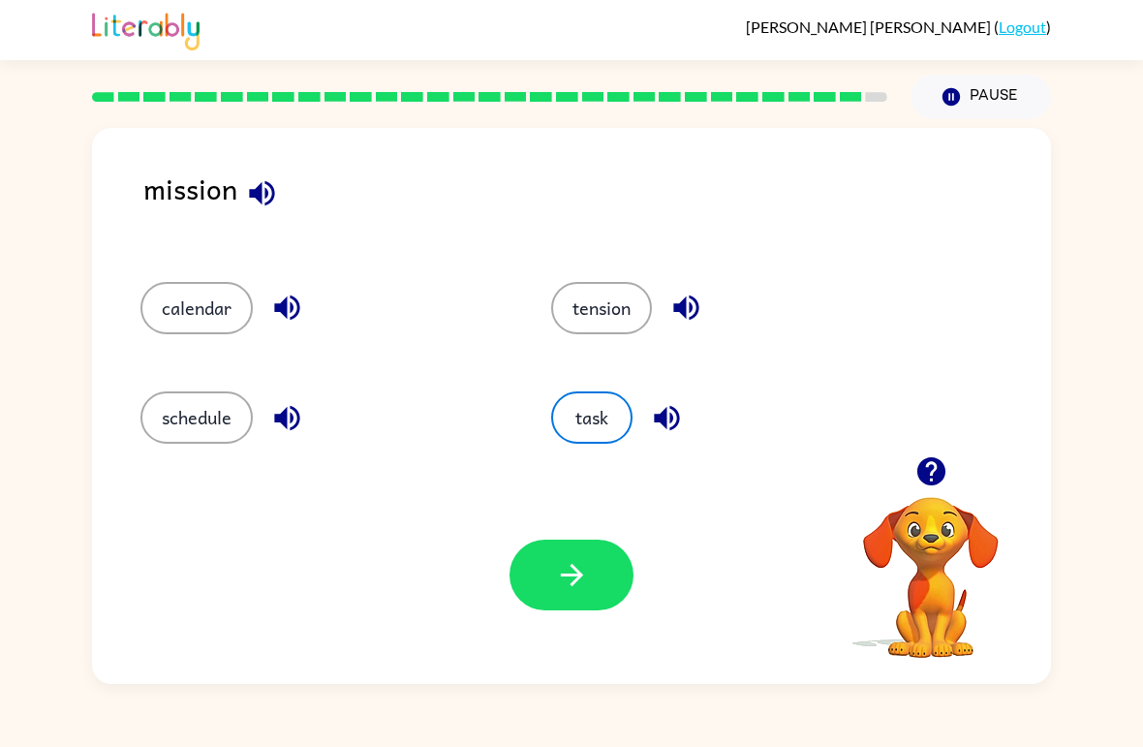
click at [593, 574] on button "button" at bounding box center [571, 574] width 124 height 71
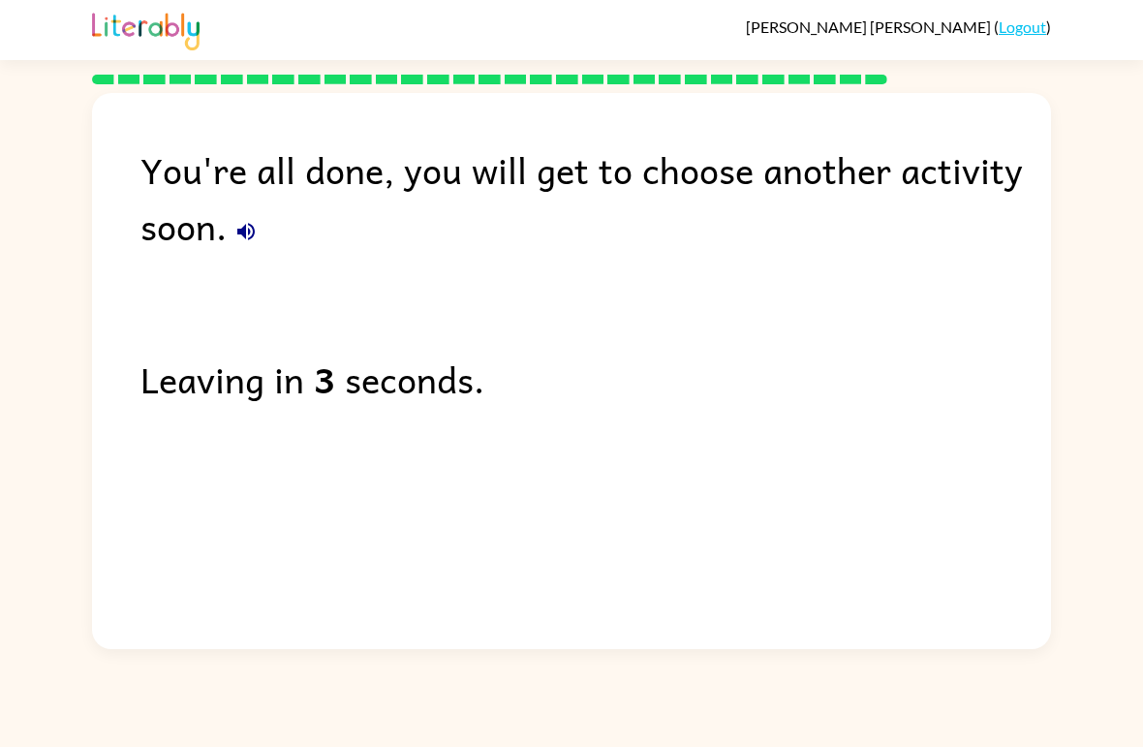
click at [1140, 7] on div "[PERSON_NAME] ( Logout )" at bounding box center [571, 30] width 1143 height 60
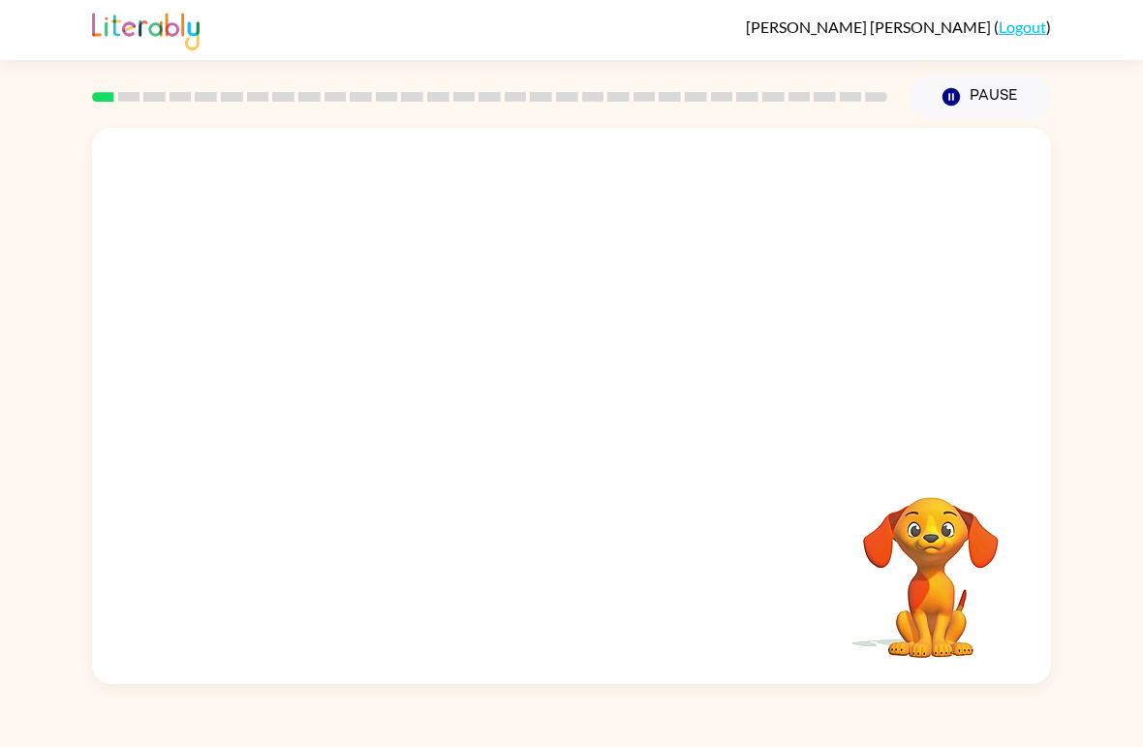
click at [512, 287] on video "Your browser must support playing .mp4 files to use Literably. Please try using…" at bounding box center [571, 292] width 959 height 328
click at [670, 366] on video "Your browser must support playing .mp4 files to use Literably. Please try using…" at bounding box center [571, 292] width 959 height 328
click at [626, 379] on video "Your browser must support playing .mp4 files to use Literably. Please try using…" at bounding box center [571, 292] width 959 height 328
click at [689, 301] on video "Your browser must support playing .mp4 files to use Literably. Please try using…" at bounding box center [571, 292] width 959 height 328
click at [572, 423] on div at bounding box center [571, 416] width 124 height 71
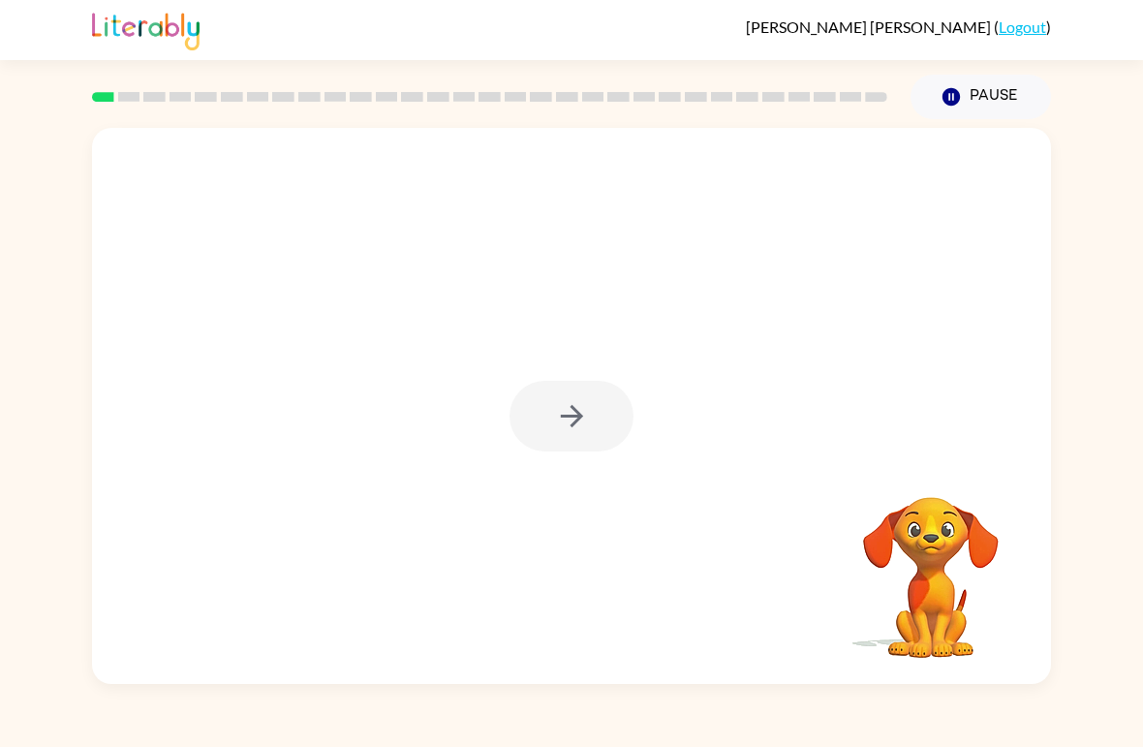
click at [571, 423] on div at bounding box center [571, 416] width 124 height 71
click at [588, 413] on icon "button" at bounding box center [572, 416] width 34 height 34
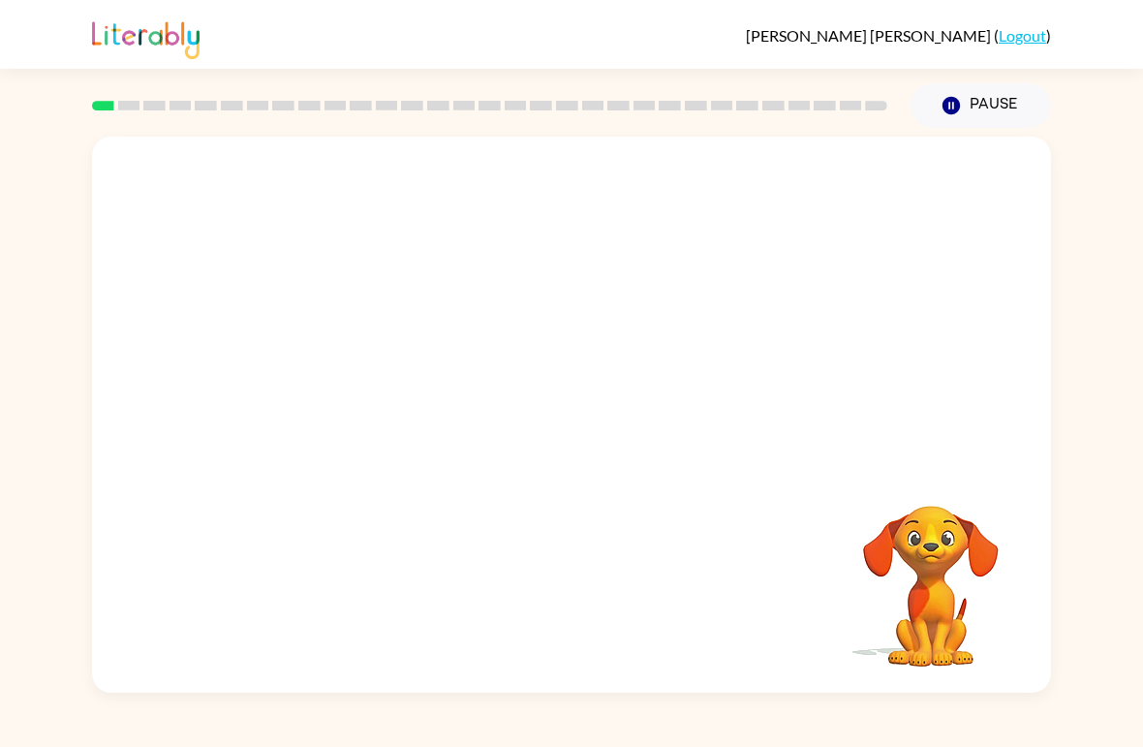
click at [796, 668] on div "Your browser must support playing .mp4 files to use Literably. Please try using…" at bounding box center [571, 406] width 959 height 556
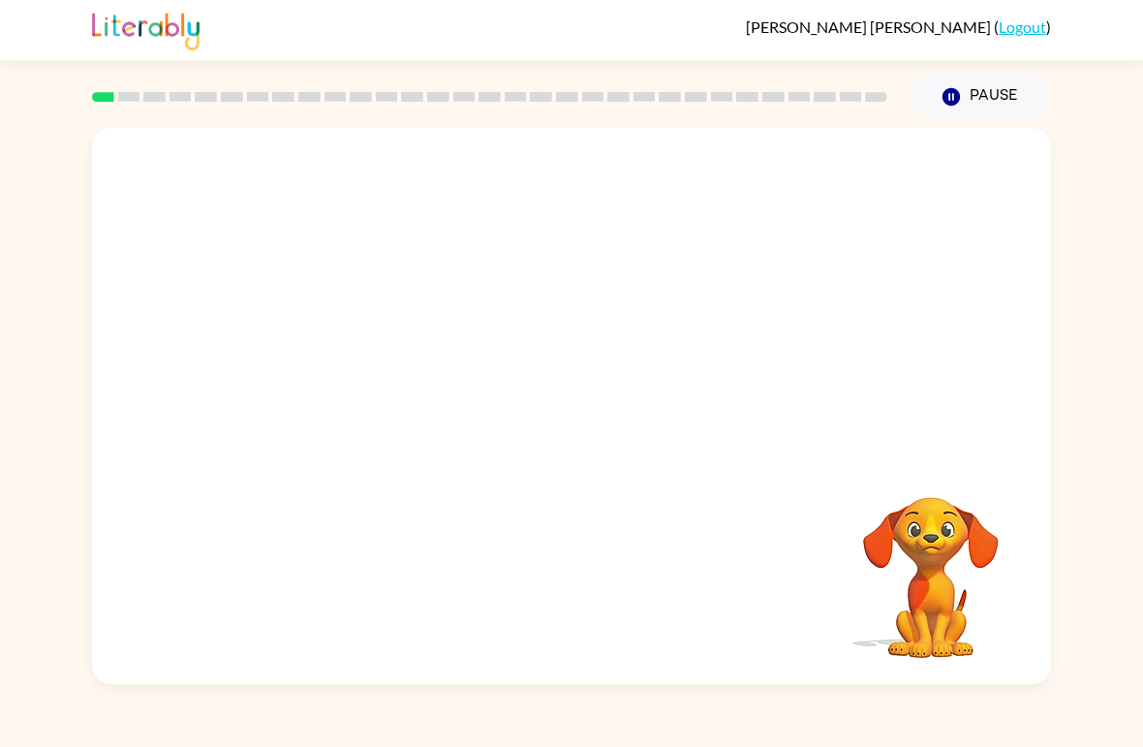
click at [813, 636] on div "Your browser must support playing .mp4 files to use Literably. Please try using…" at bounding box center [571, 406] width 959 height 556
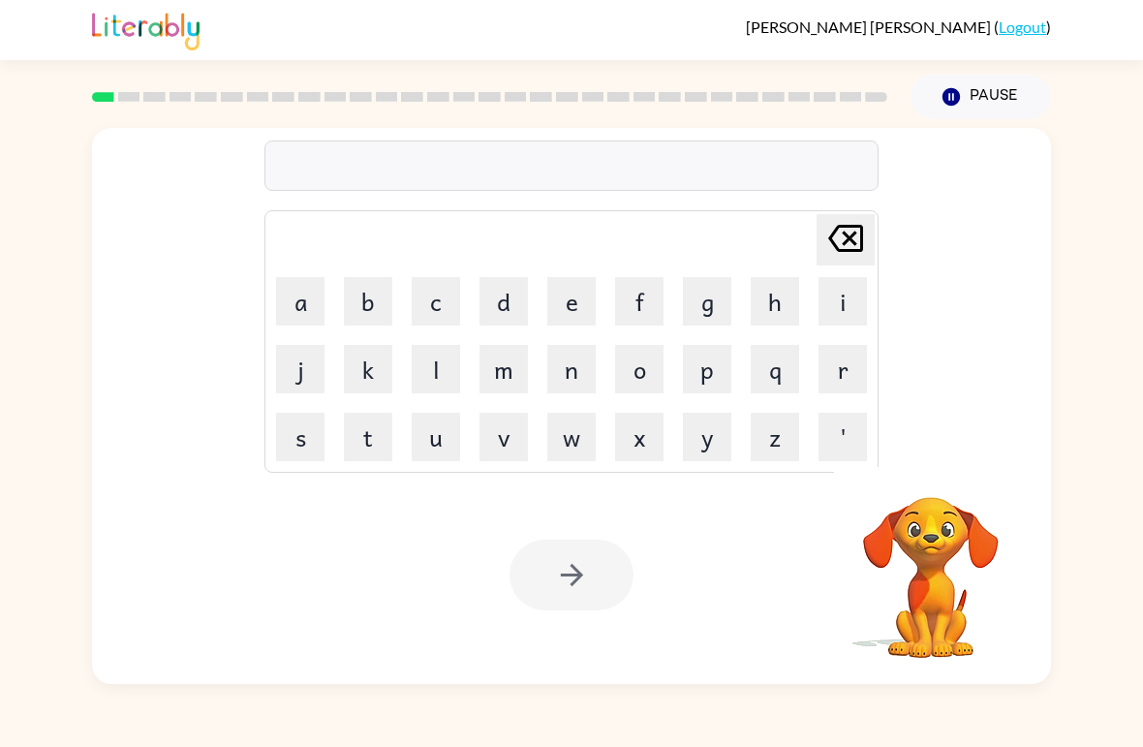
click at [367, 311] on button "b" at bounding box center [368, 301] width 48 height 48
click at [638, 360] on button "o" at bounding box center [639, 369] width 48 height 48
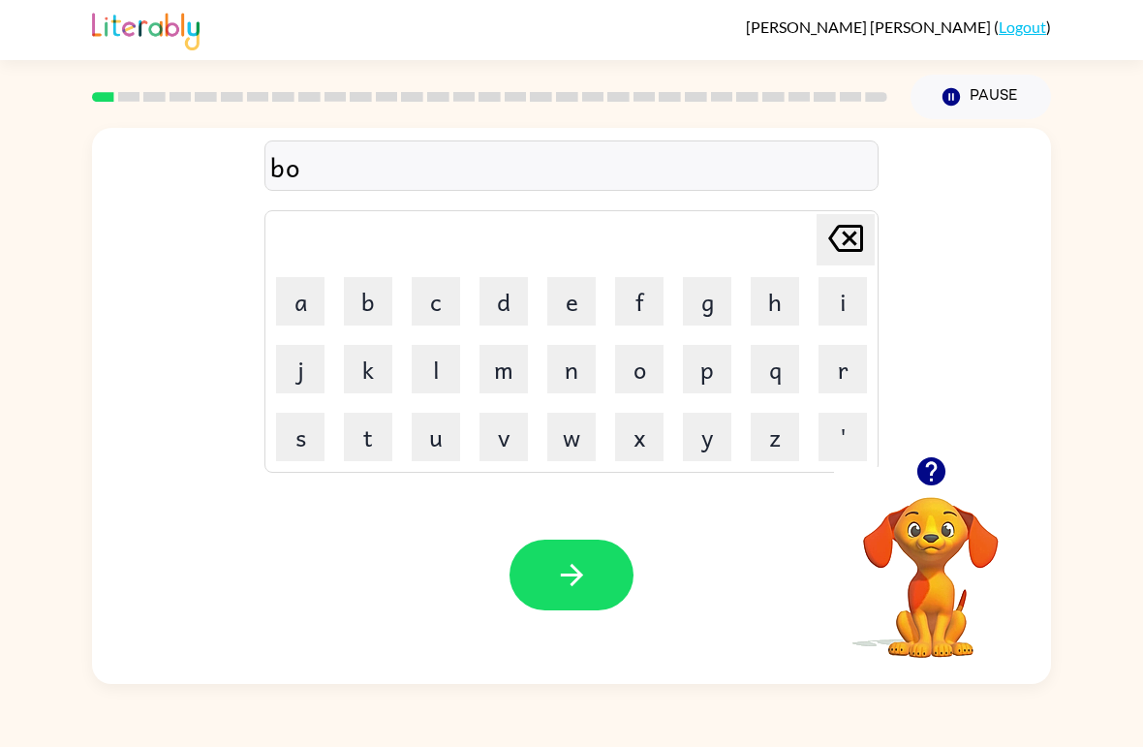
click at [826, 390] on button "r" at bounding box center [842, 369] width 48 height 48
click at [510, 303] on button "d" at bounding box center [503, 301] width 48 height 48
click at [573, 311] on button "e" at bounding box center [571, 301] width 48 height 48
click at [832, 390] on button "r" at bounding box center [842, 369] width 48 height 48
click at [600, 579] on button "button" at bounding box center [571, 574] width 124 height 71
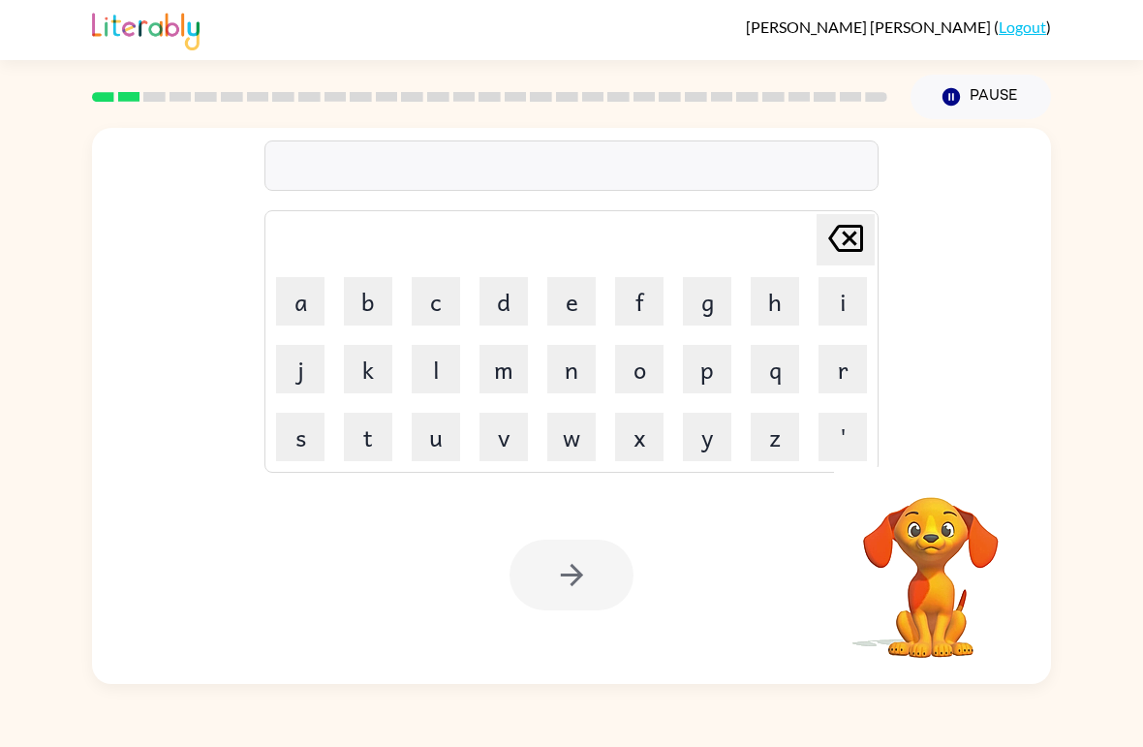
click at [845, 370] on button "r" at bounding box center [842, 369] width 48 height 48
click at [645, 377] on button "o" at bounding box center [639, 369] width 48 height 48
click at [439, 445] on button "u" at bounding box center [436, 437] width 48 height 48
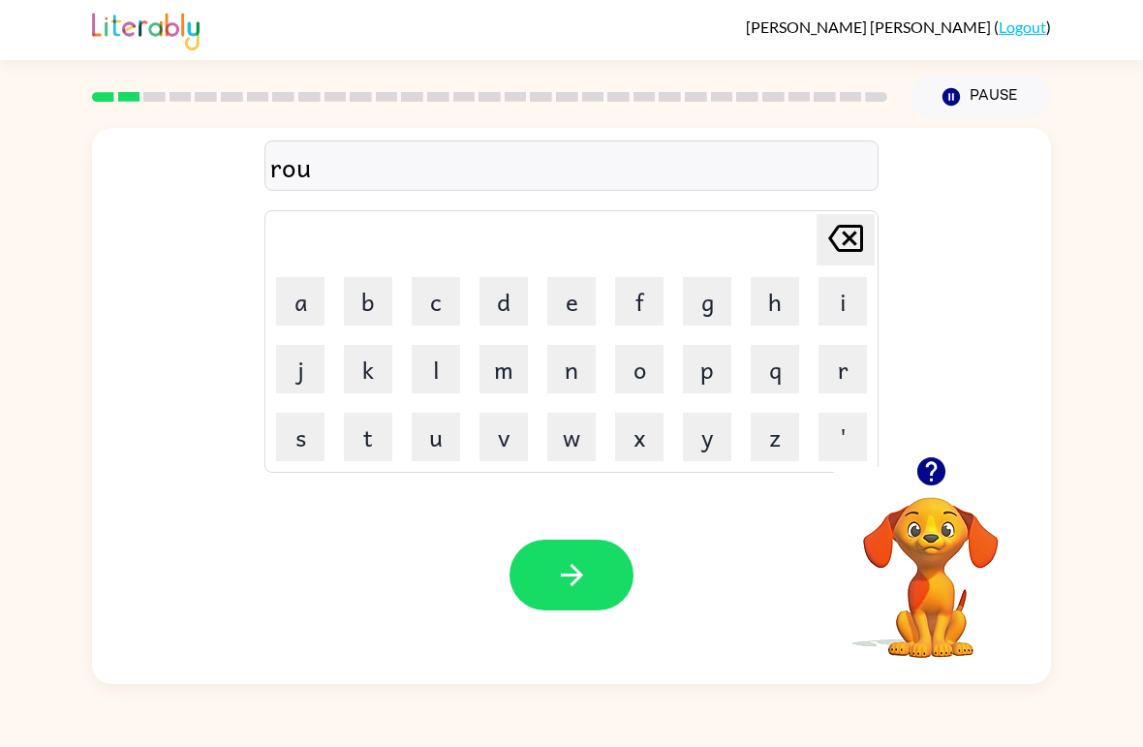
click at [578, 372] on button "n" at bounding box center [571, 369] width 48 height 48
click at [501, 378] on button "m" at bounding box center [503, 369] width 48 height 48
click at [844, 235] on icon at bounding box center [845, 238] width 35 height 27
click at [511, 301] on button "d" at bounding box center [503, 301] width 48 height 48
click at [575, 595] on button "button" at bounding box center [571, 574] width 124 height 71
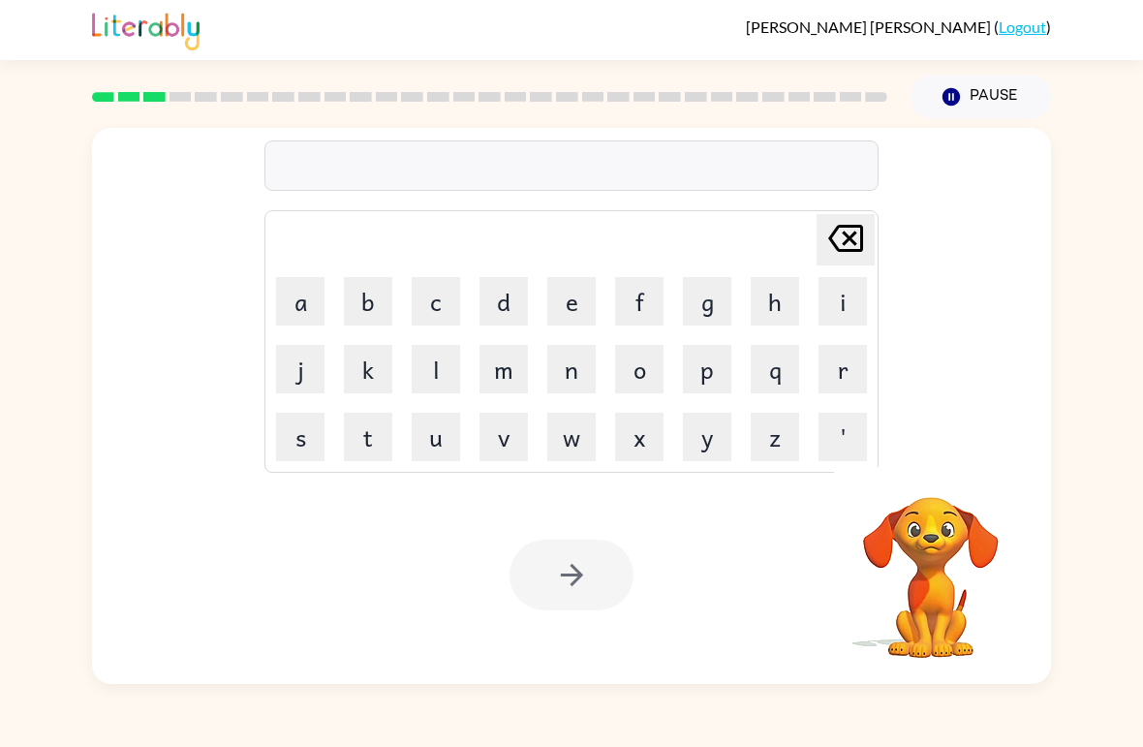
click at [506, 368] on button "m" at bounding box center [503, 369] width 48 height 48
click at [308, 306] on button "a" at bounding box center [300, 301] width 48 height 48
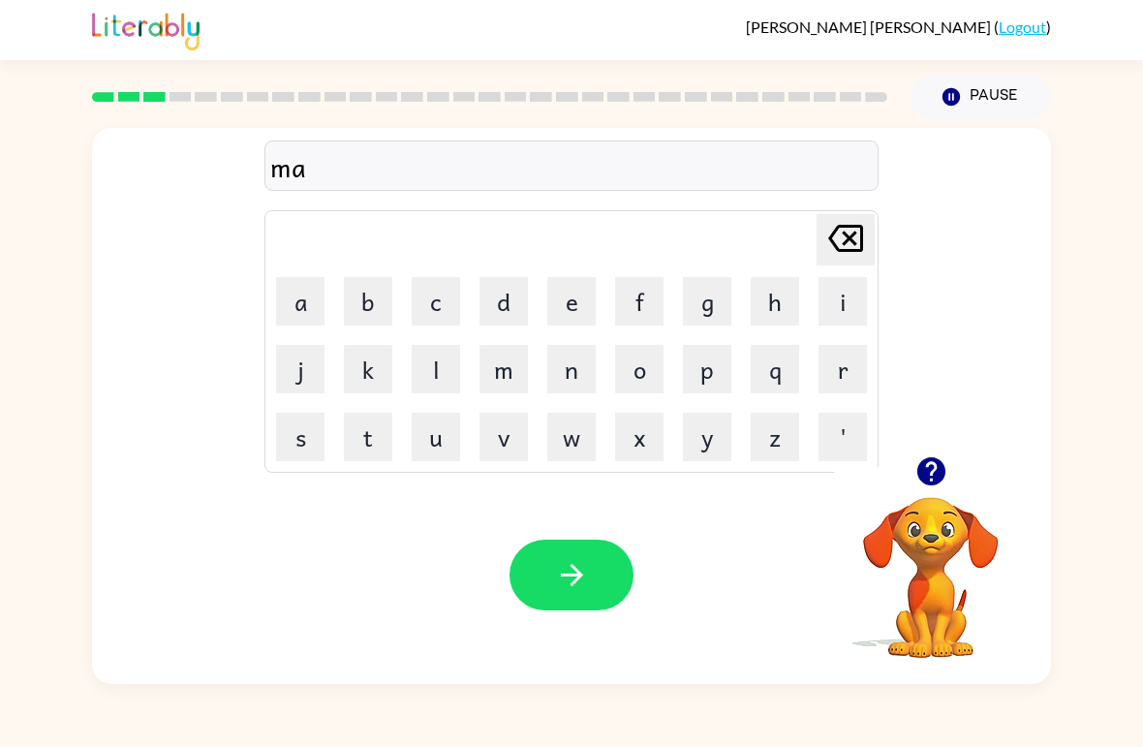
click at [437, 300] on button "c" at bounding box center [436, 301] width 48 height 48
click at [779, 302] on button "h" at bounding box center [775, 301] width 48 height 48
click at [846, 308] on button "i" at bounding box center [842, 301] width 48 height 48
click at [451, 439] on button "u" at bounding box center [436, 437] width 48 height 48
click at [857, 233] on icon "Delete Delete last character input" at bounding box center [845, 238] width 46 height 46
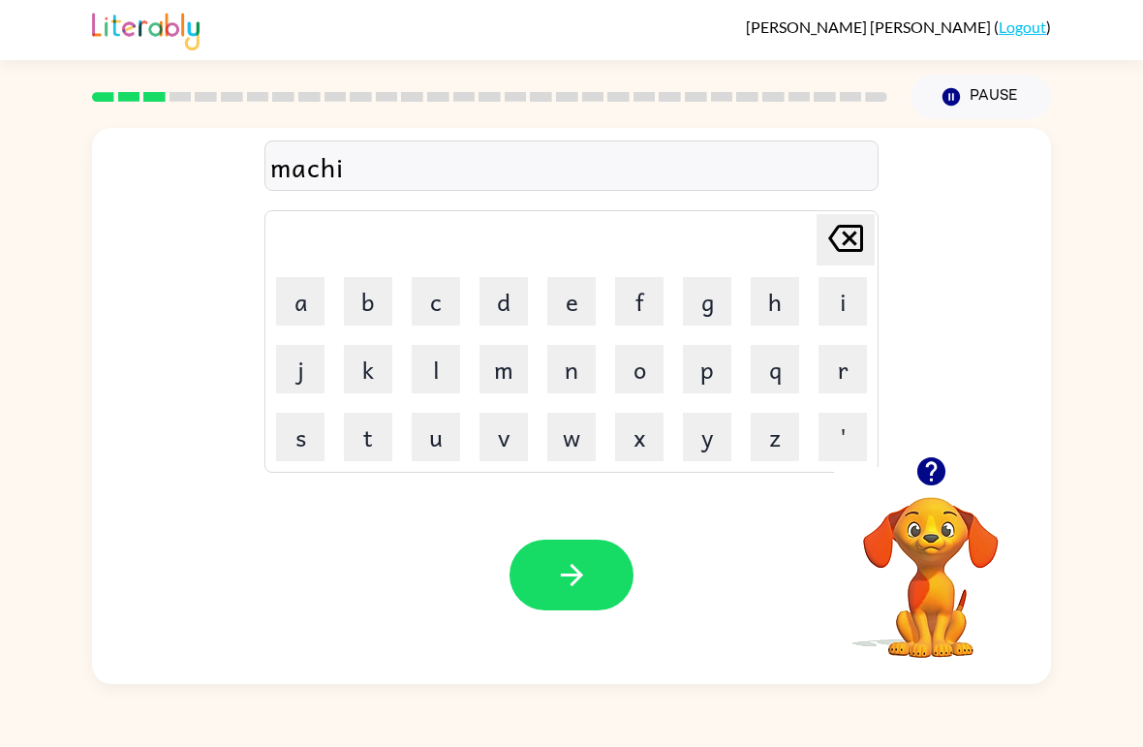
click at [570, 379] on button "n" at bounding box center [571, 369] width 48 height 48
click at [566, 311] on button "e" at bounding box center [571, 301] width 48 height 48
click at [582, 579] on icon "button" at bounding box center [572, 575] width 34 height 34
click at [938, 463] on icon "button" at bounding box center [930, 471] width 28 height 28
click at [371, 431] on button "t" at bounding box center [368, 437] width 48 height 48
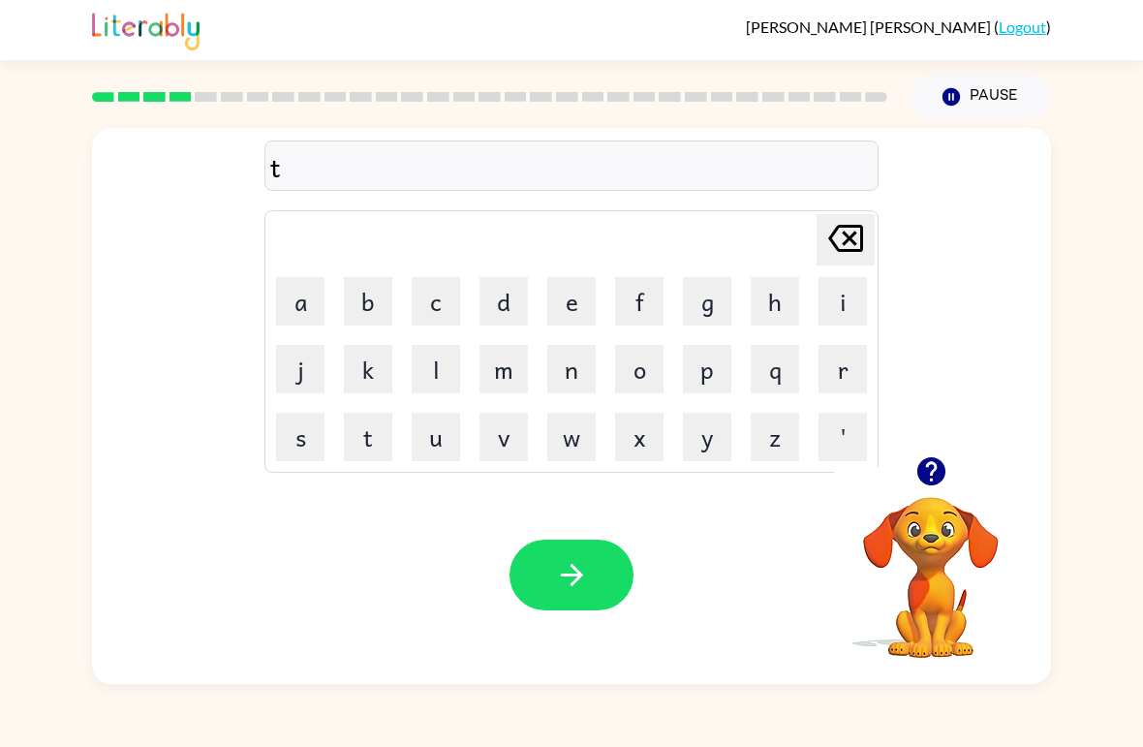
click at [847, 366] on button "r" at bounding box center [842, 369] width 48 height 48
click at [306, 305] on button "a" at bounding box center [300, 301] width 48 height 48
click at [841, 305] on button "i" at bounding box center [842, 301] width 48 height 48
click at [578, 364] on button "n" at bounding box center [571, 369] width 48 height 48
click at [598, 565] on button "button" at bounding box center [571, 574] width 124 height 71
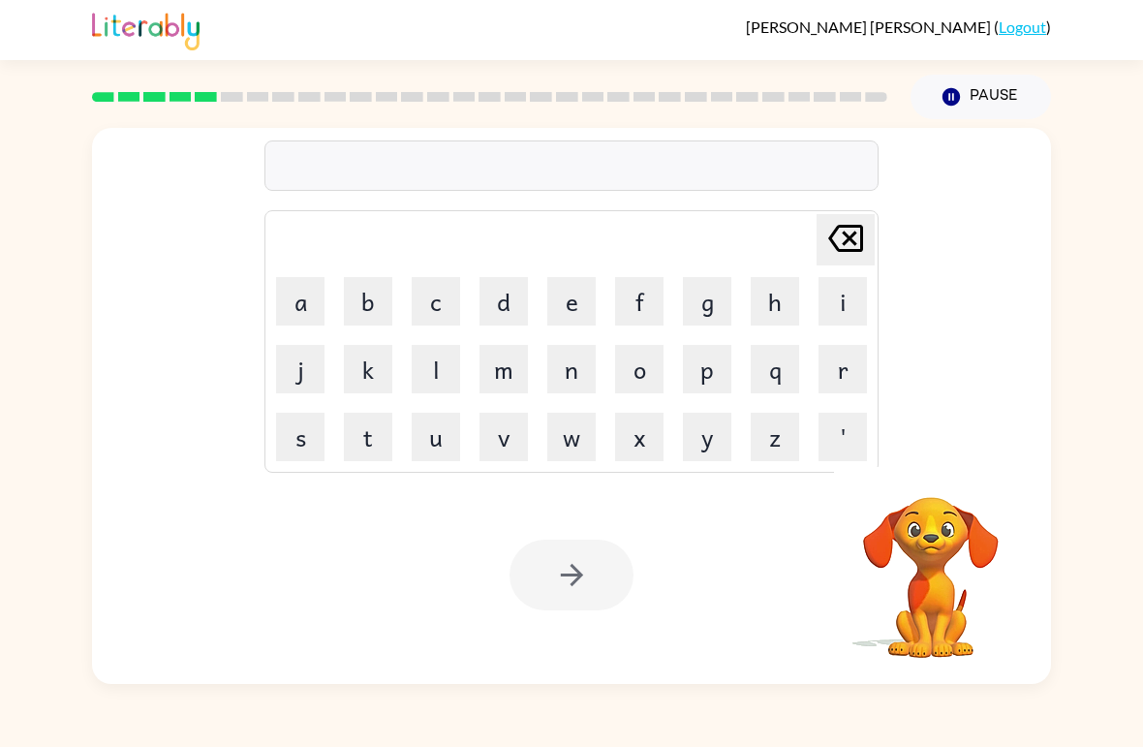
click at [506, 310] on button "d" at bounding box center [503, 301] width 48 height 48
click at [559, 303] on button "e" at bounding box center [571, 301] width 48 height 48
click at [639, 304] on button "f" at bounding box center [639, 301] width 48 height 48
click at [590, 299] on button "e" at bounding box center [571, 301] width 48 height 48
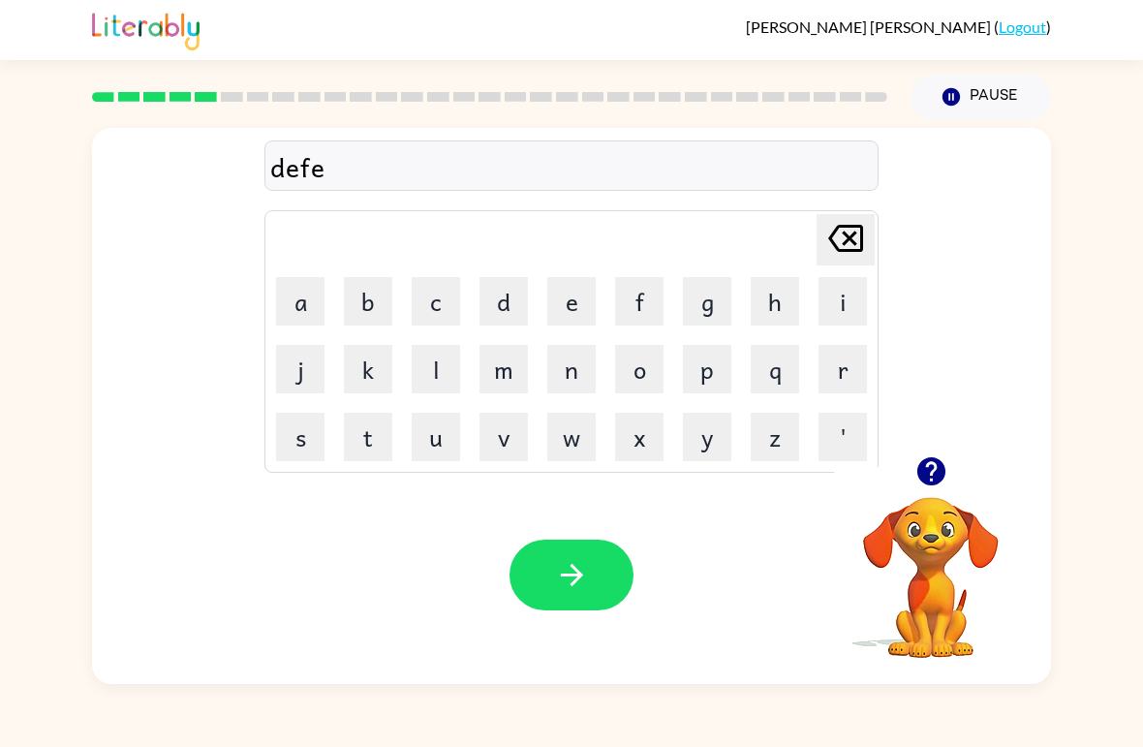
click at [583, 379] on button "n" at bounding box center [571, 369] width 48 height 48
click at [312, 440] on button "s" at bounding box center [300, 437] width 48 height 48
click at [835, 307] on button "i" at bounding box center [842, 301] width 48 height 48
click at [522, 437] on button "v" at bounding box center [503, 437] width 48 height 48
click at [581, 313] on button "e" at bounding box center [571, 301] width 48 height 48
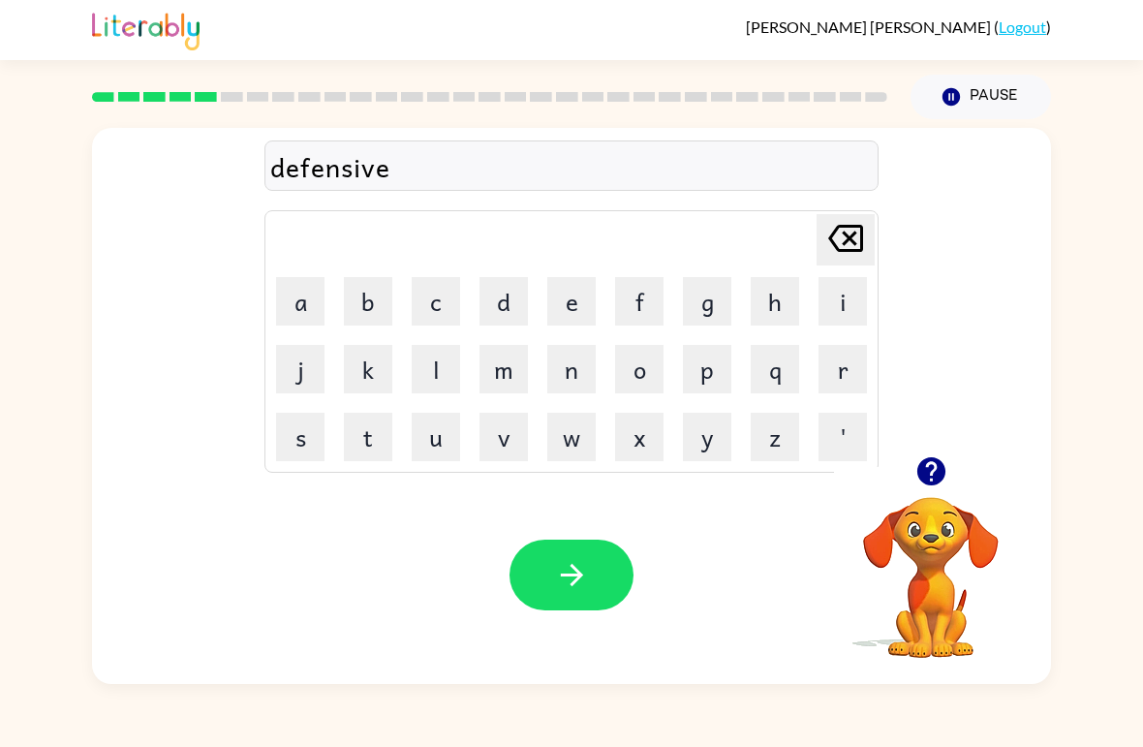
click at [562, 552] on button "button" at bounding box center [571, 574] width 124 height 71
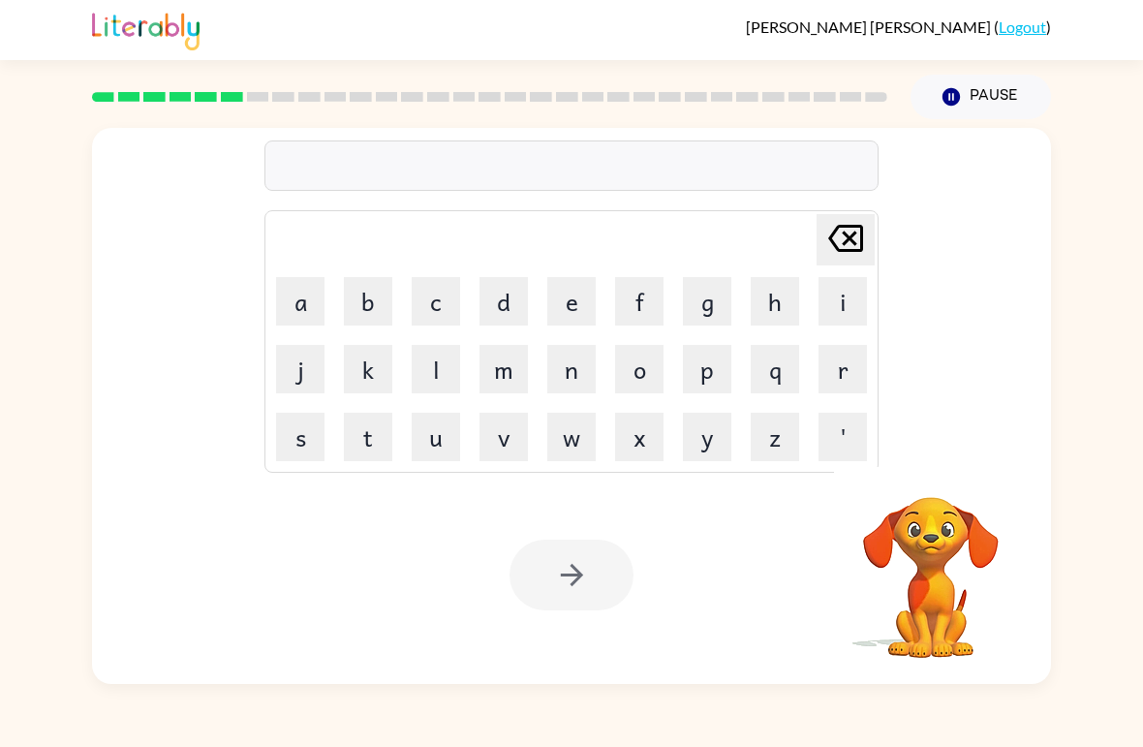
click at [510, 444] on button "v" at bounding box center [503, 437] width 48 height 48
click at [303, 296] on button "a" at bounding box center [300, 301] width 48 height 48
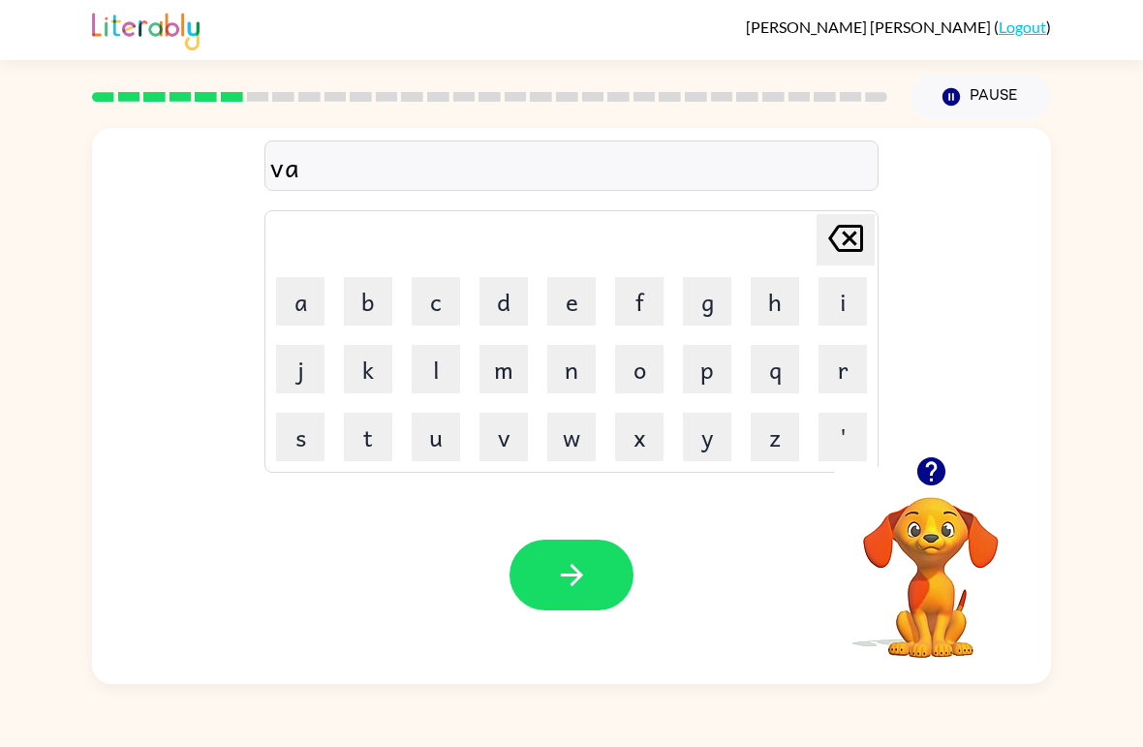
click at [428, 297] on button "c" at bounding box center [436, 301] width 48 height 48
click at [306, 306] on button "a" at bounding box center [300, 301] width 48 height 48
click at [379, 434] on button "t" at bounding box center [368, 437] width 48 height 48
click at [839, 304] on button "i" at bounding box center [842, 301] width 48 height 48
click at [644, 368] on button "o" at bounding box center [639, 369] width 48 height 48
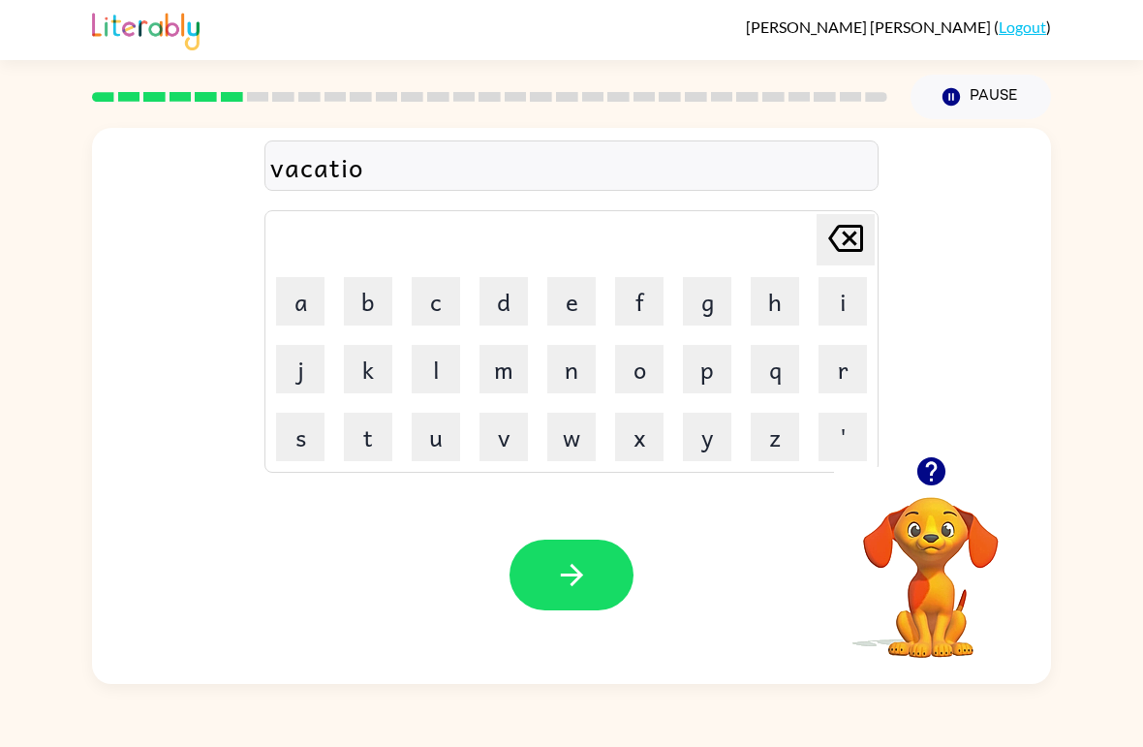
click at [561, 380] on button "n" at bounding box center [571, 369] width 48 height 48
click at [562, 580] on icon "button" at bounding box center [572, 575] width 34 height 34
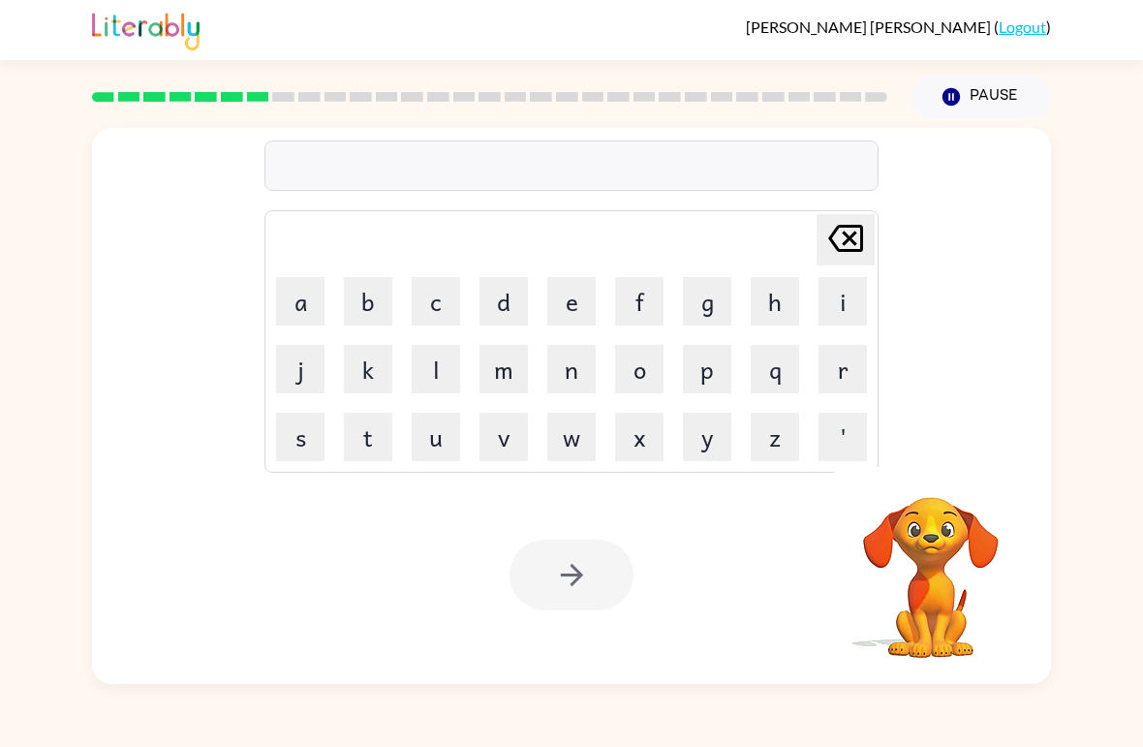
click at [712, 382] on button "p" at bounding box center [707, 369] width 48 height 48
click at [441, 446] on button "u" at bounding box center [436, 437] width 48 height 48
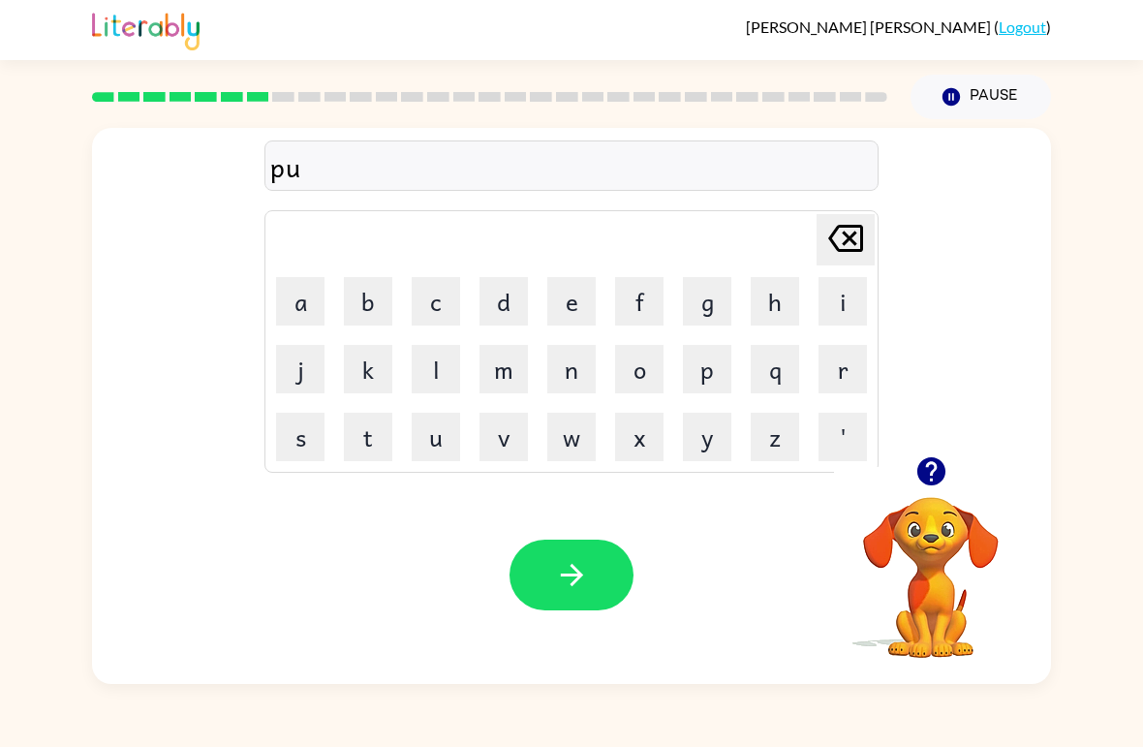
click at [485, 295] on button "d" at bounding box center [503, 301] width 48 height 48
click at [442, 381] on button "l" at bounding box center [436, 369] width 48 height 48
click at [578, 304] on button "e" at bounding box center [571, 301] width 48 height 48
click at [567, 580] on icon "button" at bounding box center [572, 575] width 34 height 34
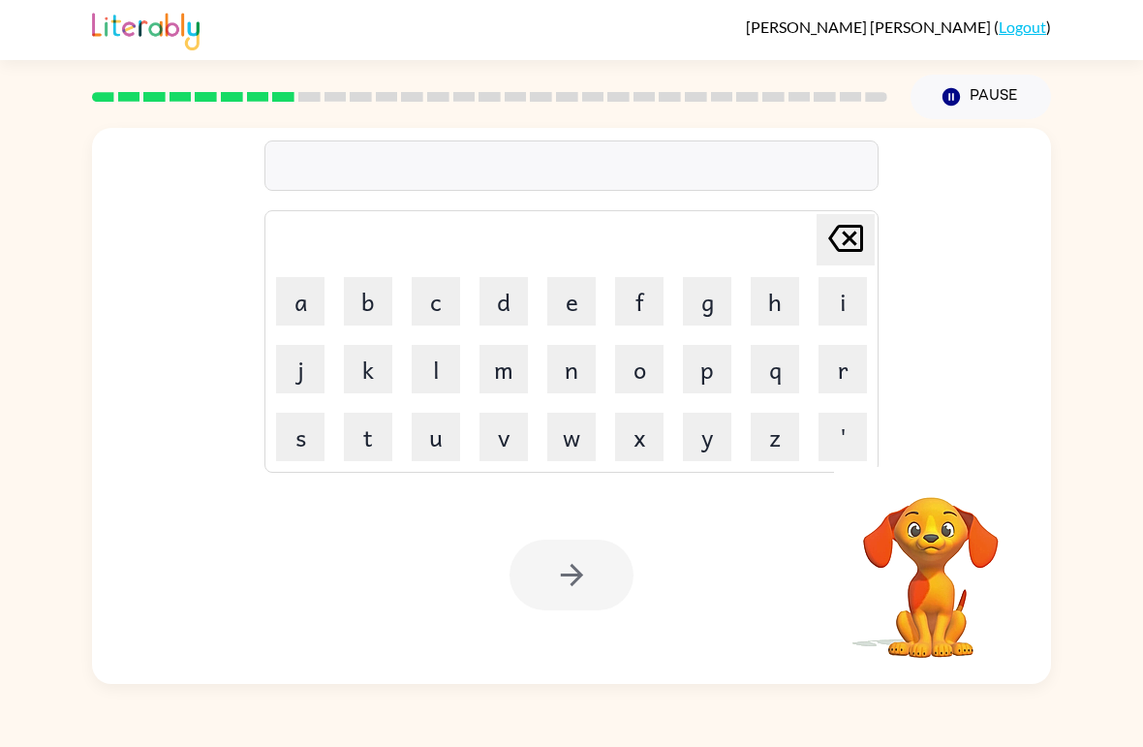
click at [508, 378] on button "m" at bounding box center [503, 369] width 48 height 48
click at [840, 307] on button "i" at bounding box center [842, 301] width 48 height 48
click at [842, 377] on button "r" at bounding box center [842, 369] width 48 height 48
click at [306, 298] on button "a" at bounding box center [300, 301] width 48 height 48
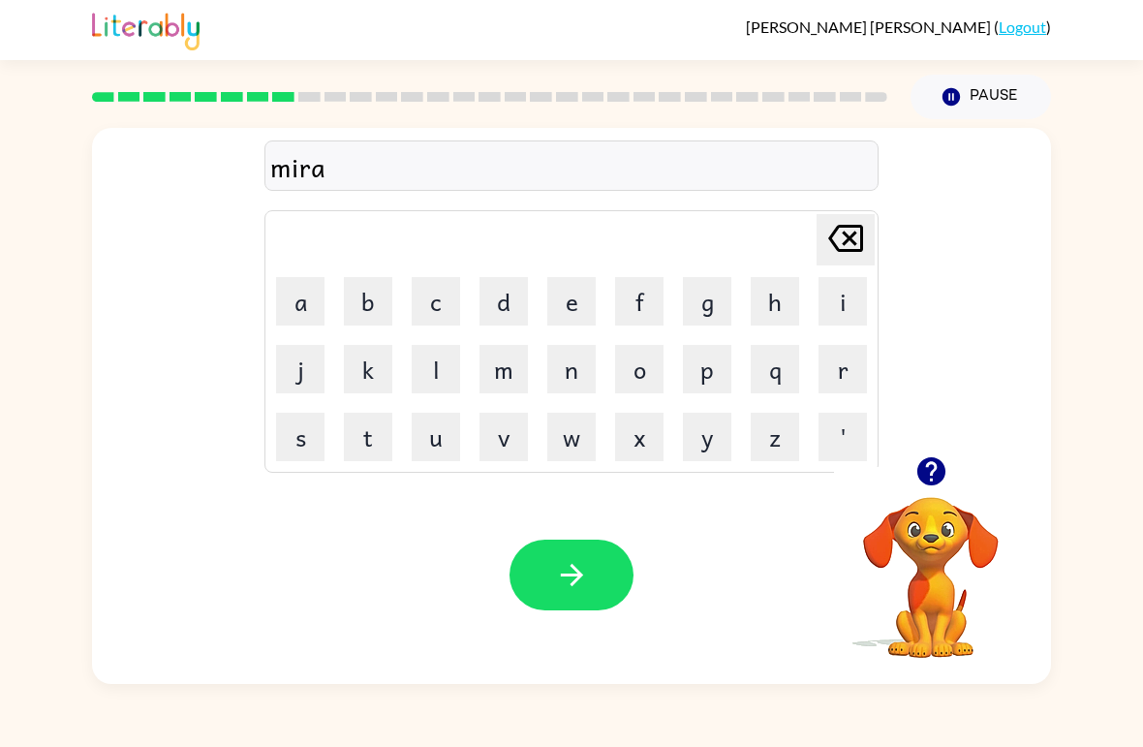
click at [434, 303] on button "c" at bounding box center [436, 301] width 48 height 48
click at [446, 384] on button "l" at bounding box center [436, 369] width 48 height 48
click at [557, 304] on button "e" at bounding box center [571, 301] width 48 height 48
click at [583, 576] on icon "button" at bounding box center [572, 575] width 34 height 34
click at [921, 471] on icon "button" at bounding box center [930, 471] width 28 height 28
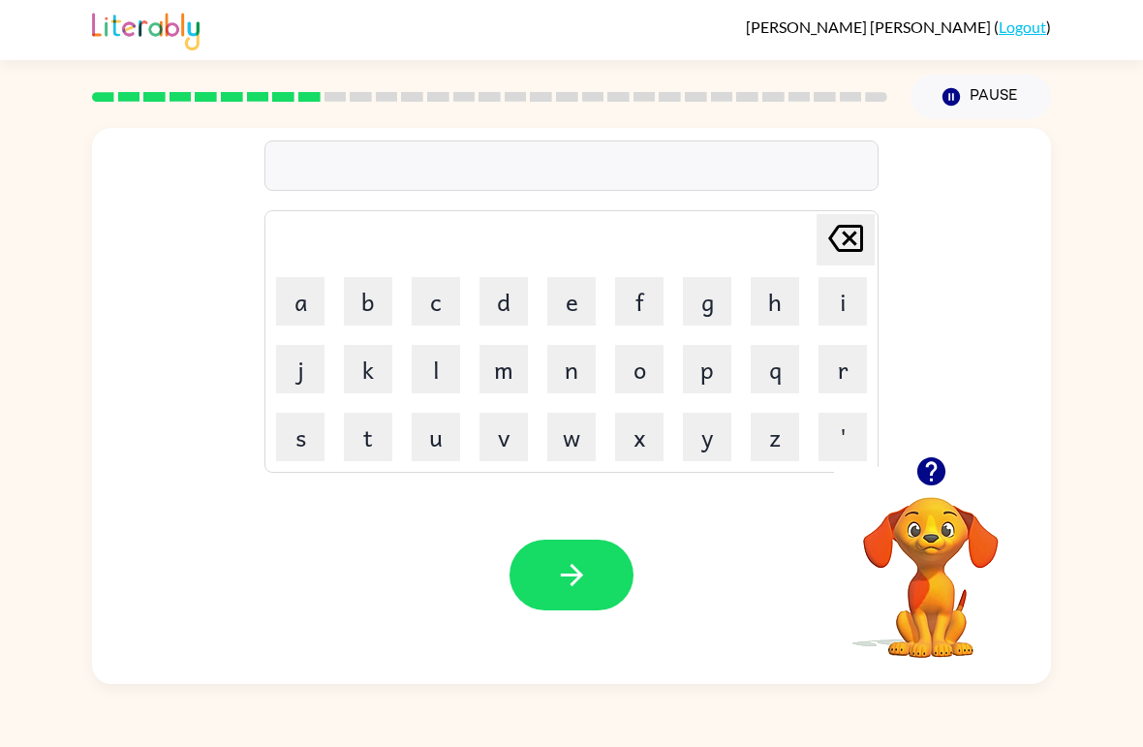
click at [828, 320] on button "i" at bounding box center [842, 301] width 48 height 48
click at [514, 293] on button "d" at bounding box center [503, 301] width 48 height 48
click at [861, 251] on icon at bounding box center [845, 238] width 35 height 27
click at [861, 250] on icon at bounding box center [845, 238] width 35 height 27
click at [936, 463] on icon "button" at bounding box center [930, 471] width 28 height 28
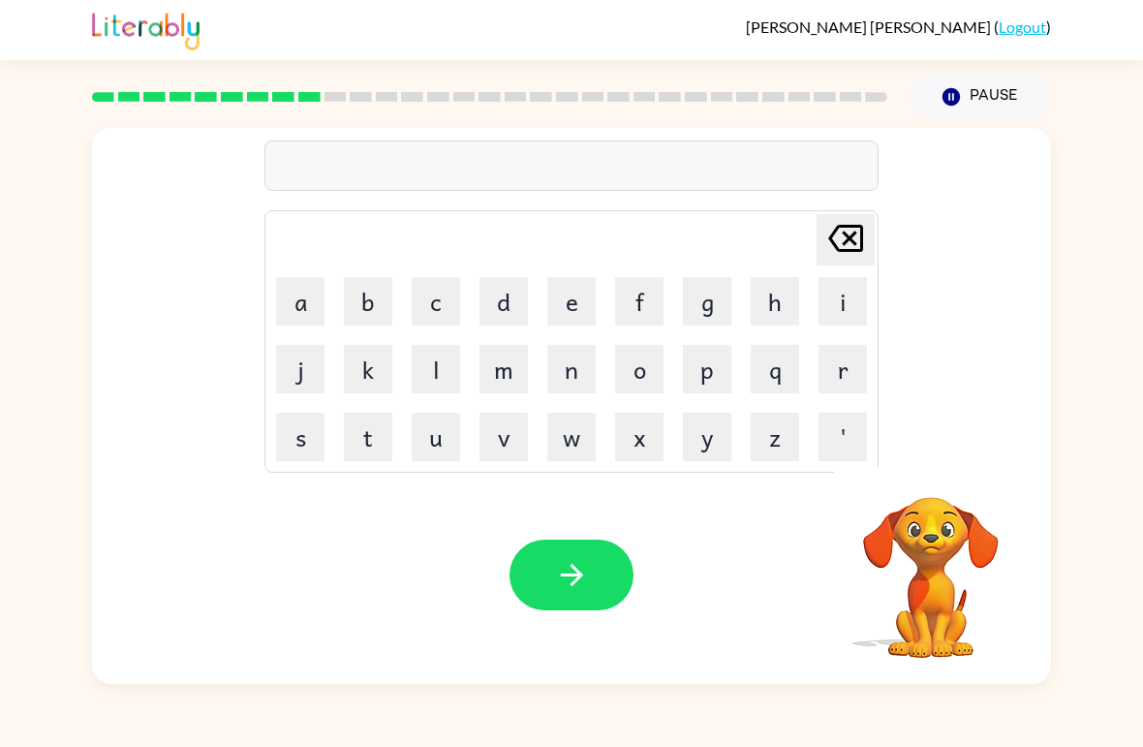
click at [490, 389] on button "m" at bounding box center [503, 369] width 48 height 48
click at [844, 312] on button "i" at bounding box center [842, 301] width 48 height 48
click at [507, 306] on button "d" at bounding box center [503, 301] width 48 height 48
click at [509, 373] on button "m" at bounding box center [503, 369] width 48 height 48
click at [633, 377] on button "o" at bounding box center [639, 369] width 48 height 48
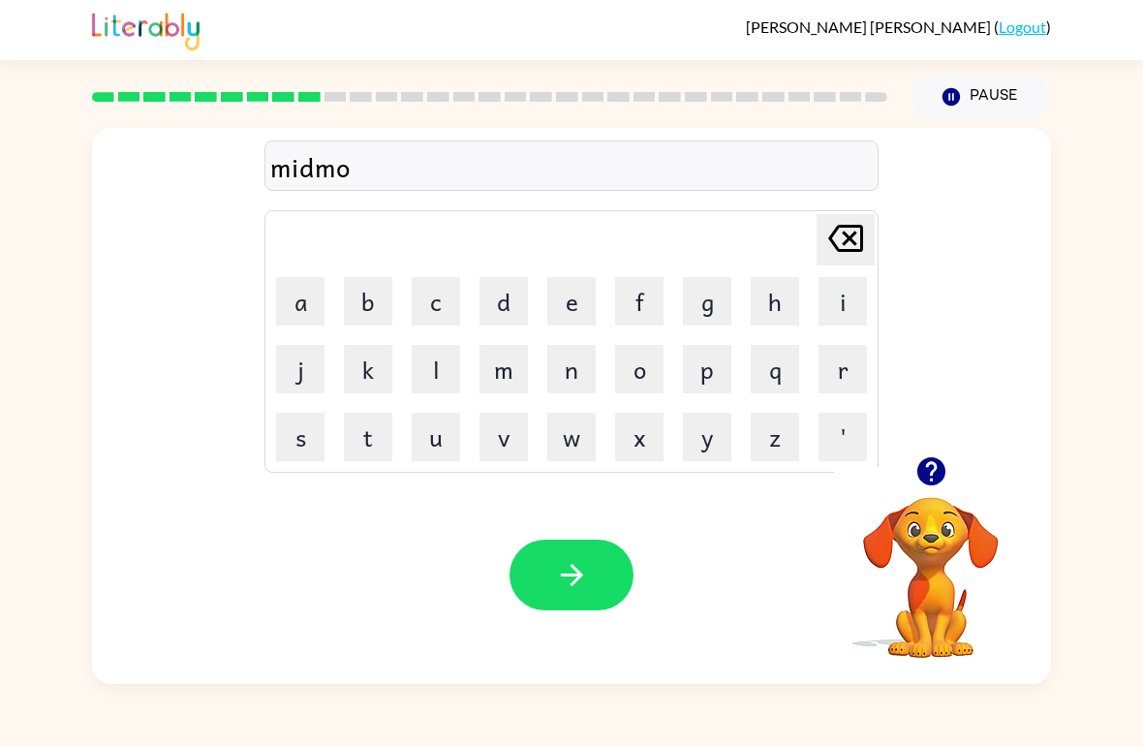
click at [839, 384] on button "r" at bounding box center [842, 369] width 48 height 48
click at [583, 371] on button "n" at bounding box center [571, 369] width 48 height 48
click at [837, 302] on button "i" at bounding box center [842, 301] width 48 height 48
click at [571, 375] on button "n" at bounding box center [571, 369] width 48 height 48
click at [707, 294] on button "g" at bounding box center [707, 301] width 48 height 48
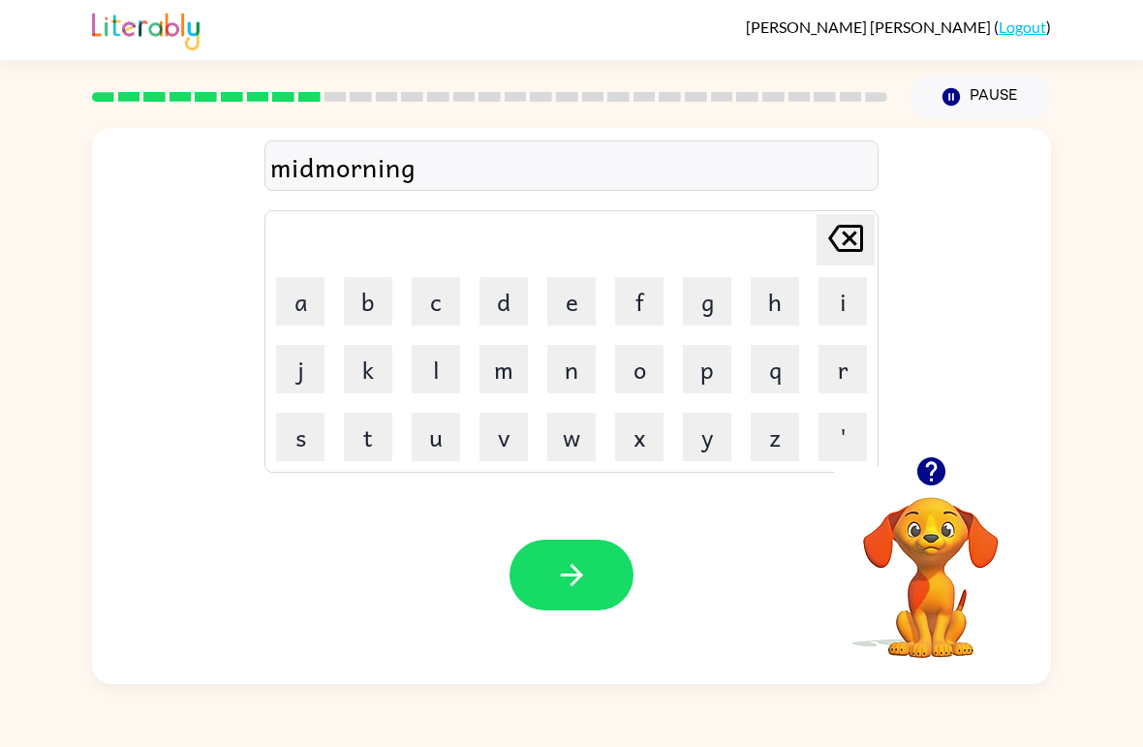
click at [577, 595] on button "button" at bounding box center [571, 574] width 124 height 71
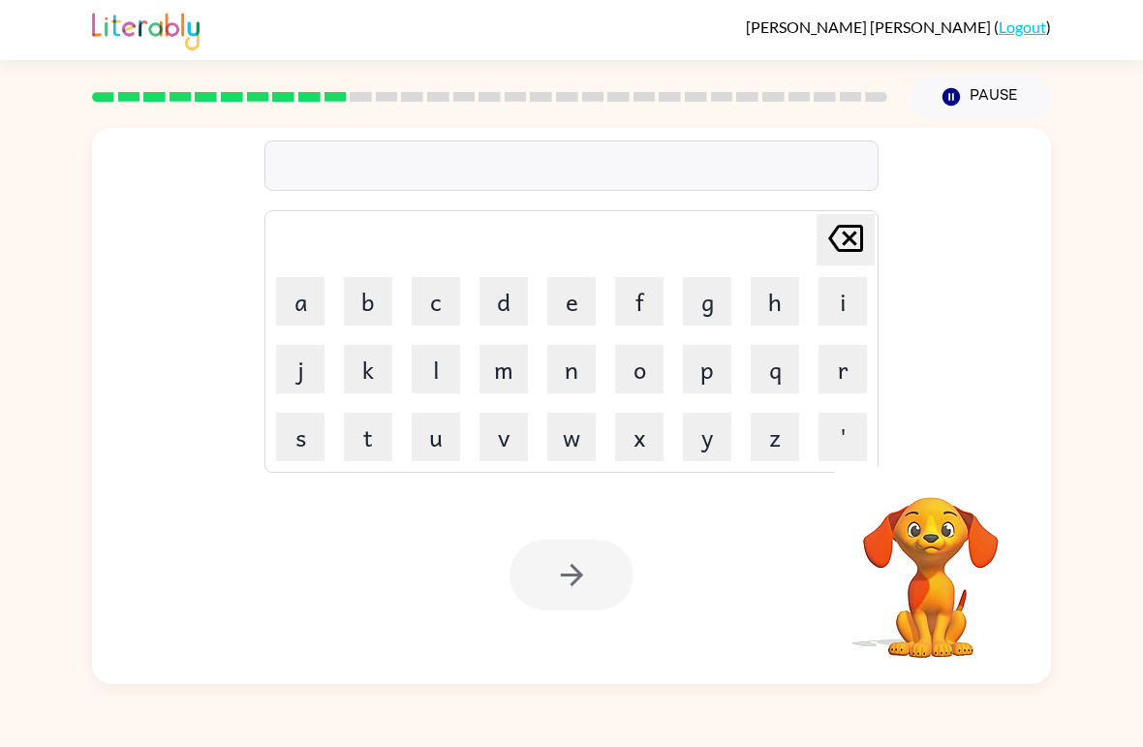
click at [510, 287] on button "d" at bounding box center [503, 301] width 48 height 48
click at [853, 302] on button "i" at bounding box center [842, 301] width 48 height 48
click at [305, 429] on button "s" at bounding box center [300, 437] width 48 height 48
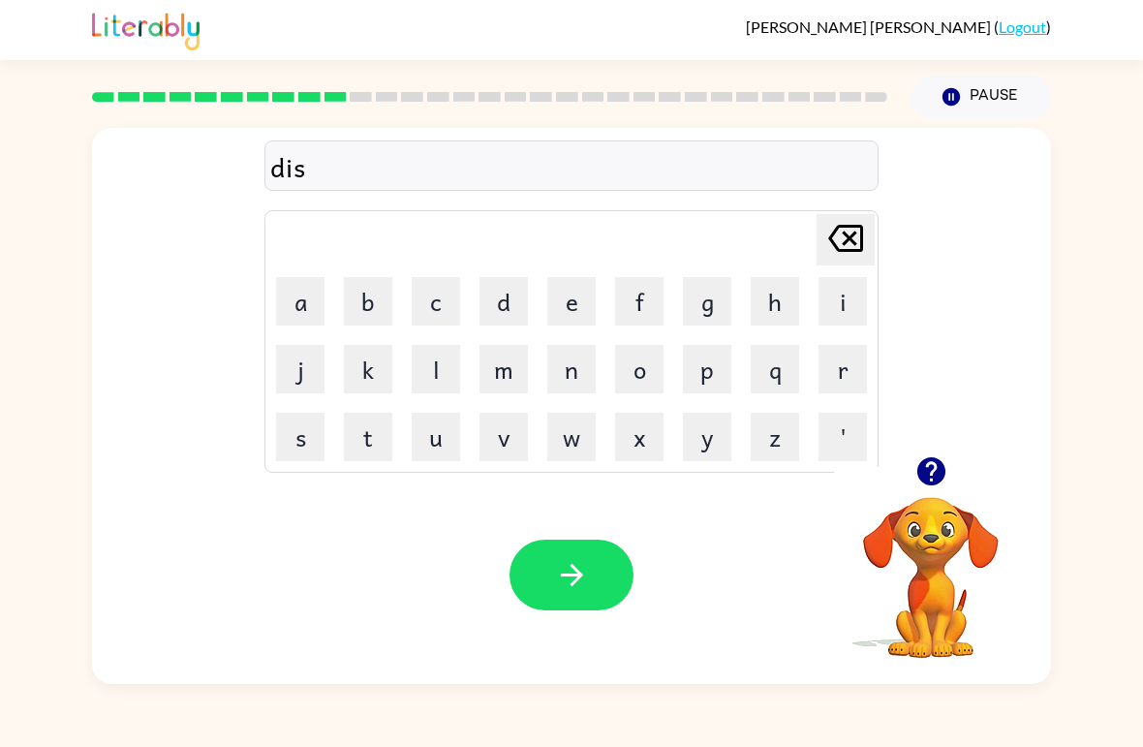
click at [375, 429] on button "t" at bounding box center [368, 437] width 48 height 48
click at [842, 368] on button "r" at bounding box center [842, 369] width 48 height 48
click at [436, 448] on button "u" at bounding box center [436, 437] width 48 height 48
click at [300, 439] on button "s" at bounding box center [300, 437] width 48 height 48
click at [371, 425] on button "t" at bounding box center [368, 437] width 48 height 48
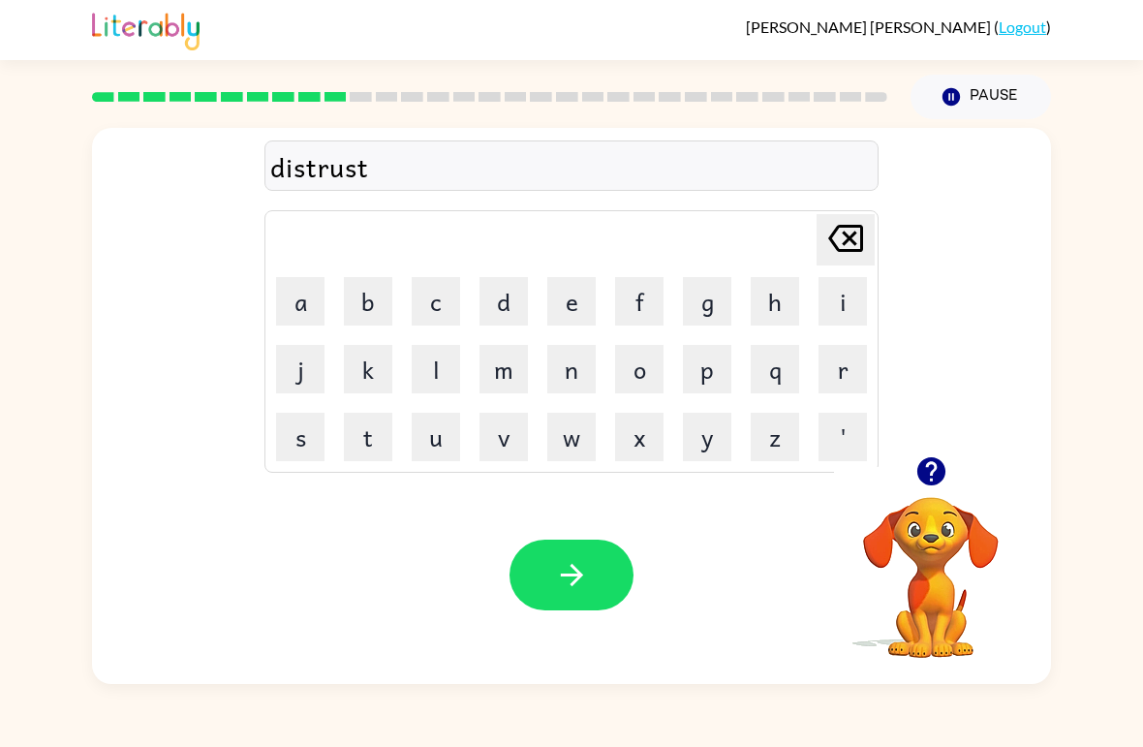
click at [579, 570] on icon "button" at bounding box center [572, 575] width 34 height 34
click at [846, 360] on button "r" at bounding box center [842, 369] width 48 height 48
click at [647, 361] on button "o" at bounding box center [639, 369] width 48 height 48
click at [507, 289] on button "d" at bounding box center [503, 301] width 48 height 48
click at [563, 292] on button "e" at bounding box center [571, 301] width 48 height 48
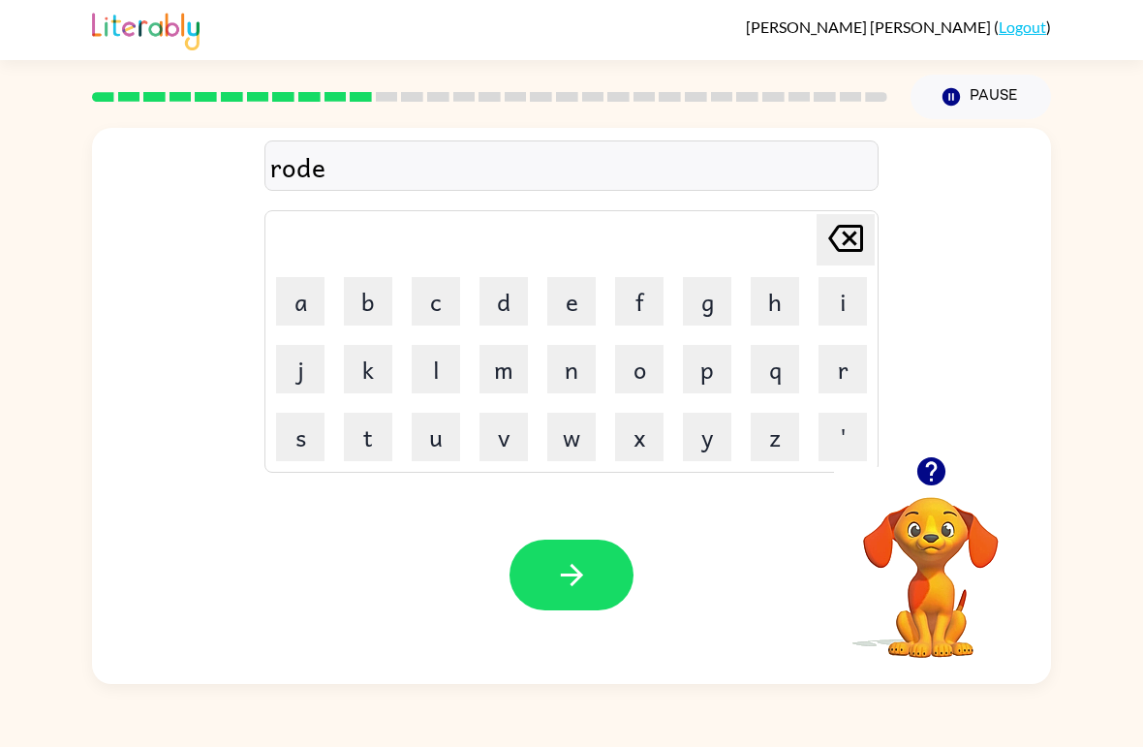
click at [584, 574] on icon "button" at bounding box center [572, 575] width 34 height 34
click at [437, 432] on button "u" at bounding box center [436, 437] width 48 height 48
click at [712, 372] on button "p" at bounding box center [707, 369] width 48 height 48
click at [706, 302] on button "g" at bounding box center [707, 301] width 48 height 48
click at [837, 385] on button "r" at bounding box center [842, 369] width 48 height 48
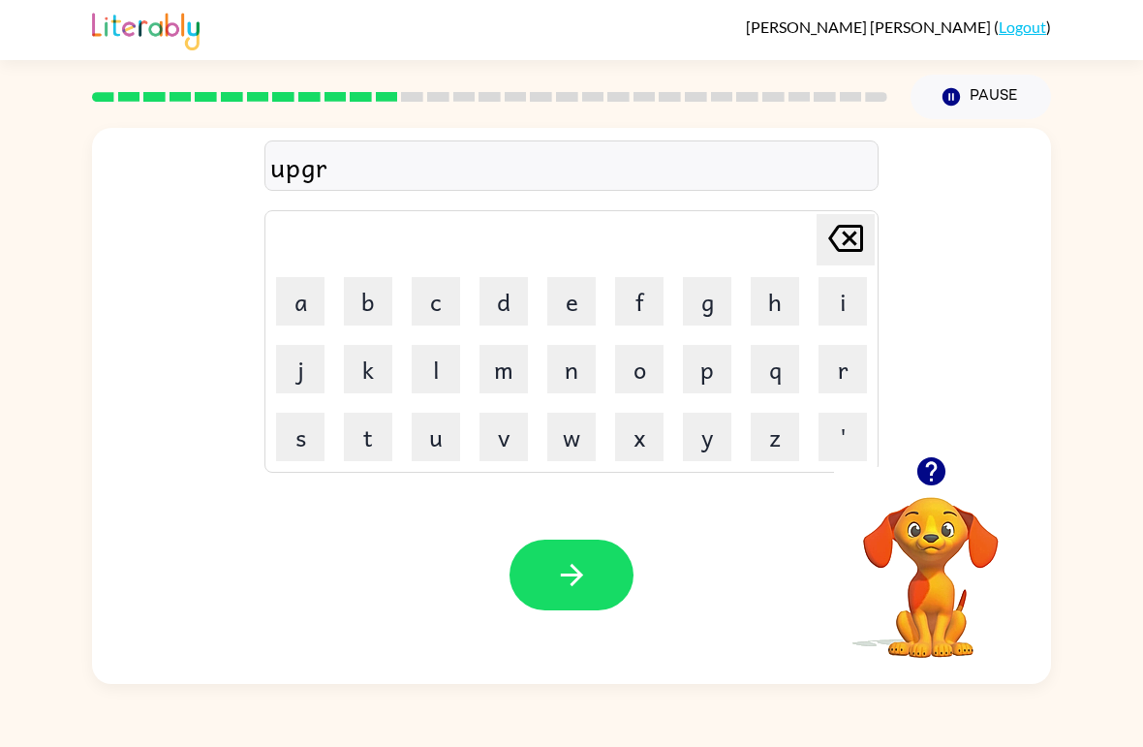
click at [306, 301] on button "a" at bounding box center [300, 301] width 48 height 48
click at [510, 296] on button "d" at bounding box center [503, 301] width 48 height 48
click at [587, 292] on button "e" at bounding box center [571, 301] width 48 height 48
click at [585, 608] on button "button" at bounding box center [571, 574] width 124 height 71
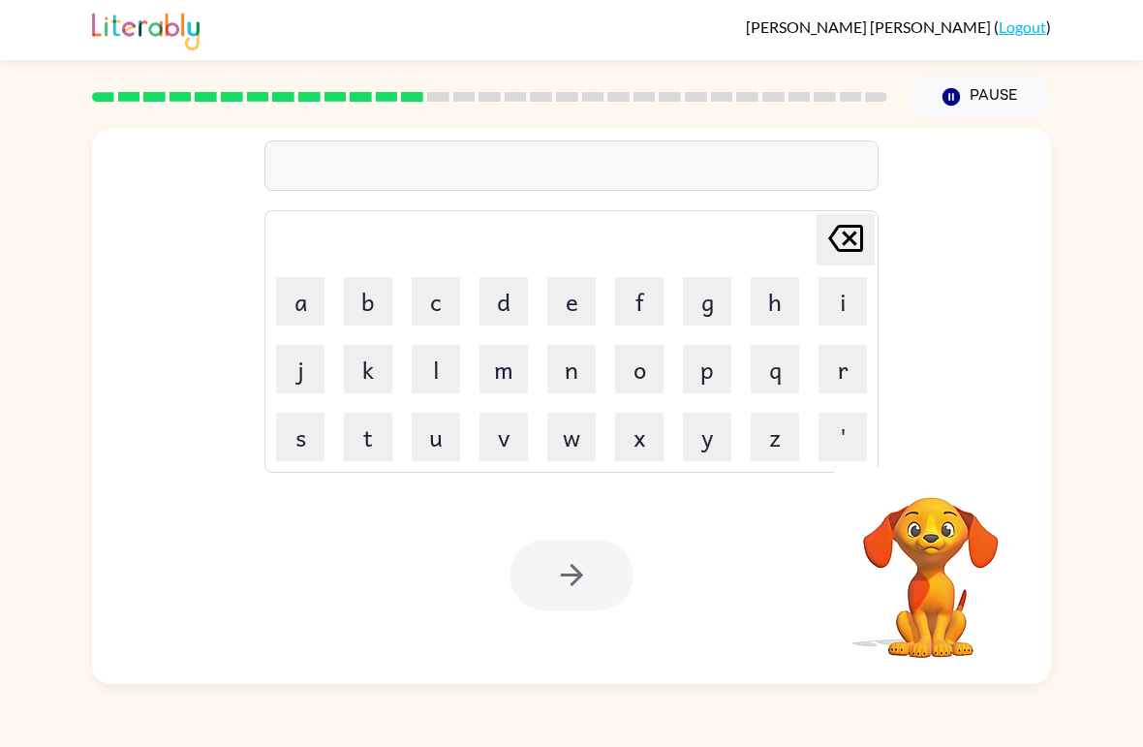
click at [963, 528] on video "Your browser must support playing .mp4 files to use Literably. Please try using…" at bounding box center [931, 564] width 194 height 194
click at [940, 506] on video "Your browser must support playing .mp4 files to use Literably. Please try using…" at bounding box center [931, 564] width 194 height 194
click at [925, 467] on div "Your browser must support playing .mp4 files to use Literably. Please try using…" at bounding box center [571, 575] width 959 height 218
click at [925, 466] on div "Delete Delete last character input a b c d e f g h i j k l m n o p q r s t u v …" at bounding box center [571, 406] width 959 height 556
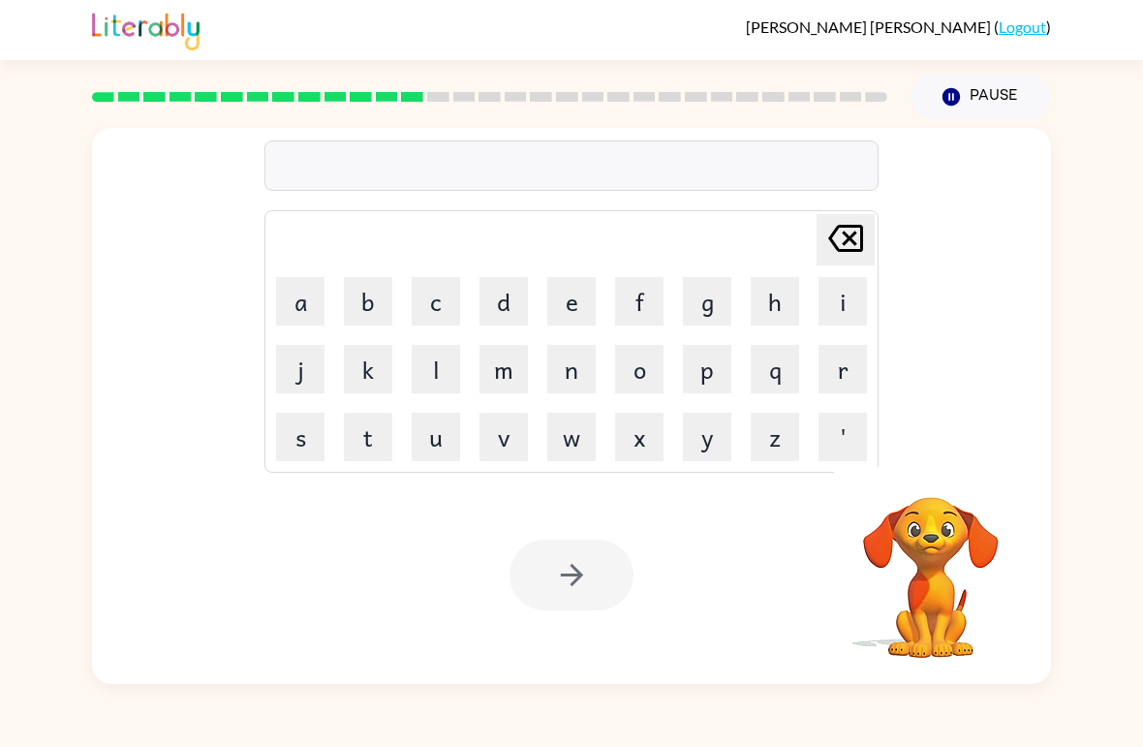
click at [940, 472] on video "Your browser must support playing .mp4 files to use Literably. Please try using…" at bounding box center [931, 564] width 194 height 194
click at [948, 480] on video "Your browser must support playing .mp4 files to use Literably. Please try using…" at bounding box center [931, 564] width 194 height 194
click at [945, 500] on video "Your browser must support playing .mp4 files to use Literably. Please try using…" at bounding box center [931, 564] width 194 height 194
click at [939, 480] on video "Your browser must support playing .mp4 files to use Literably. Please try using…" at bounding box center [931, 564] width 194 height 194
click at [501, 367] on button "m" at bounding box center [503, 369] width 48 height 48
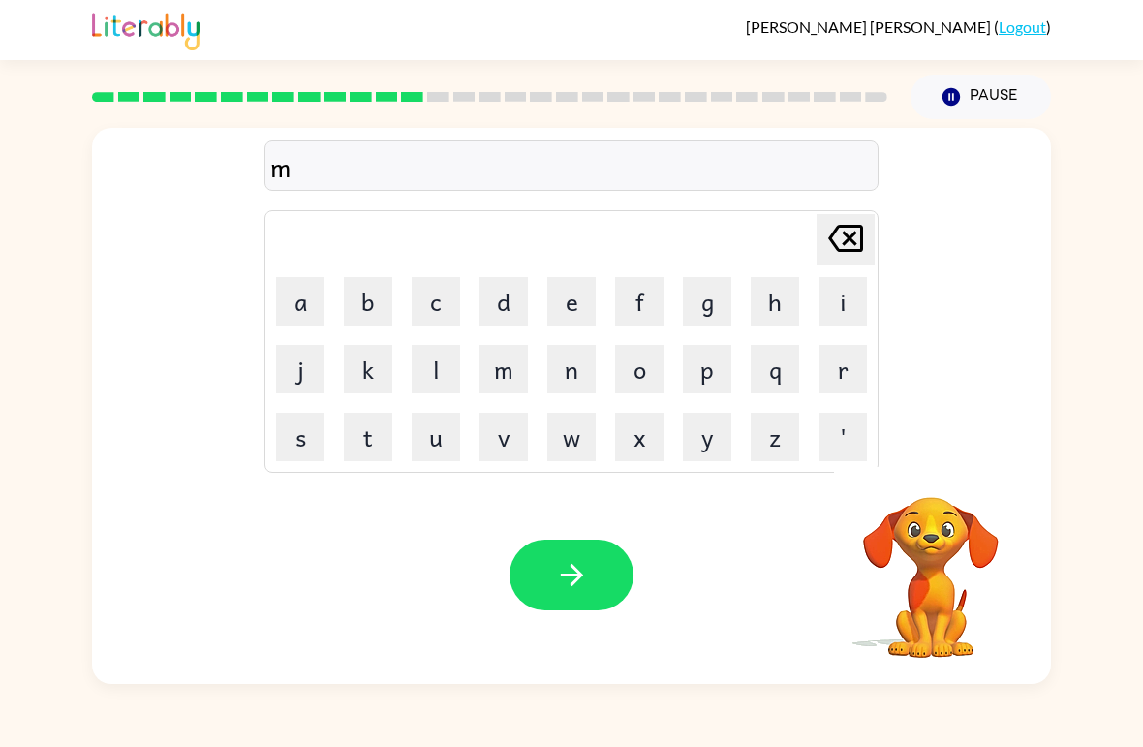
click at [303, 295] on button "a" at bounding box center [300, 301] width 48 height 48
click at [520, 298] on button "d" at bounding box center [503, 301] width 48 height 48
click at [519, 297] on button "d" at bounding box center [503, 301] width 48 height 48
click at [569, 377] on button "n" at bounding box center [571, 369] width 48 height 48
click at [926, 489] on button "button" at bounding box center [931, 470] width 49 height 49
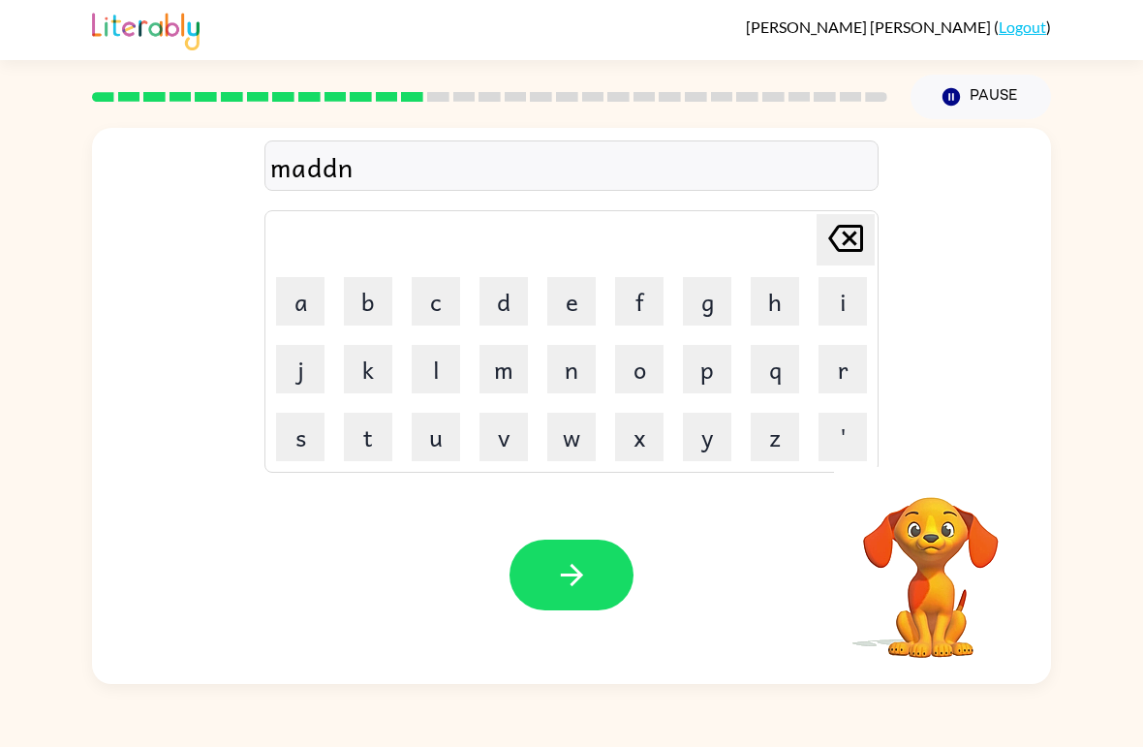
click at [579, 304] on button "e" at bounding box center [571, 301] width 48 height 48
click at [320, 436] on button "s" at bounding box center [300, 437] width 48 height 48
click at [319, 436] on button "s" at bounding box center [300, 437] width 48 height 48
click at [571, 584] on icon "button" at bounding box center [571, 575] width 22 height 22
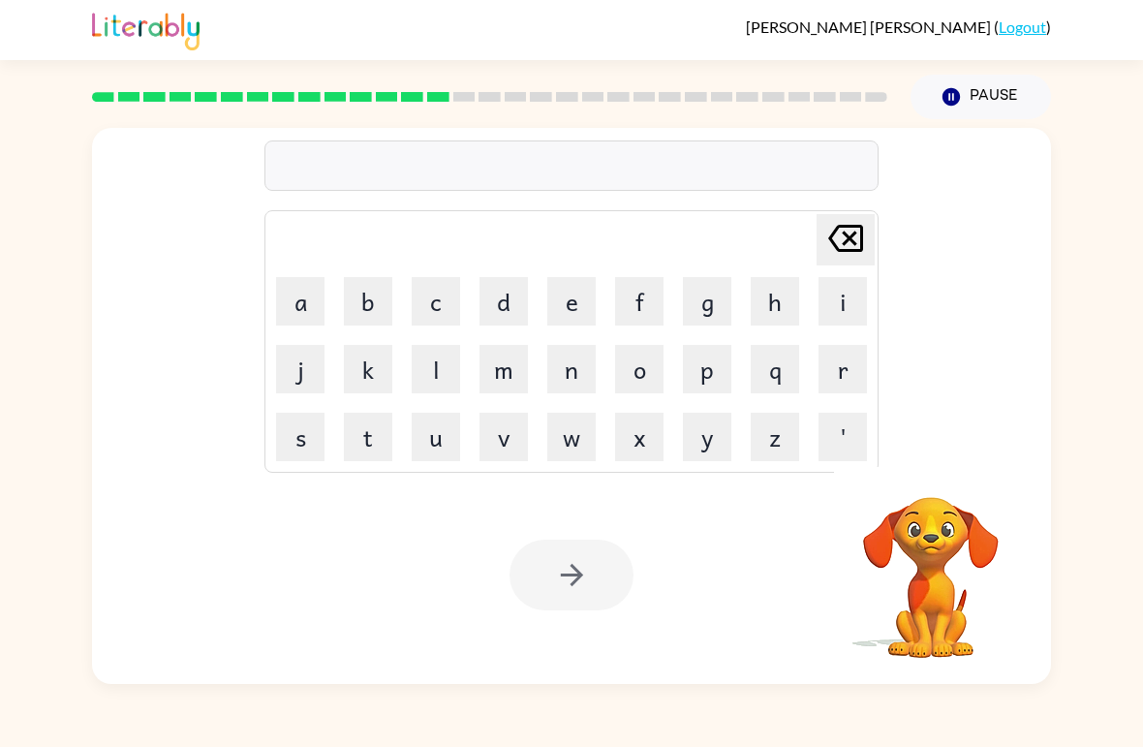
click at [382, 294] on button "b" at bounding box center [368, 301] width 48 height 48
click at [628, 369] on button "o" at bounding box center [639, 369] width 48 height 48
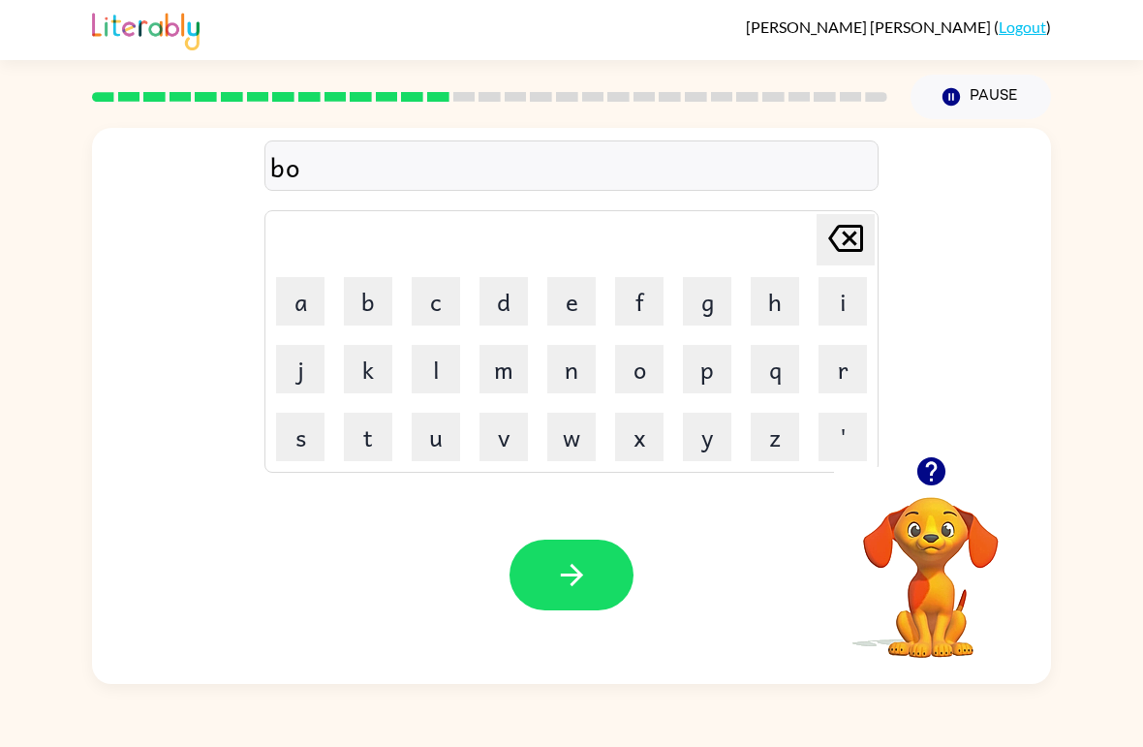
click at [578, 363] on button "n" at bounding box center [571, 369] width 48 height 48
click at [441, 460] on button "u" at bounding box center [436, 437] width 48 height 48
click at [307, 429] on button "s" at bounding box center [300, 437] width 48 height 48
click at [559, 588] on icon "button" at bounding box center [572, 575] width 34 height 34
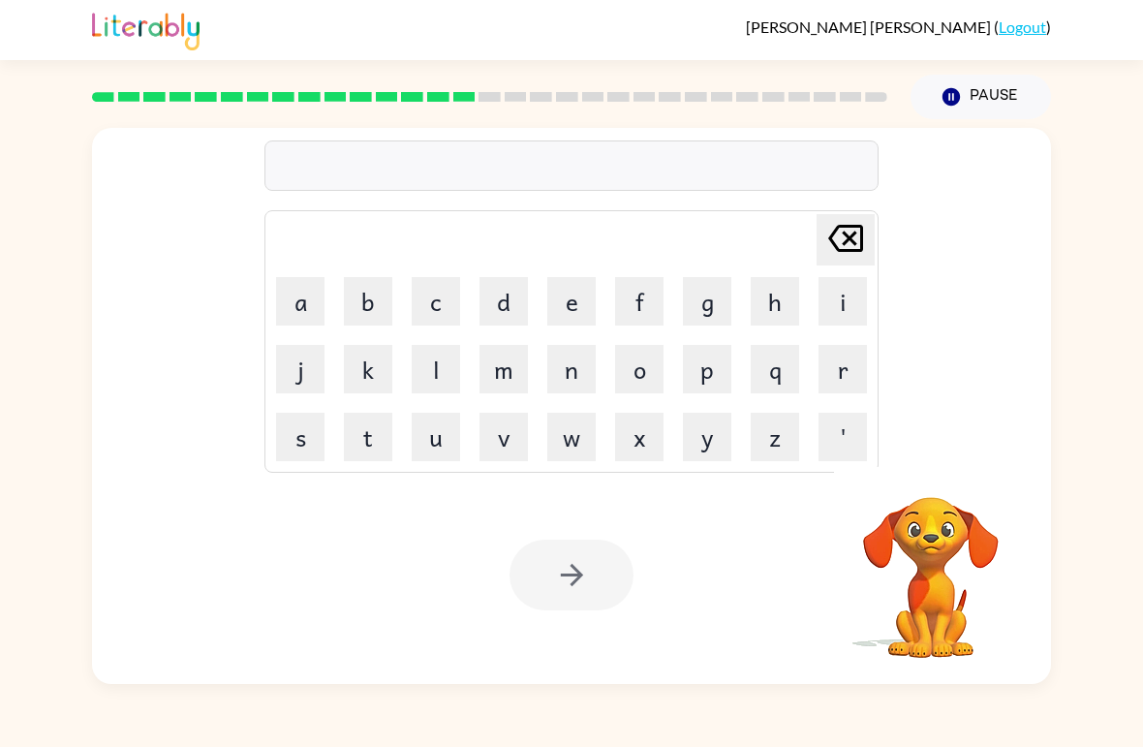
click at [307, 446] on button "s" at bounding box center [300, 437] width 48 height 48
click at [565, 440] on button "w" at bounding box center [571, 437] width 48 height 48
click at [659, 377] on button "o" at bounding box center [639, 369] width 48 height 48
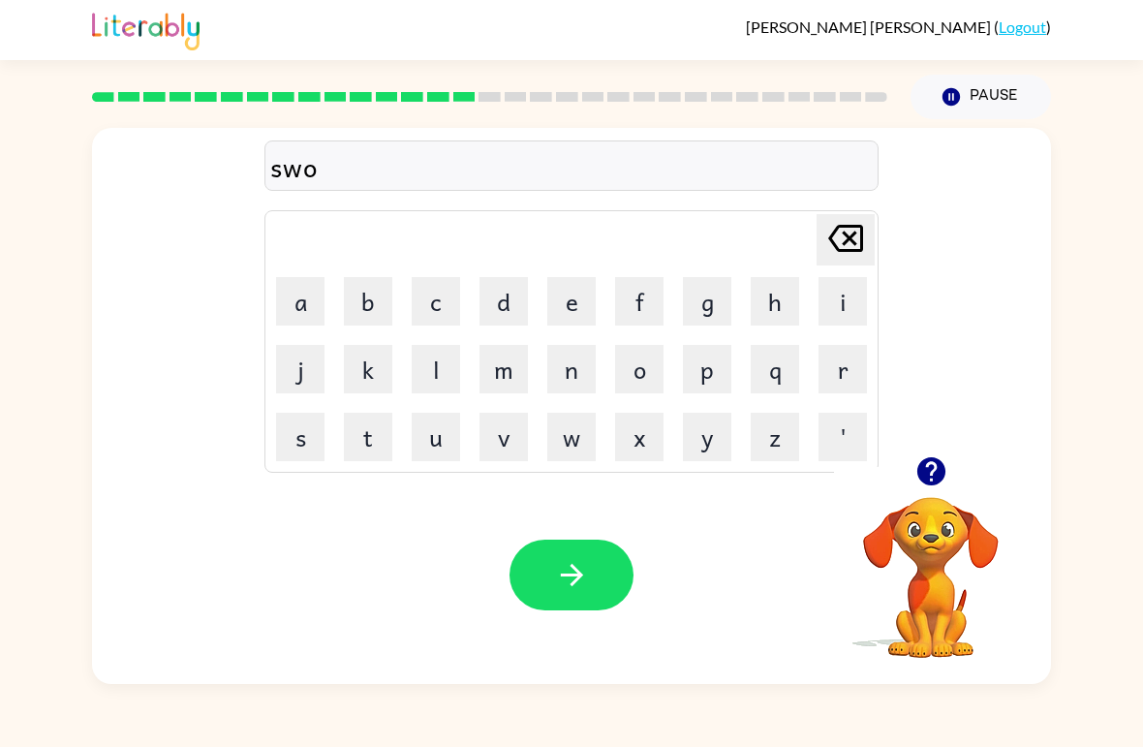
click at [833, 364] on button "r" at bounding box center [842, 369] width 48 height 48
click at [496, 354] on button "m" at bounding box center [503, 369] width 48 height 48
click at [593, 593] on button "button" at bounding box center [571, 574] width 124 height 71
click at [830, 390] on button "r" at bounding box center [842, 369] width 48 height 48
click at [293, 293] on button "a" at bounding box center [300, 301] width 48 height 48
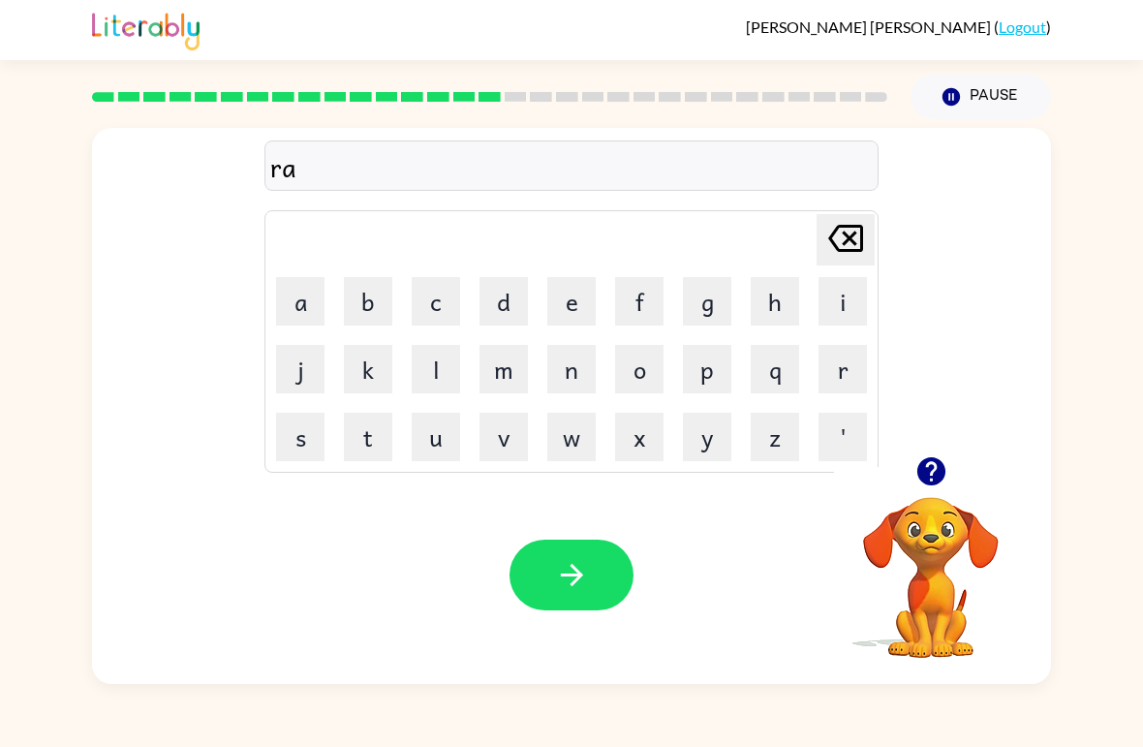
click at [498, 388] on button "m" at bounding box center [503, 369] width 48 height 48
click at [696, 371] on button "p" at bounding box center [707, 369] width 48 height 48
click at [565, 605] on button "button" at bounding box center [571, 574] width 124 height 71
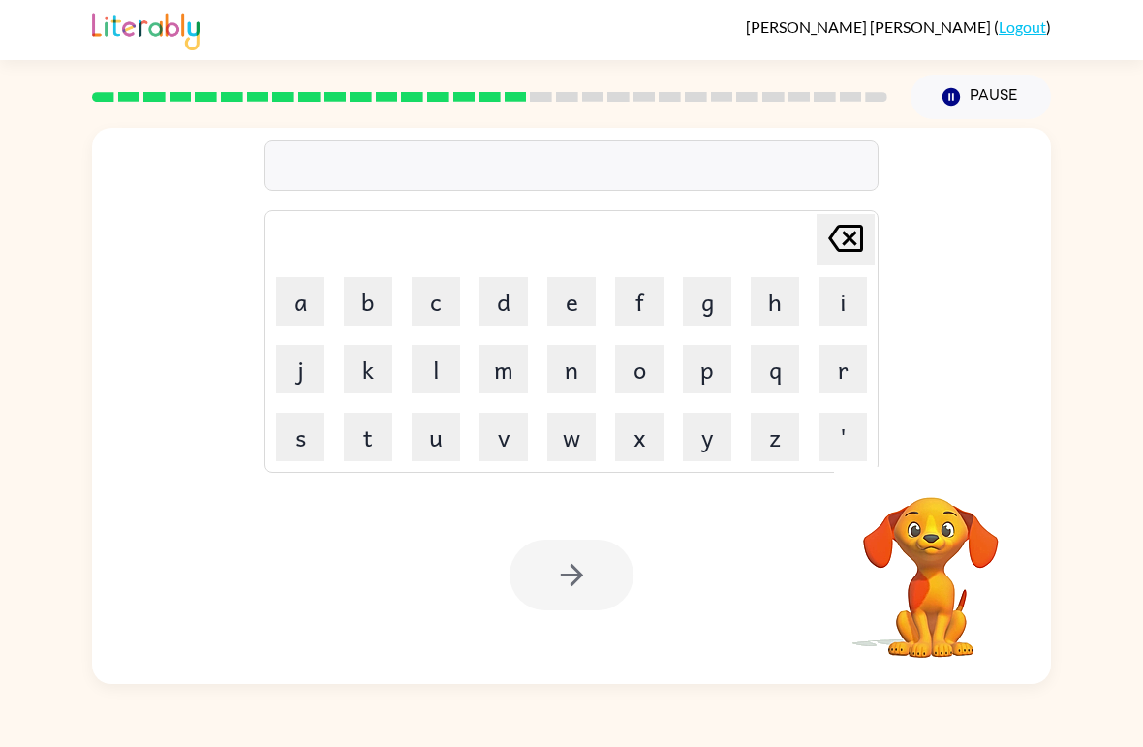
click at [367, 307] on button "b" at bounding box center [368, 301] width 48 height 48
click at [844, 384] on button "r" at bounding box center [842, 369] width 48 height 48
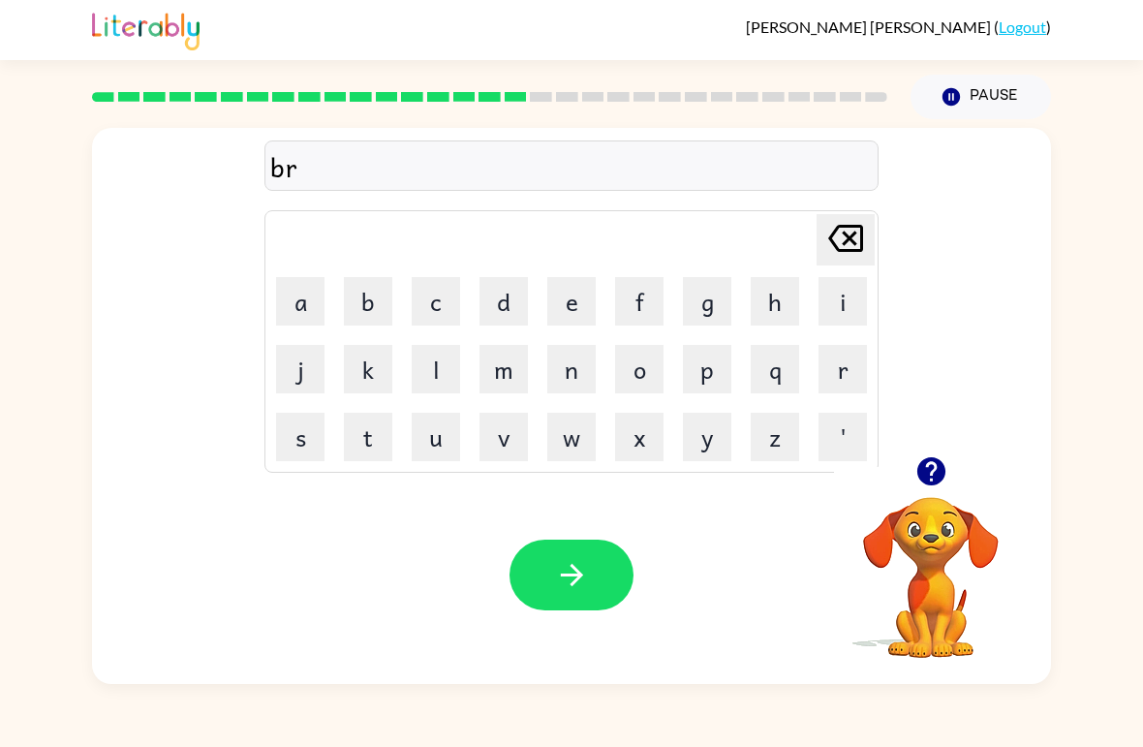
click at [846, 306] on button "i" at bounding box center [842, 301] width 48 height 48
click at [512, 358] on button "m" at bounding box center [503, 369] width 48 height 48
click at [846, 295] on button "i" at bounding box center [842, 301] width 48 height 48
click at [587, 366] on button "n" at bounding box center [571, 369] width 48 height 48
click at [710, 304] on button "g" at bounding box center [707, 301] width 48 height 48
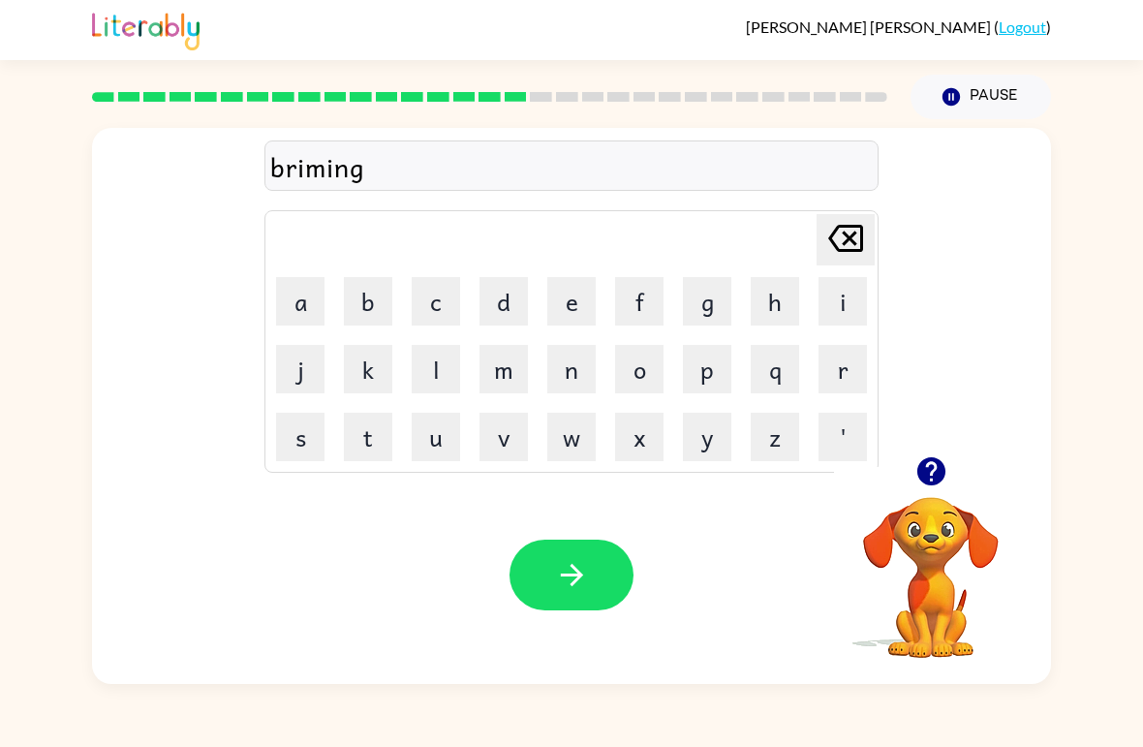
click at [591, 567] on button "button" at bounding box center [571, 574] width 124 height 71
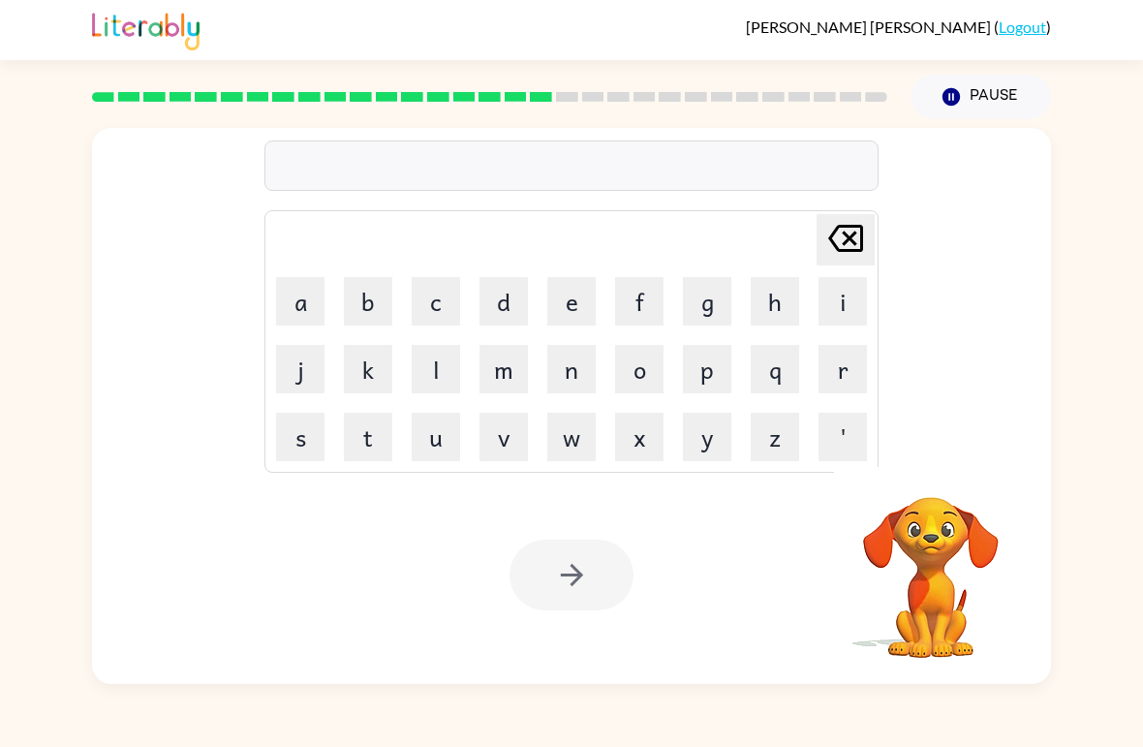
click at [819, 381] on button "r" at bounding box center [842, 369] width 48 height 48
click at [838, 312] on button "i" at bounding box center [842, 301] width 48 height 48
click at [306, 433] on button "s" at bounding box center [300, 437] width 48 height 48
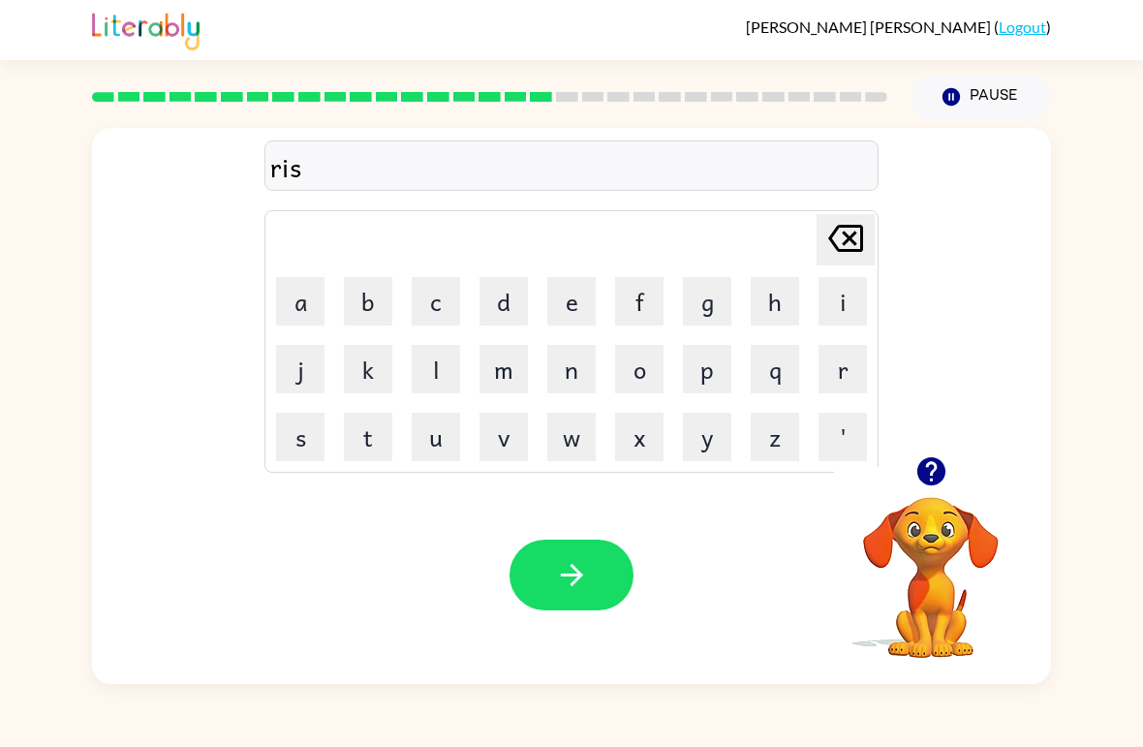
click at [364, 385] on button "k" at bounding box center [368, 369] width 48 height 48
click at [841, 313] on button "i" at bounding box center [842, 301] width 48 height 48
click at [548, 306] on button "e" at bounding box center [571, 301] width 48 height 48
click at [296, 446] on button "s" at bounding box center [300, 437] width 48 height 48
click at [361, 436] on button "t" at bounding box center [368, 437] width 48 height 48
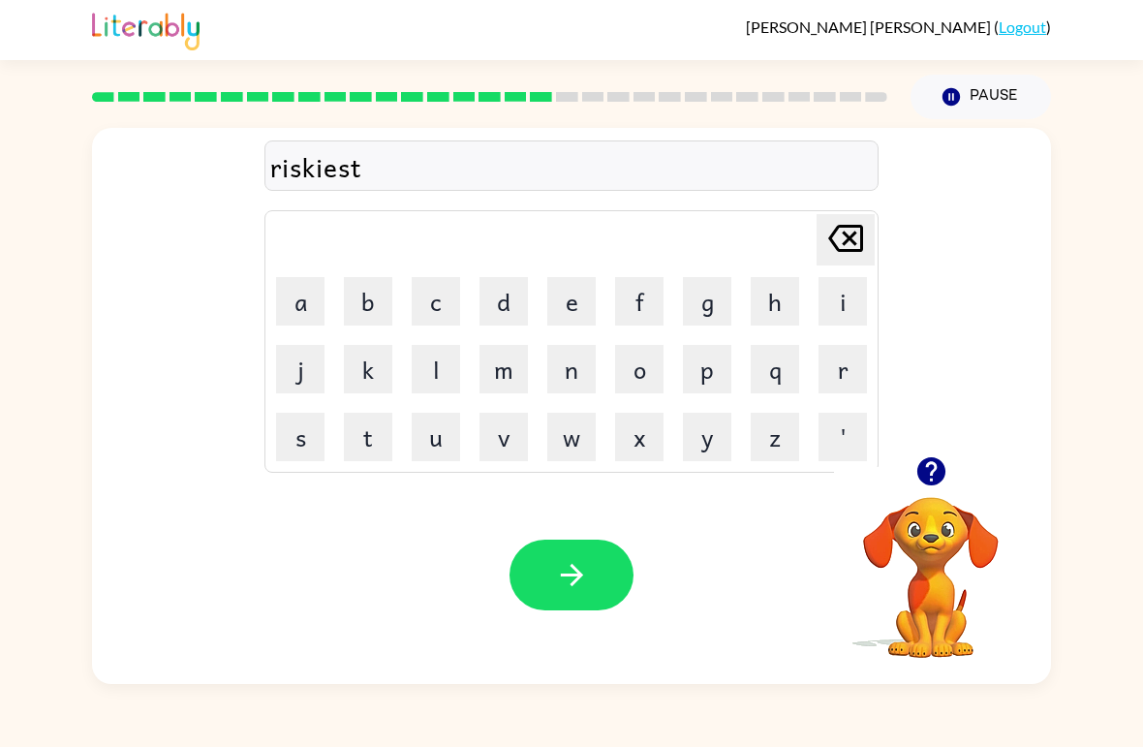
click at [567, 598] on button "button" at bounding box center [571, 574] width 124 height 71
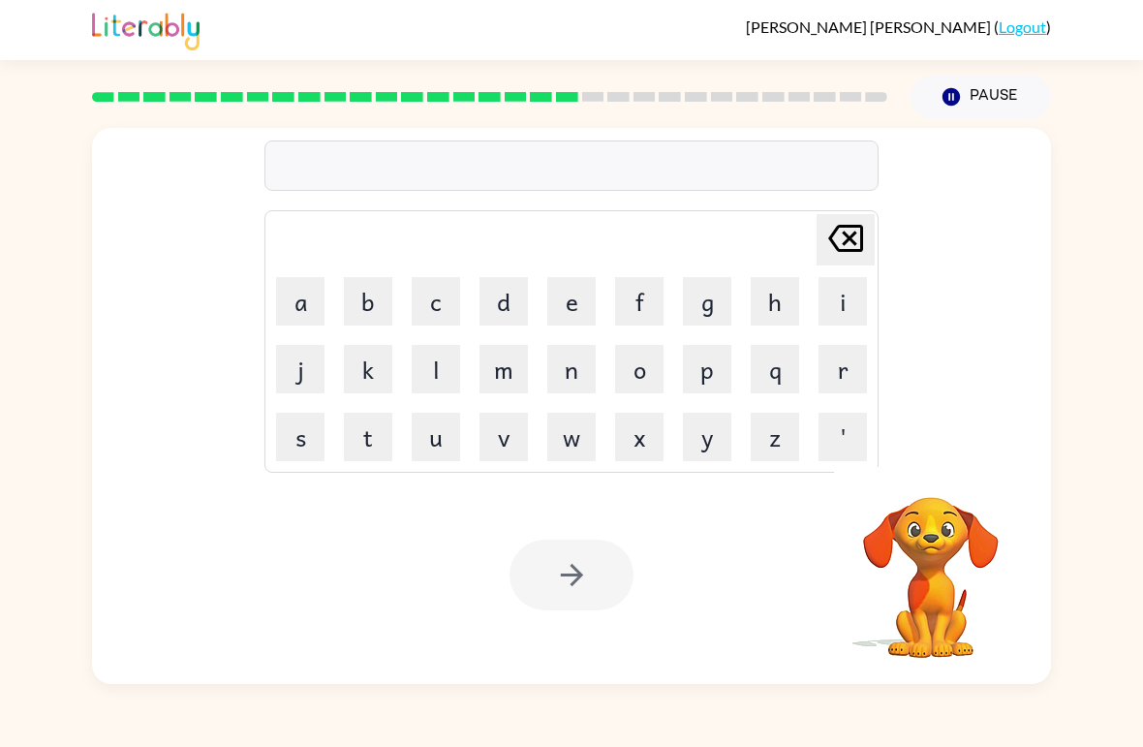
click at [313, 285] on button "a" at bounding box center [300, 301] width 48 height 48
click at [847, 379] on button "r" at bounding box center [842, 369] width 48 height 48
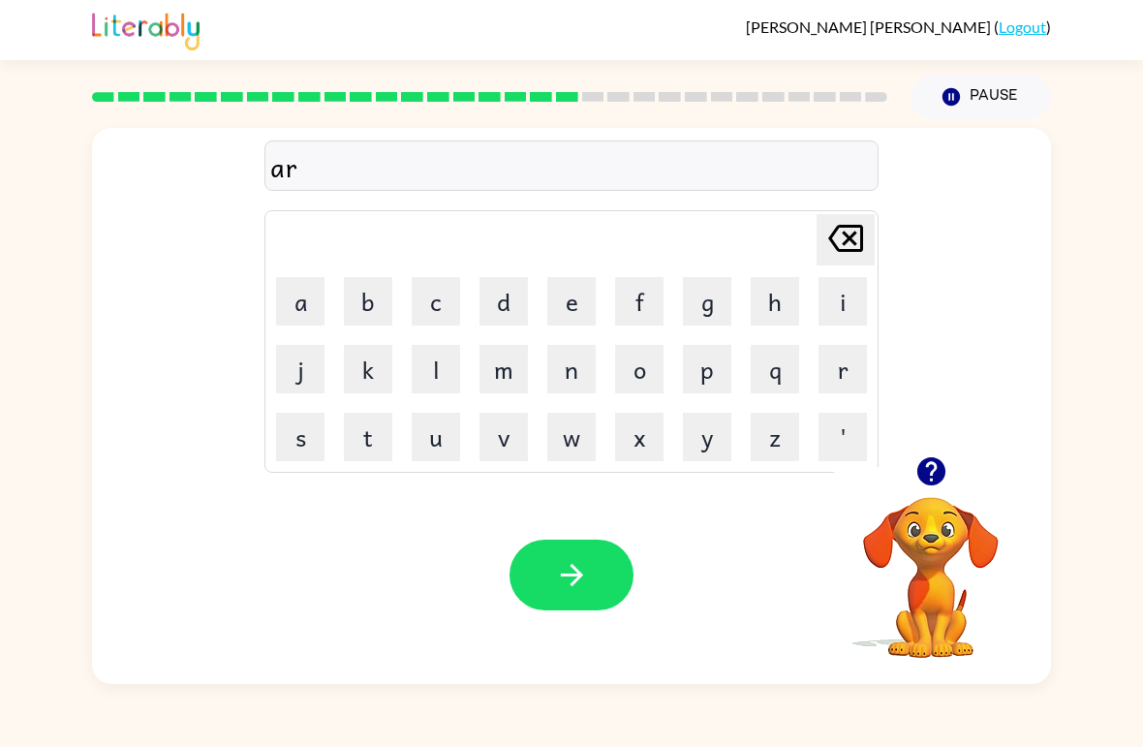
click at [438, 293] on button "c" at bounding box center [436, 301] width 48 height 48
click at [787, 293] on button "h" at bounding box center [775, 301] width 48 height 48
click at [569, 444] on button "w" at bounding box center [571, 437] width 48 height 48
click at [292, 291] on button "a" at bounding box center [300, 301] width 48 height 48
click at [693, 446] on button "y" at bounding box center [707, 437] width 48 height 48
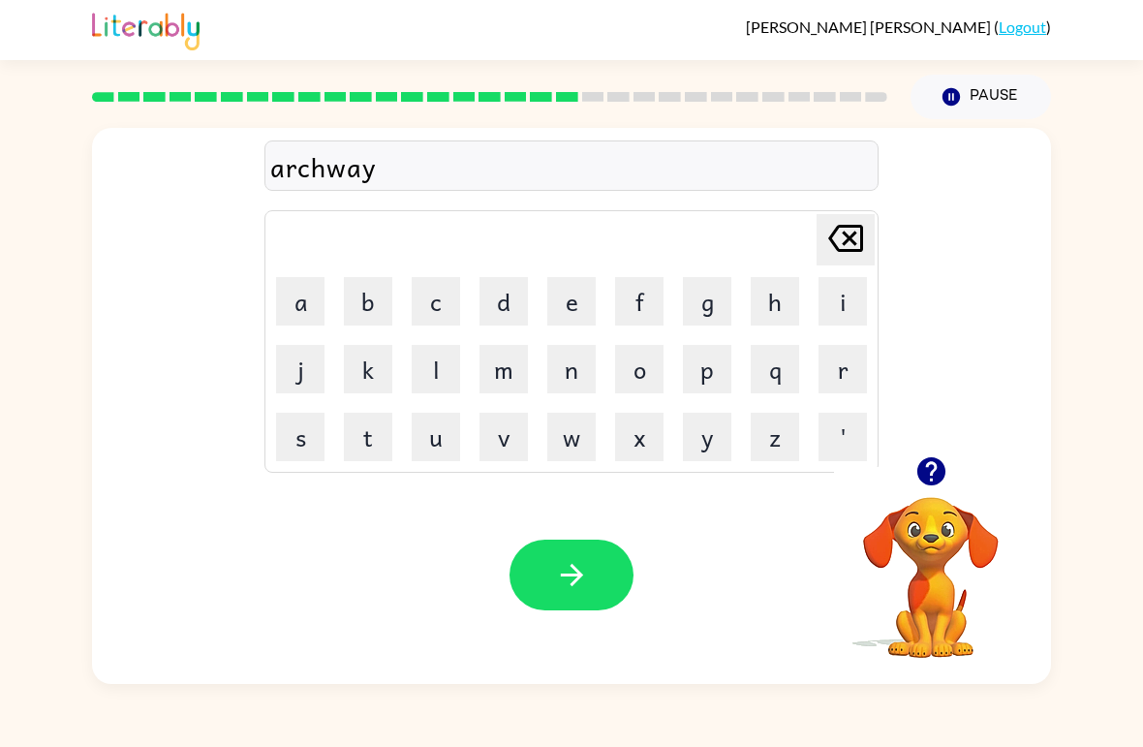
click at [567, 599] on button "button" at bounding box center [571, 574] width 124 height 71
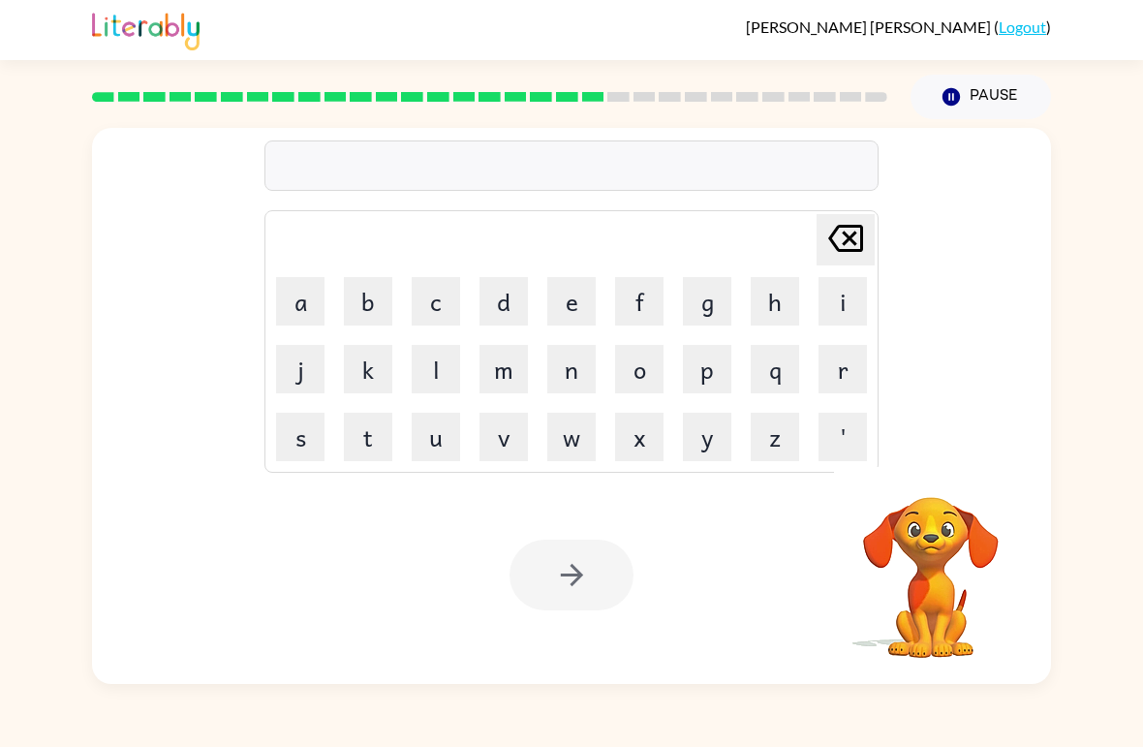
click at [636, 315] on button "f" at bounding box center [639, 301] width 48 height 48
click at [642, 371] on button "o" at bounding box center [639, 369] width 48 height 48
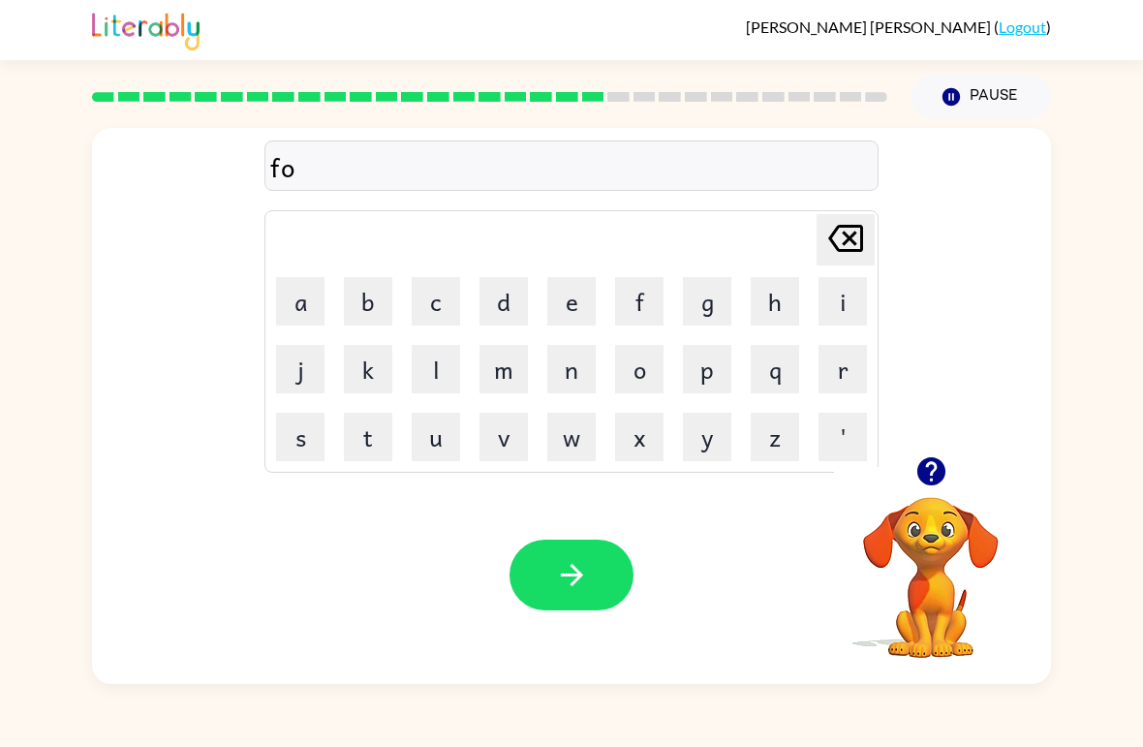
click at [442, 362] on button "l" at bounding box center [436, 369] width 48 height 48
click at [441, 362] on button "l" at bounding box center [436, 369] width 48 height 48
click at [630, 367] on button "o" at bounding box center [639, 369] width 48 height 48
click at [566, 300] on button "e" at bounding box center [571, 301] width 48 height 48
click at [511, 302] on button "d" at bounding box center [503, 301] width 48 height 48
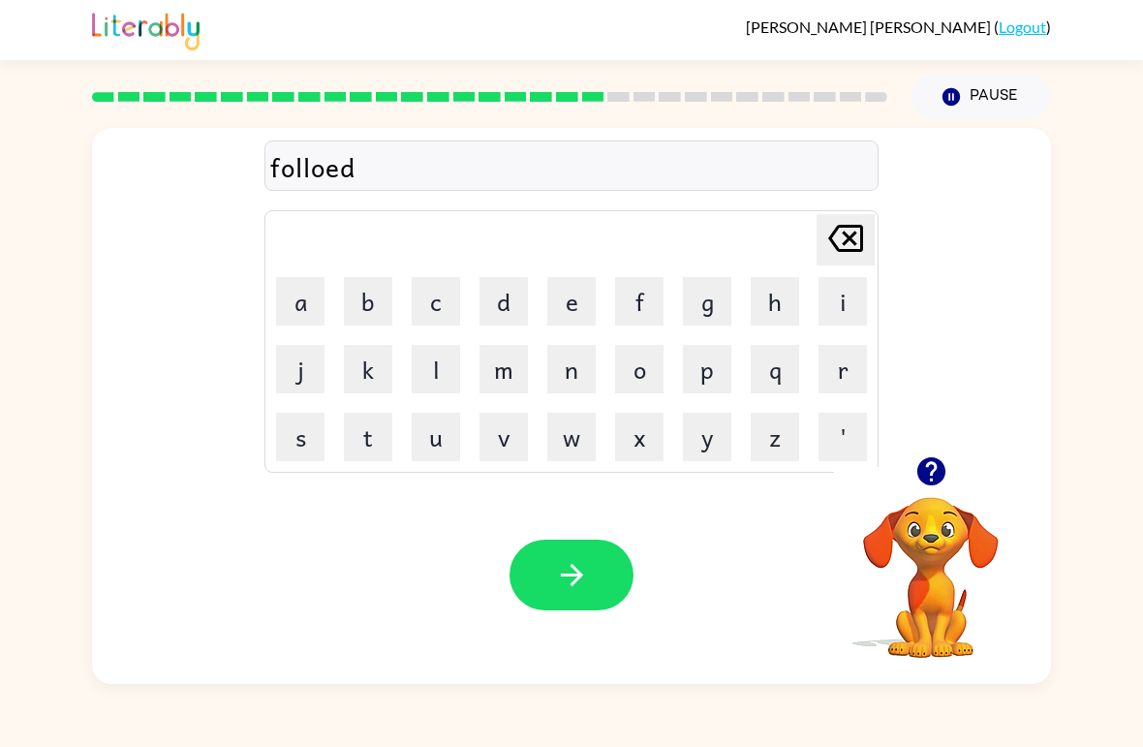
click at [578, 571] on icon "button" at bounding box center [571, 575] width 22 height 22
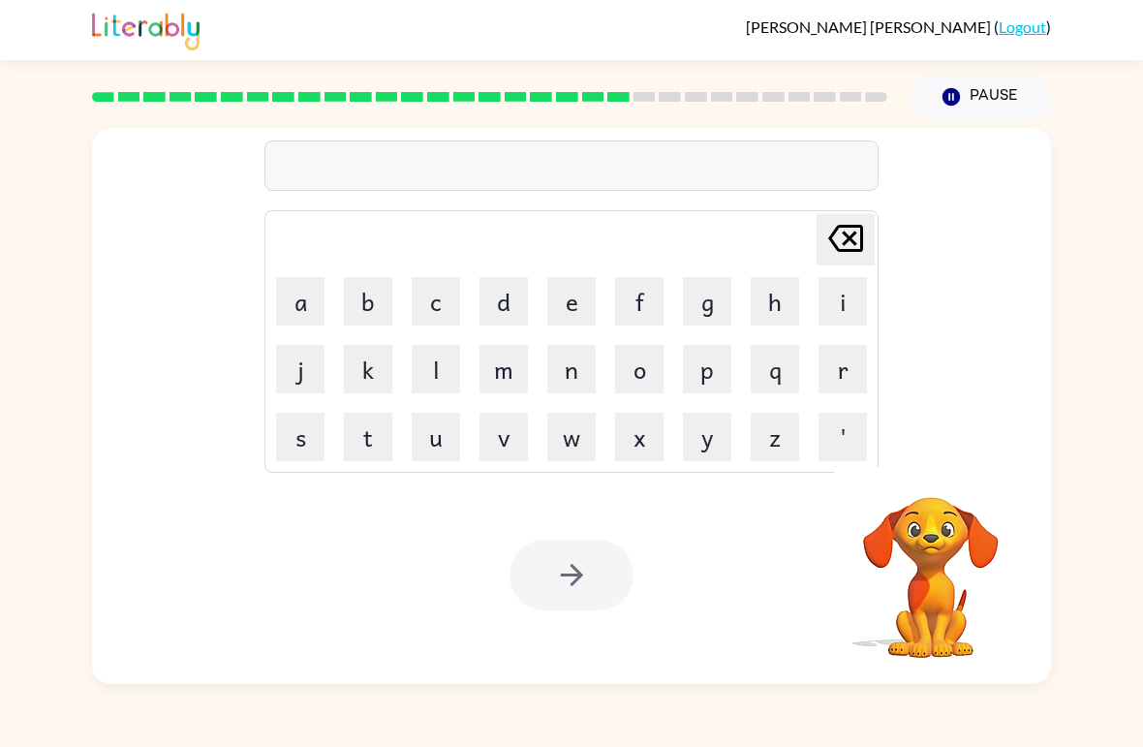
click at [443, 300] on button "c" at bounding box center [436, 301] width 48 height 48
click at [586, 305] on button "e" at bounding box center [571, 301] width 48 height 48
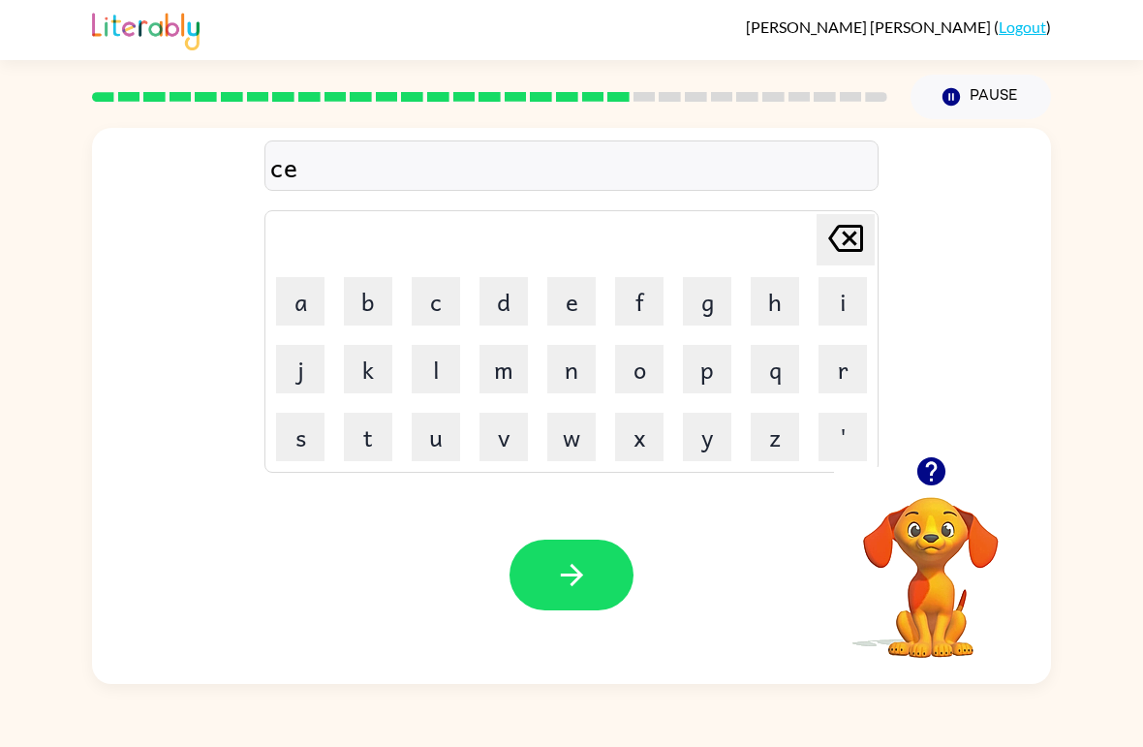
click at [568, 384] on button "n" at bounding box center [571, 369] width 48 height 48
click at [371, 437] on button "t" at bounding box center [368, 437] width 48 height 48
click at [829, 295] on button "i" at bounding box center [842, 301] width 48 height 48
click at [704, 360] on button "p" at bounding box center [707, 369] width 48 height 48
click at [593, 287] on button "e" at bounding box center [571, 301] width 48 height 48
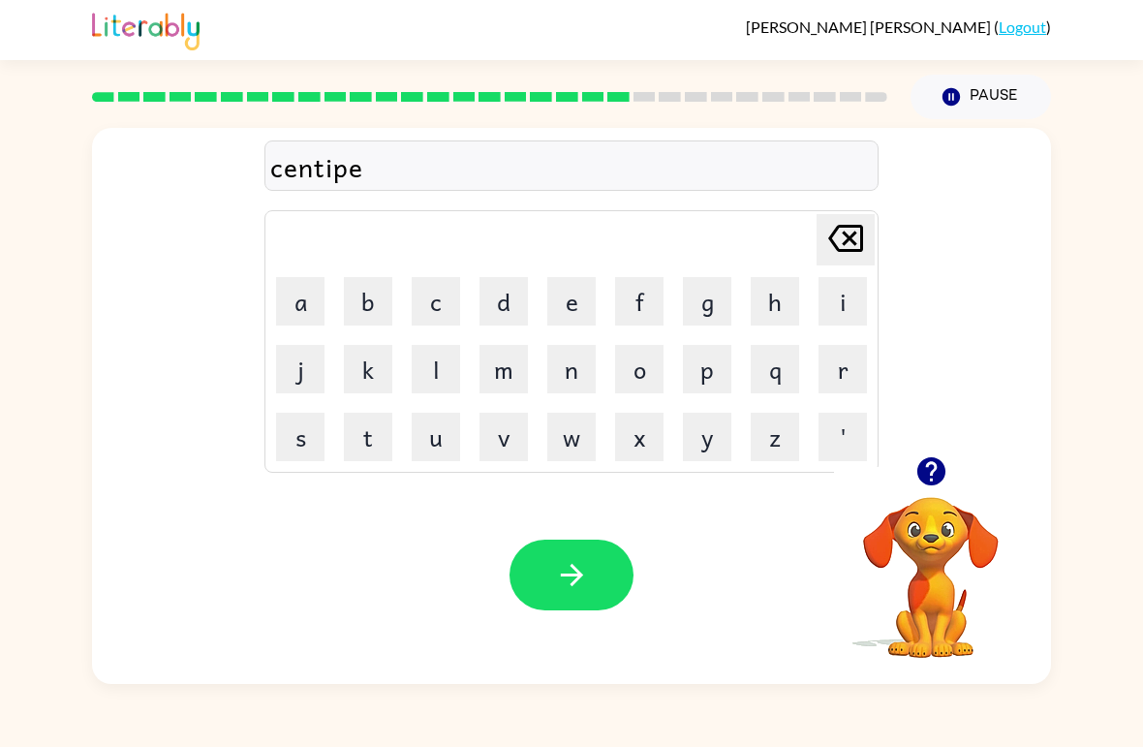
click at [520, 296] on button "d" at bounding box center [503, 301] width 48 height 48
click at [562, 579] on icon "button" at bounding box center [572, 575] width 34 height 34
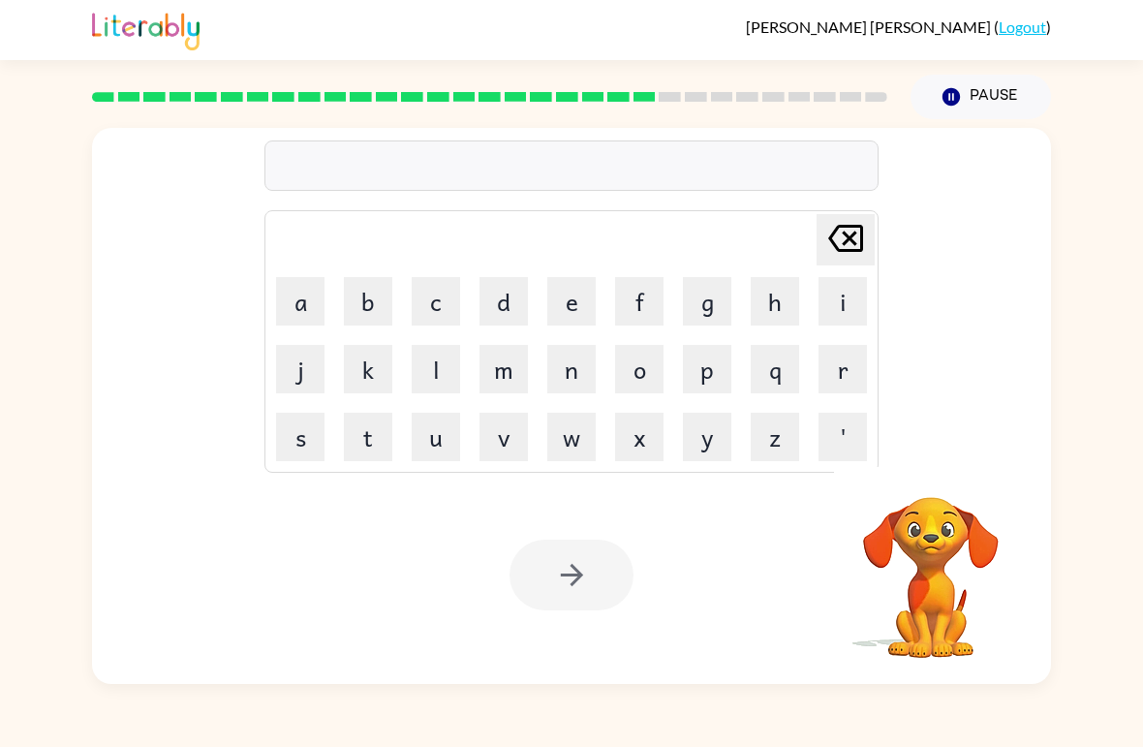
click at [305, 440] on button "s" at bounding box center [300, 437] width 48 height 48
click at [446, 446] on button "u" at bounding box center [436, 437] width 48 height 48
click at [305, 440] on button "s" at bounding box center [300, 437] width 48 height 48
click at [389, 451] on button "t" at bounding box center [368, 437] width 48 height 48
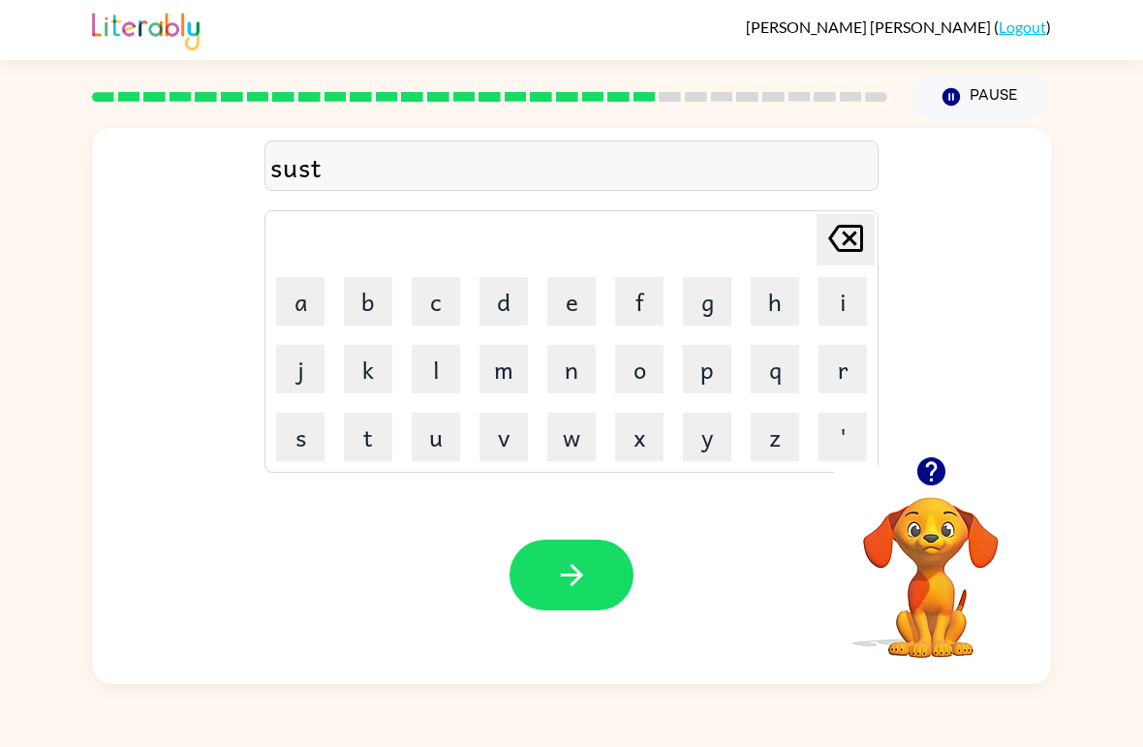
click at [312, 299] on button "a" at bounding box center [300, 301] width 48 height 48
click at [840, 292] on button "i" at bounding box center [842, 301] width 48 height 48
click at [565, 388] on button "n" at bounding box center [571, 369] width 48 height 48
click at [585, 582] on icon "button" at bounding box center [572, 575] width 34 height 34
click at [637, 293] on button "f" at bounding box center [639, 301] width 48 height 48
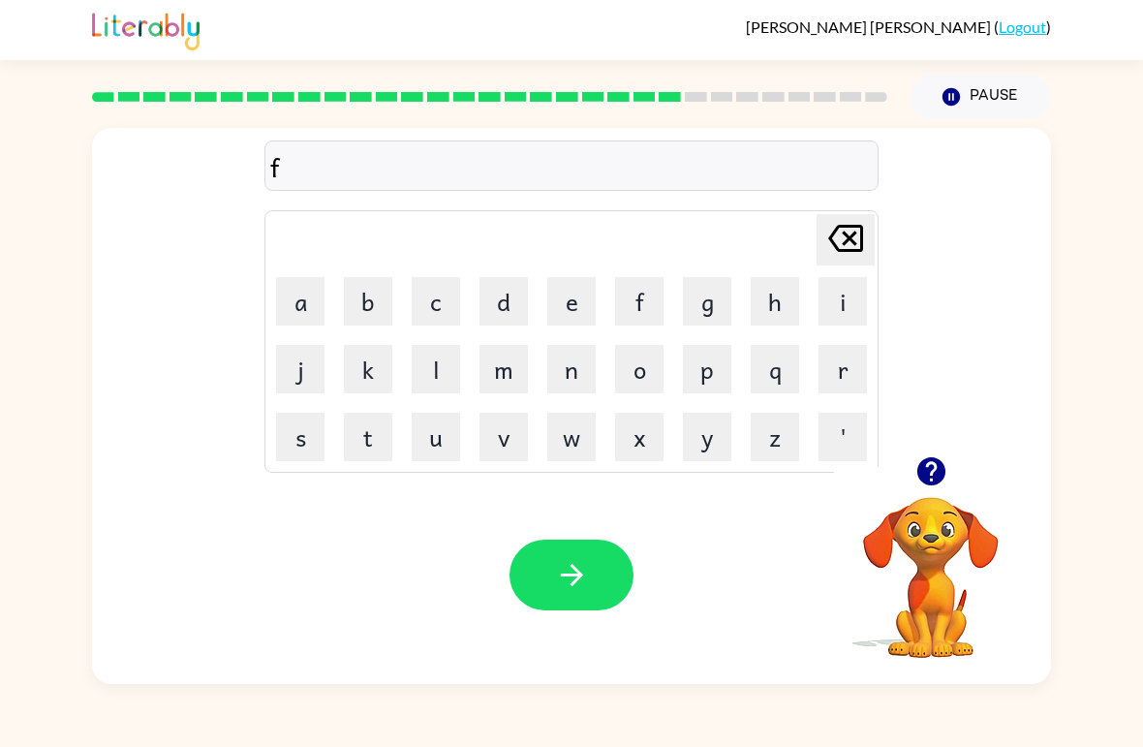
click at [651, 370] on button "o" at bounding box center [639, 369] width 48 height 48
click at [860, 367] on button "r" at bounding box center [842, 369] width 48 height 48
click at [565, 441] on button "w" at bounding box center [571, 437] width 48 height 48
click at [303, 286] on button "a" at bounding box center [300, 301] width 48 height 48
click at [850, 373] on button "r" at bounding box center [842, 369] width 48 height 48
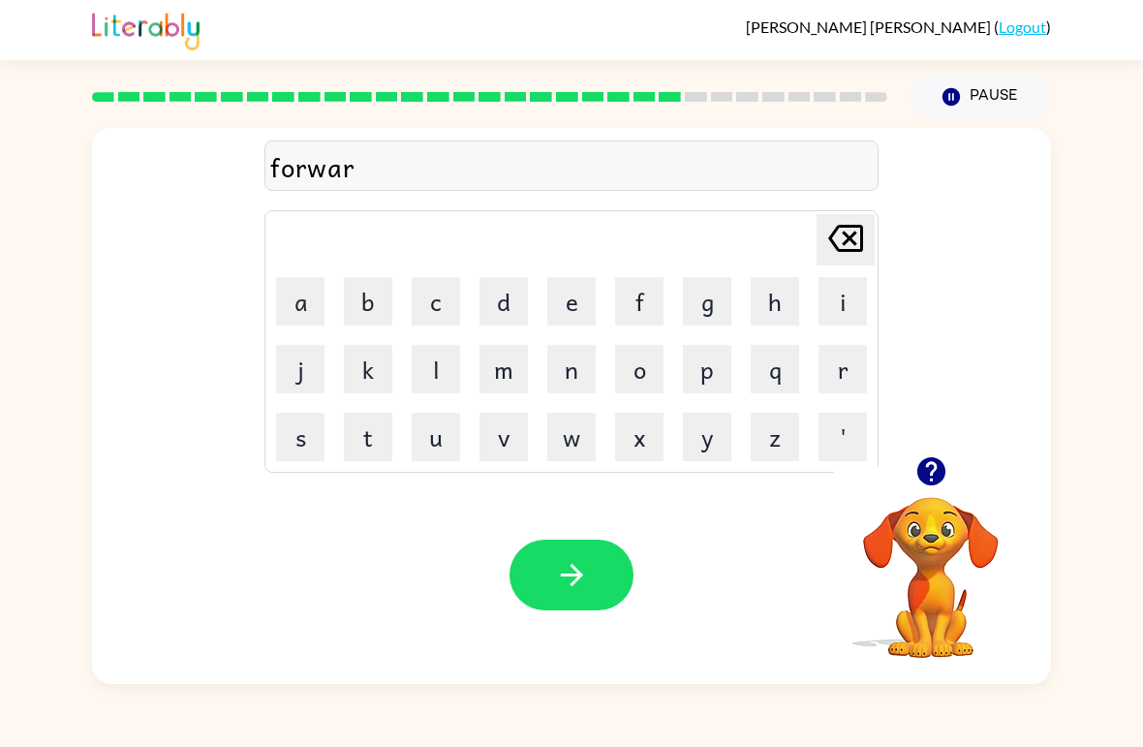
click at [517, 294] on button "d" at bounding box center [503, 301] width 48 height 48
click at [560, 580] on icon "button" at bounding box center [572, 575] width 34 height 34
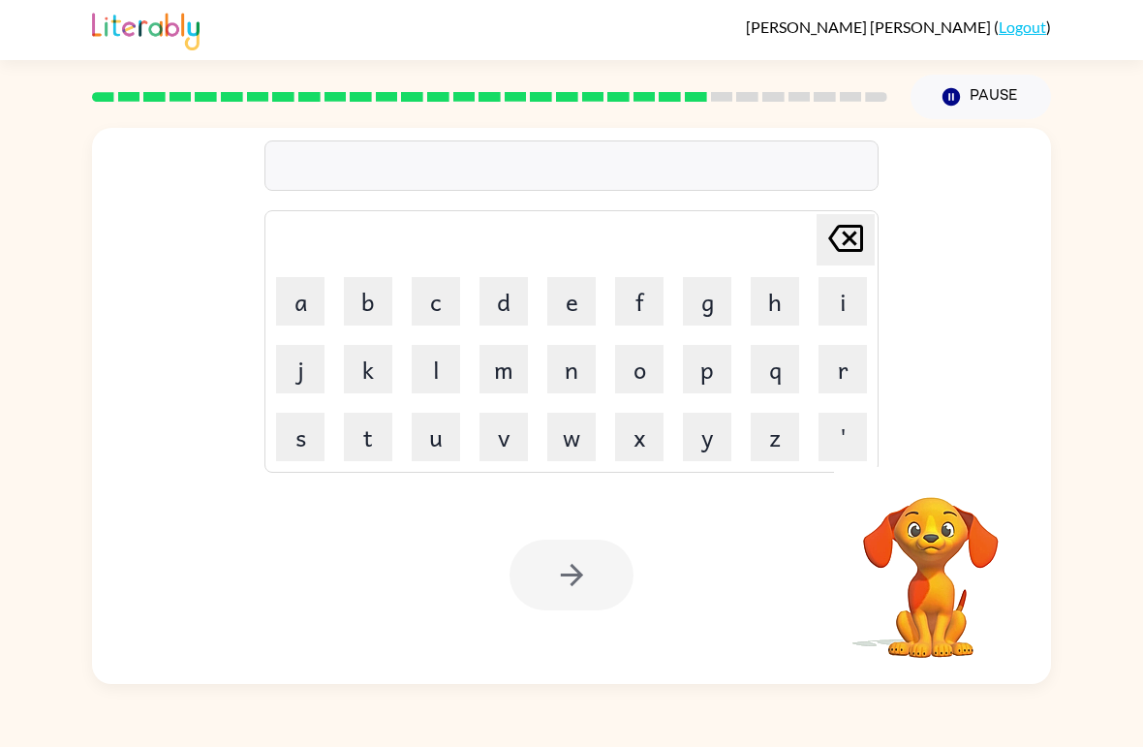
click at [895, 590] on video "Your browser must support playing .mp4 files to use Literably. Please try using…" at bounding box center [931, 564] width 194 height 194
click at [952, 464] on button "button" at bounding box center [931, 470] width 49 height 49
click at [936, 484] on video "Your browser must support playing .mp4 files to use Literably. Please try using…" at bounding box center [931, 564] width 194 height 194
click at [997, 407] on div "Delete Delete last character input a b c d e f g h i j k l m n o p q r s t u v …" at bounding box center [571, 292] width 959 height 328
click at [833, 371] on button "r" at bounding box center [842, 369] width 48 height 48
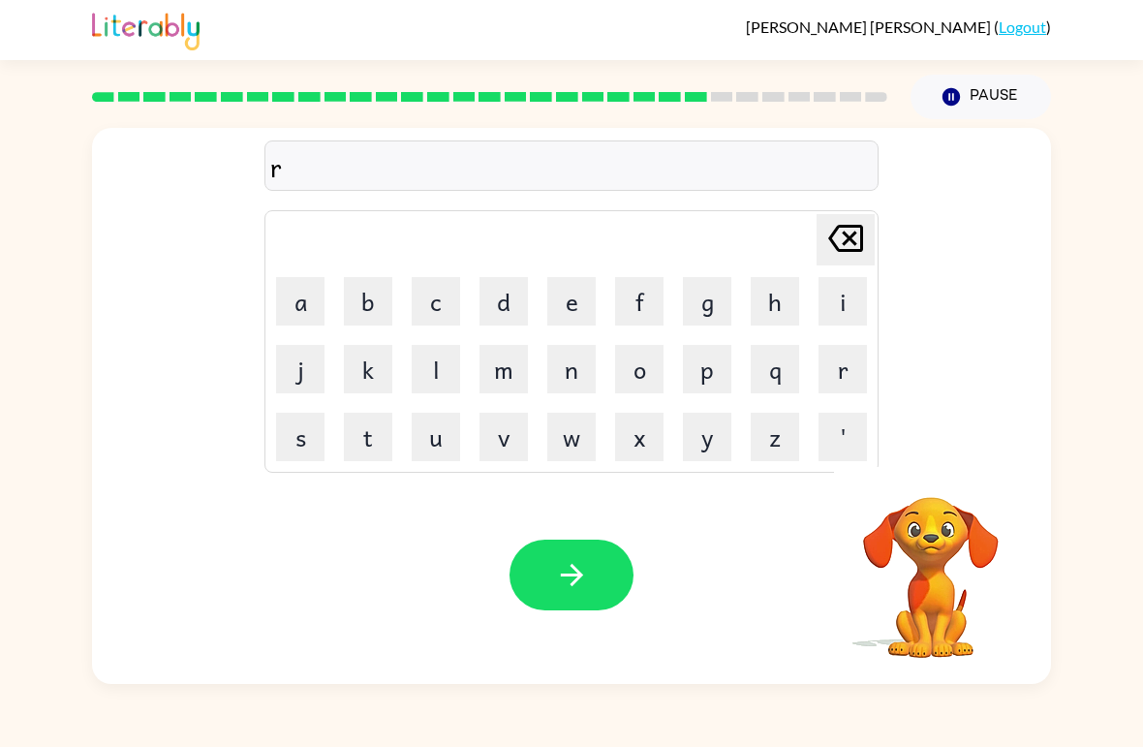
click at [565, 303] on button "e" at bounding box center [571, 301] width 48 height 48
click at [439, 364] on button "l" at bounding box center [436, 369] width 48 height 48
click at [291, 293] on button "a" at bounding box center [300, 301] width 48 height 48
click at [494, 303] on button "d" at bounding box center [503, 301] width 48 height 48
click at [567, 302] on button "e" at bounding box center [571, 301] width 48 height 48
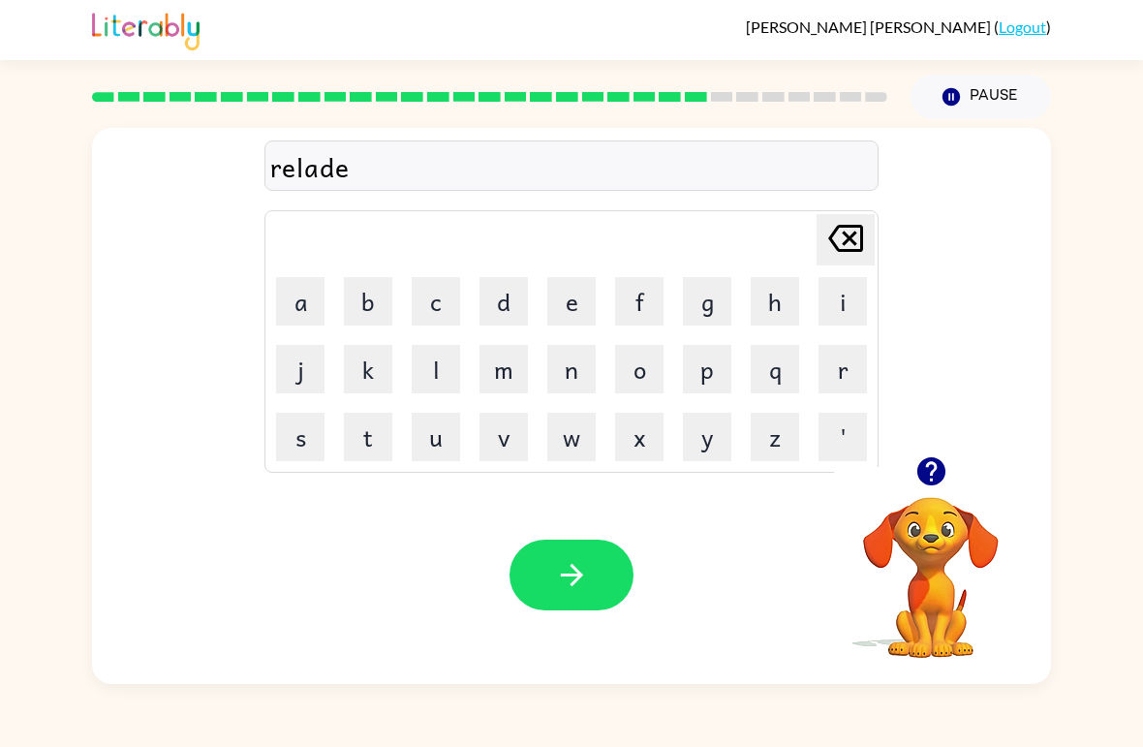
click at [506, 298] on button "d" at bounding box center [503, 301] width 48 height 48
click at [571, 584] on icon "button" at bounding box center [571, 575] width 22 height 22
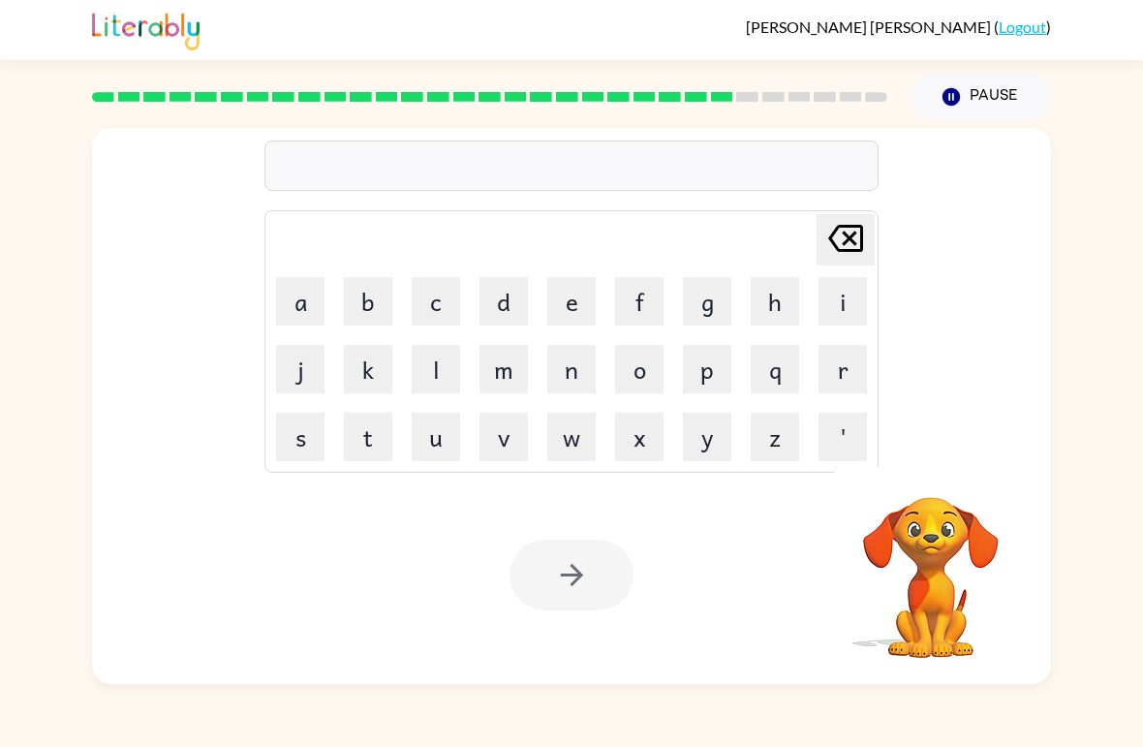
click at [704, 308] on button "g" at bounding box center [707, 301] width 48 height 48
click at [638, 369] on button "o" at bounding box center [639, 369] width 48 height 48
click at [384, 298] on button "b" at bounding box center [368, 301] width 48 height 48
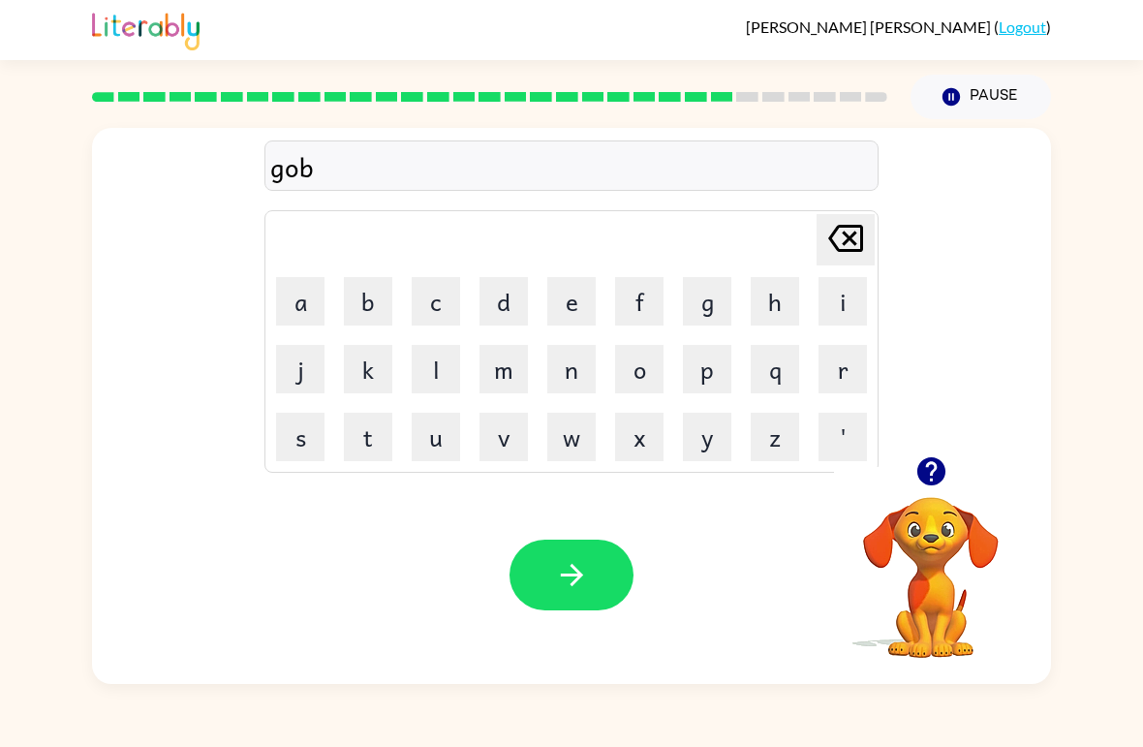
click at [446, 362] on button "l" at bounding box center [436, 369] width 48 height 48
click at [840, 313] on button "i" at bounding box center [842, 301] width 48 height 48
click at [569, 379] on button "n" at bounding box center [571, 369] width 48 height 48
click at [570, 581] on icon "button" at bounding box center [572, 575] width 34 height 34
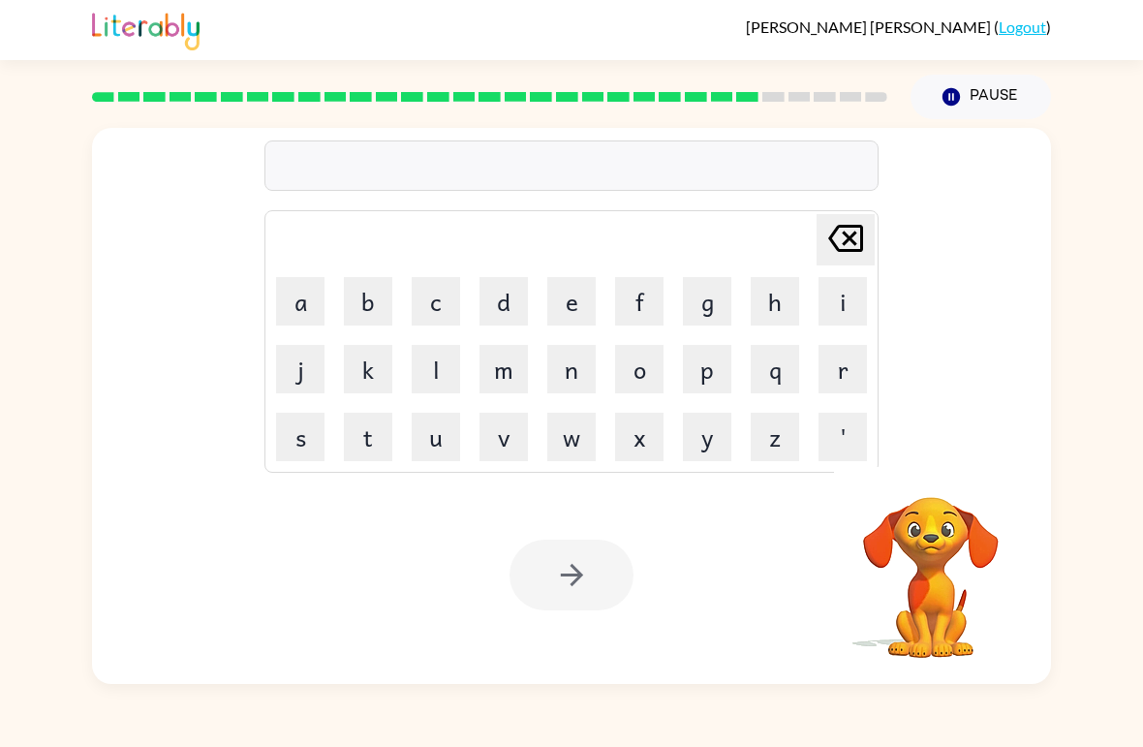
click at [429, 374] on button "l" at bounding box center [436, 369] width 48 height 48
click at [436, 455] on button "u" at bounding box center [436, 437] width 48 height 48
click at [499, 360] on button "m" at bounding box center [503, 369] width 48 height 48
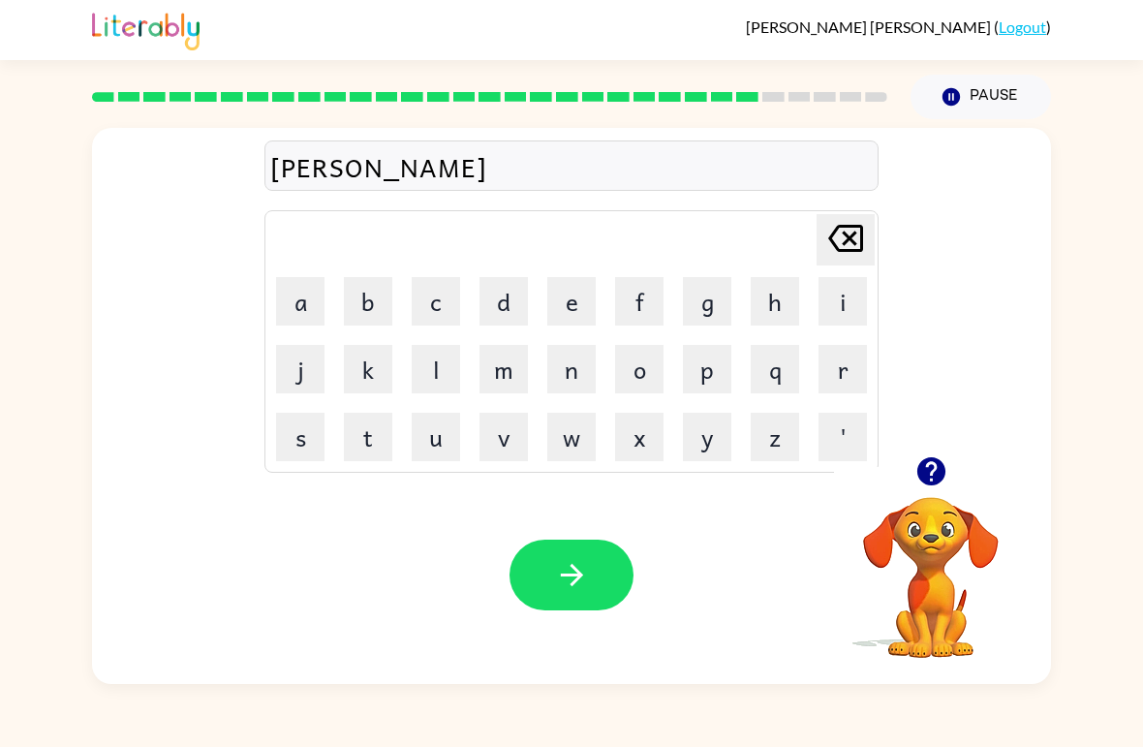
click at [379, 303] on button "b" at bounding box center [368, 301] width 48 height 48
click at [569, 306] on button "e" at bounding box center [571, 301] width 48 height 48
click at [858, 350] on button "r" at bounding box center [842, 369] width 48 height 48
click at [304, 379] on button "j" at bounding box center [300, 369] width 48 height 48
click at [311, 317] on button "a" at bounding box center [300, 301] width 48 height 48
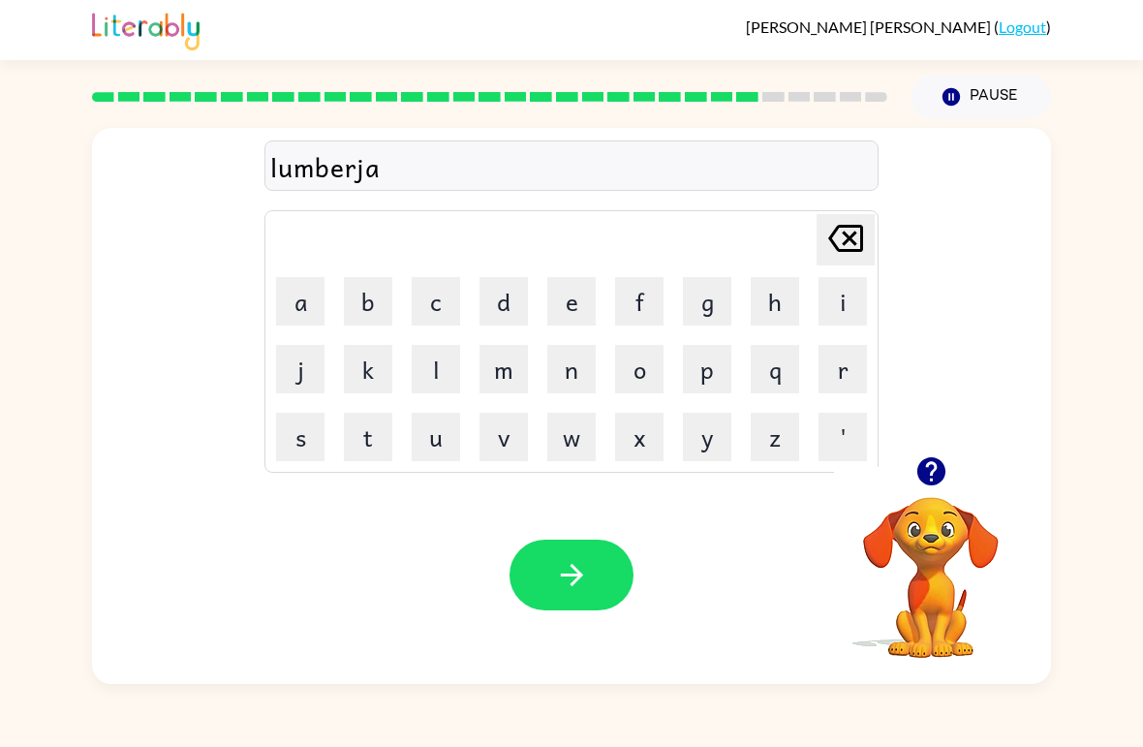
click at [444, 316] on button "c" at bounding box center [436, 301] width 48 height 48
click at [378, 354] on button "k" at bounding box center [368, 369] width 48 height 48
click at [574, 621] on div "Your browser must support playing .mp4 files to use Literably. Please try using…" at bounding box center [571, 575] width 959 height 218
click at [584, 593] on button "button" at bounding box center [571, 574] width 124 height 71
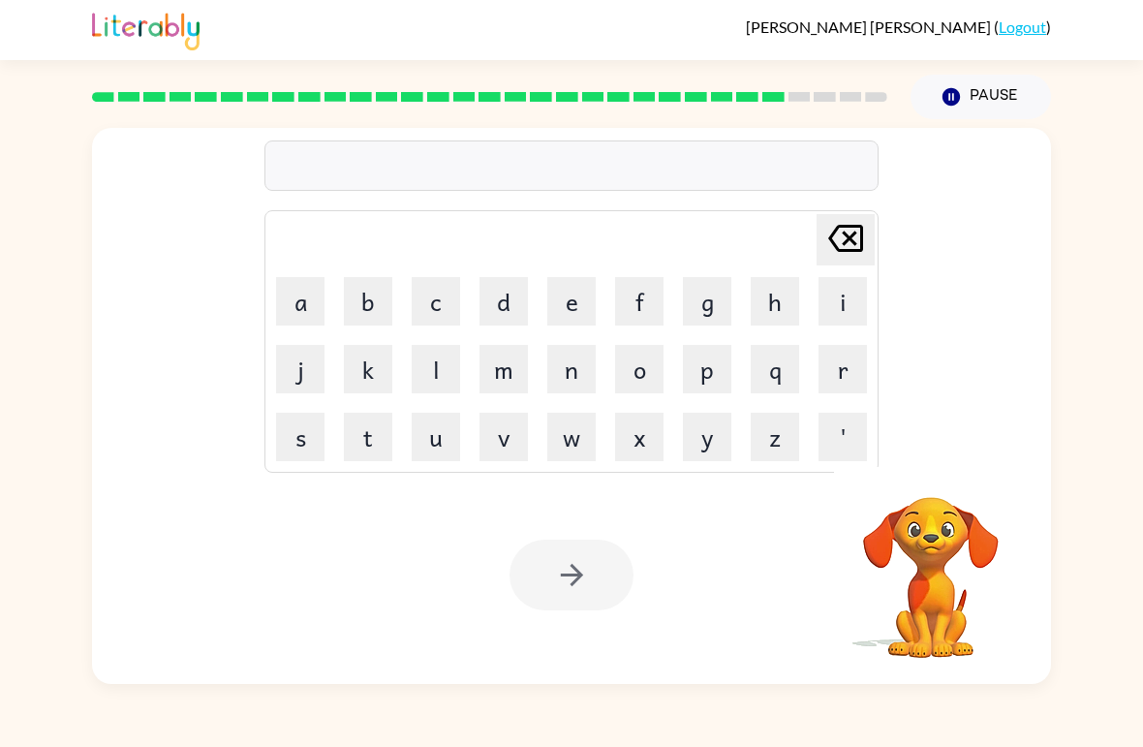
click at [702, 369] on button "p" at bounding box center [707, 369] width 48 height 48
click at [841, 298] on button "i" at bounding box center [842, 301] width 48 height 48
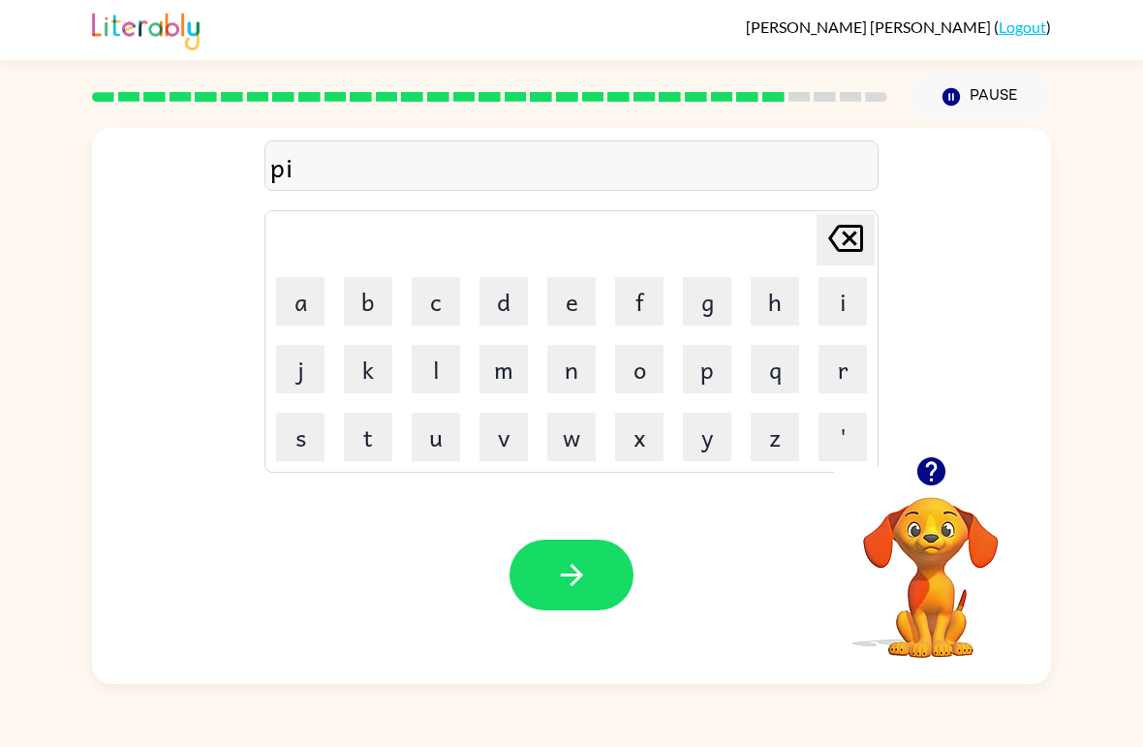
click at [556, 312] on button "e" at bounding box center [571, 301] width 48 height 48
click at [820, 366] on button "r" at bounding box center [842, 369] width 48 height 48
click at [293, 446] on button "s" at bounding box center [300, 437] width 48 height 48
click at [565, 307] on button "e" at bounding box center [571, 301] width 48 height 48
click at [569, 583] on icon "button" at bounding box center [572, 575] width 34 height 34
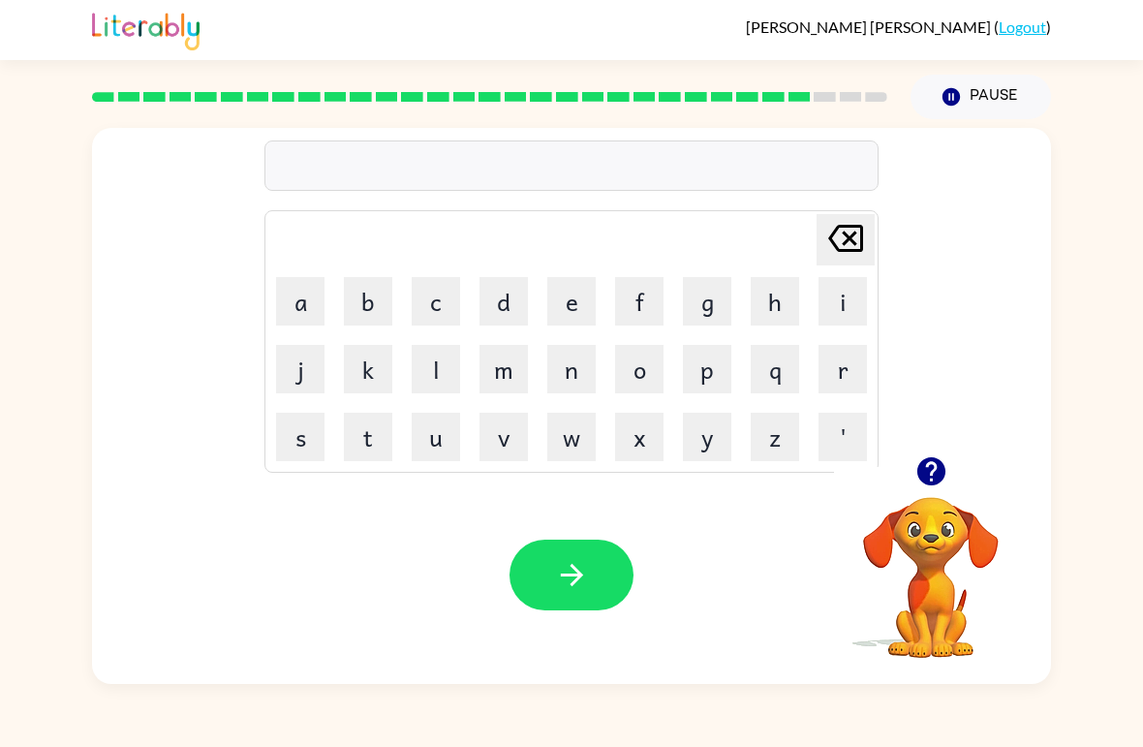
click at [933, 486] on icon "button" at bounding box center [931, 471] width 34 height 34
click at [367, 431] on button "t" at bounding box center [368, 437] width 48 height 48
click at [778, 301] on button "h" at bounding box center [775, 301] width 48 height 48
click at [857, 308] on button "i" at bounding box center [842, 301] width 48 height 48
click at [572, 375] on button "n" at bounding box center [571, 369] width 48 height 48
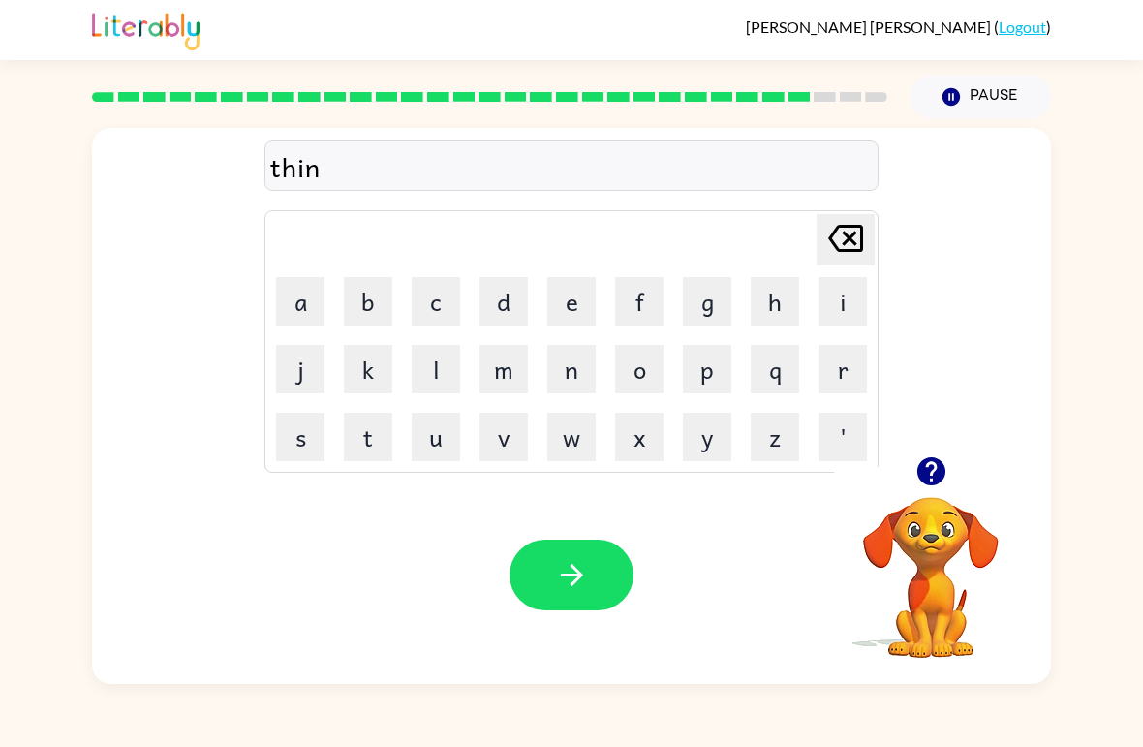
click at [586, 578] on icon "button" at bounding box center [572, 575] width 34 height 34
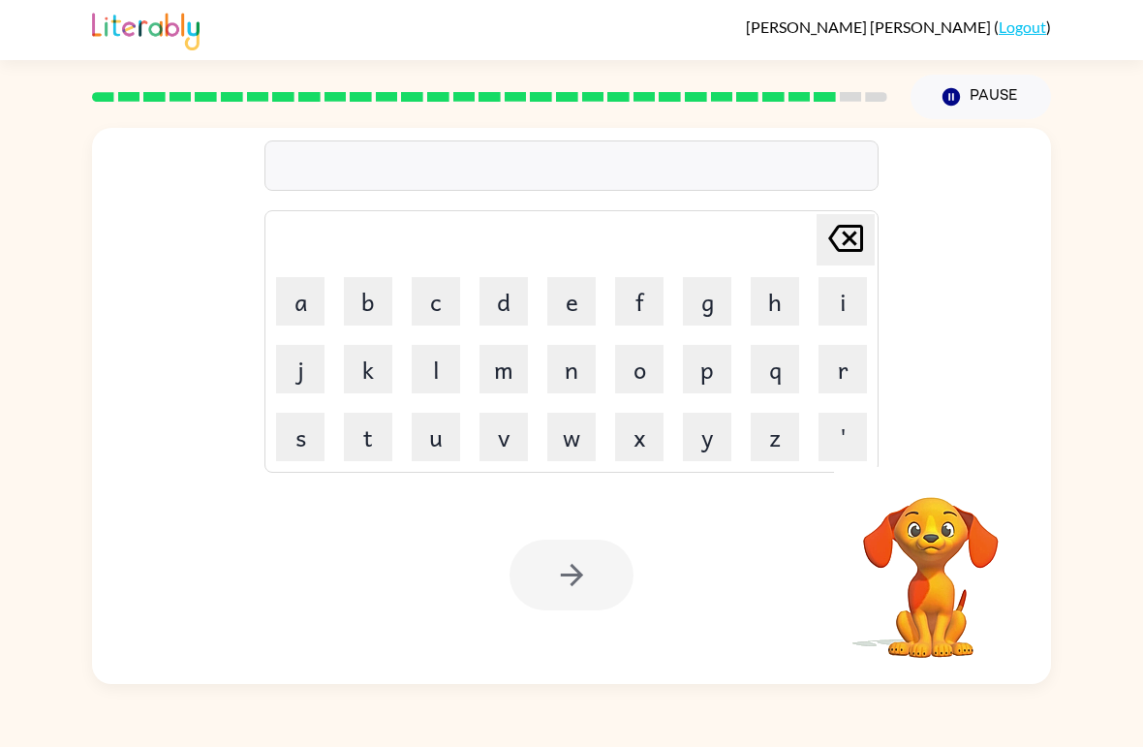
click at [312, 435] on button "s" at bounding box center [300, 437] width 48 height 48
click at [844, 303] on button "i" at bounding box center [842, 301] width 48 height 48
click at [433, 369] on button "l" at bounding box center [436, 369] width 48 height 48
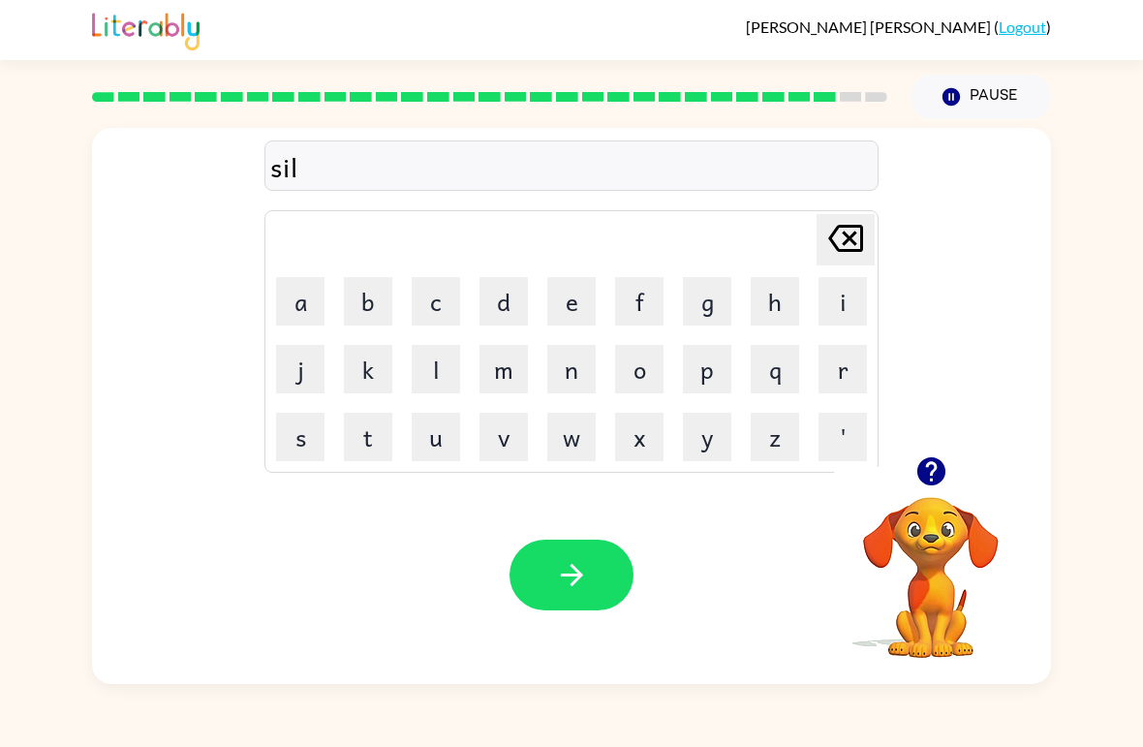
click at [493, 429] on button "v" at bounding box center [503, 437] width 48 height 48
click at [577, 301] on button "e" at bounding box center [571, 301] width 48 height 48
click at [852, 371] on button "r" at bounding box center [842, 369] width 48 height 48
click at [584, 435] on button "w" at bounding box center [571, 437] width 48 height 48
click at [570, 292] on button "e" at bounding box center [571, 301] width 48 height 48
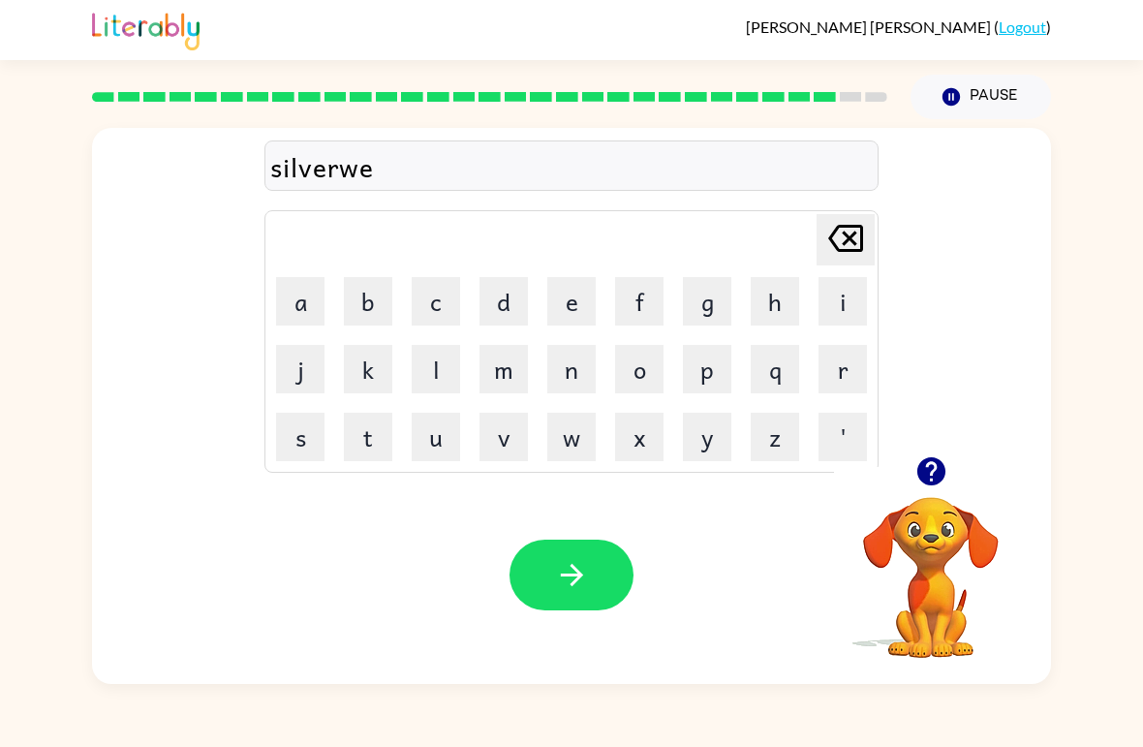
click at [832, 383] on button "r" at bounding box center [842, 369] width 48 height 48
click at [564, 313] on button "e" at bounding box center [571, 301] width 48 height 48
click at [590, 583] on button "button" at bounding box center [571, 574] width 124 height 71
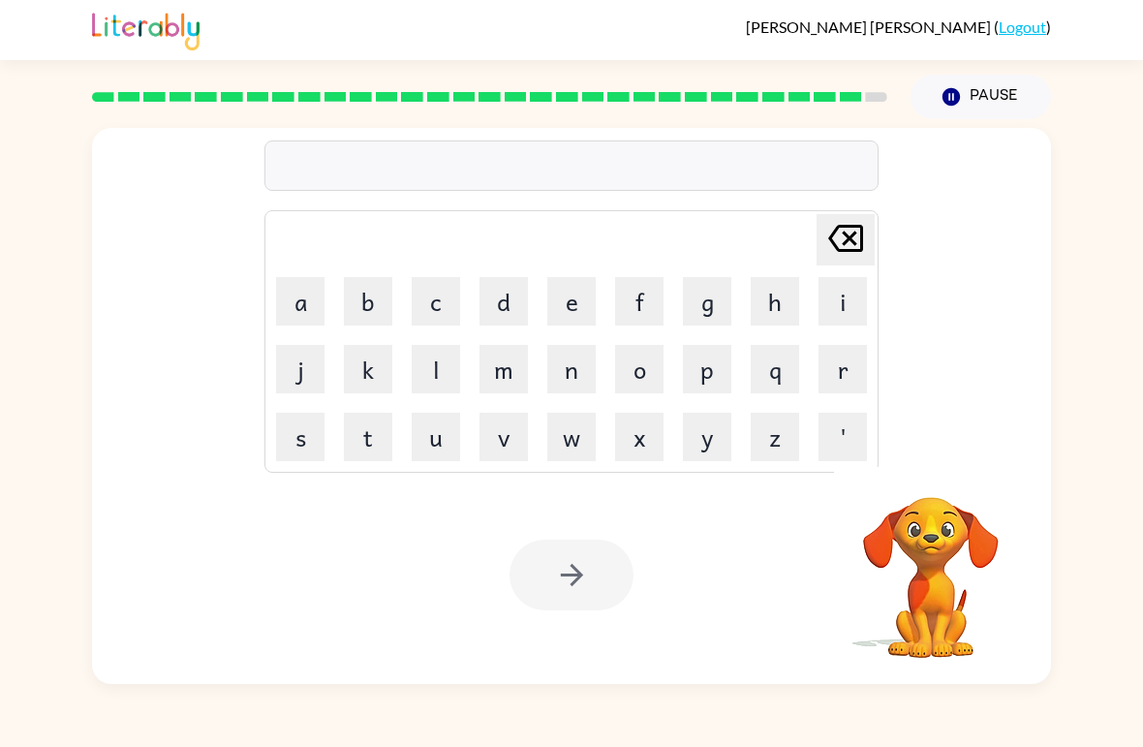
click at [433, 438] on button "u" at bounding box center [436, 437] width 48 height 48
click at [581, 378] on button "n" at bounding box center [571, 369] width 48 height 48
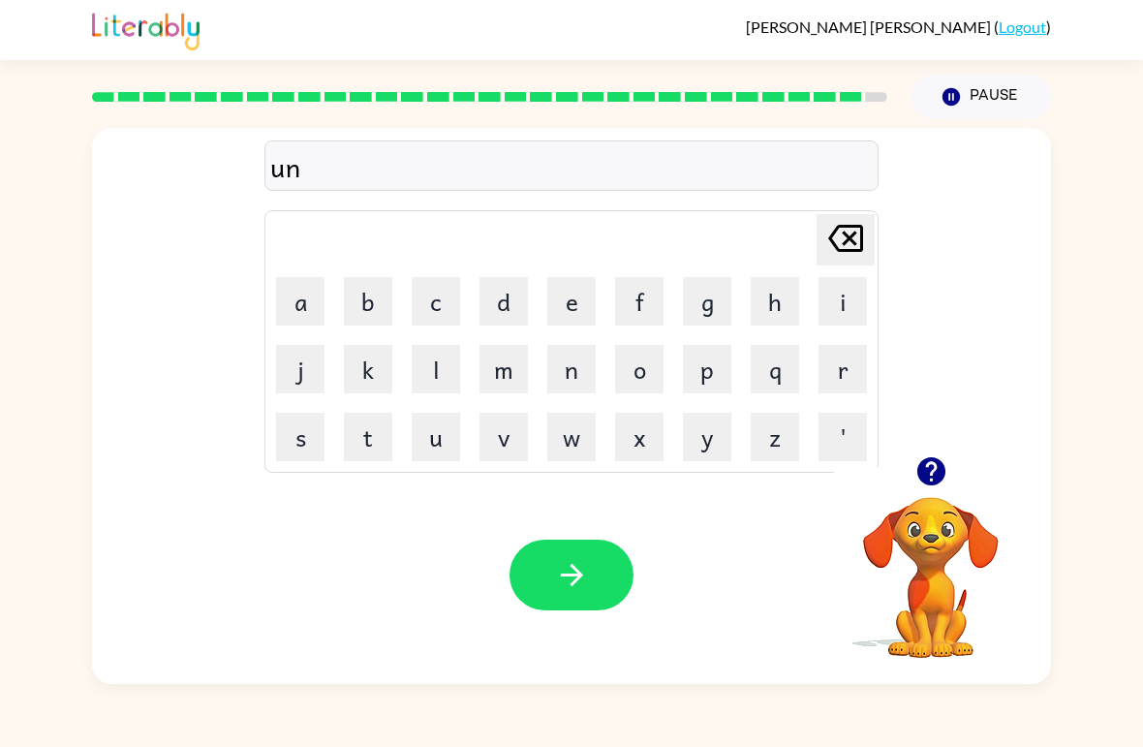
click at [308, 300] on button "a" at bounding box center [300, 301] width 48 height 48
click at [649, 309] on button "f" at bounding box center [639, 301] width 48 height 48
click at [844, 385] on button "r" at bounding box center [842, 369] width 48 height 48
click at [300, 302] on button "a" at bounding box center [300, 301] width 48 height 48
click at [846, 308] on button "i" at bounding box center [842, 301] width 48 height 48
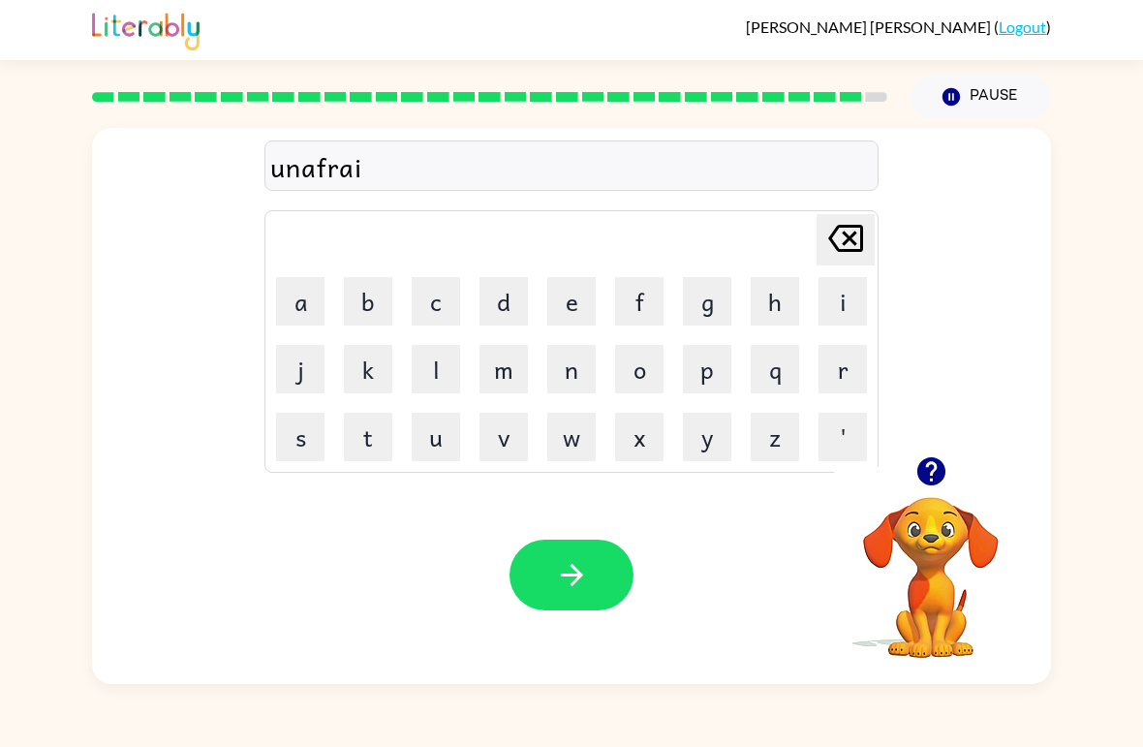
click at [501, 303] on button "d" at bounding box center [503, 301] width 48 height 48
click at [567, 598] on button "button" at bounding box center [571, 574] width 124 height 71
